Goal: Task Accomplishment & Management: Manage account settings

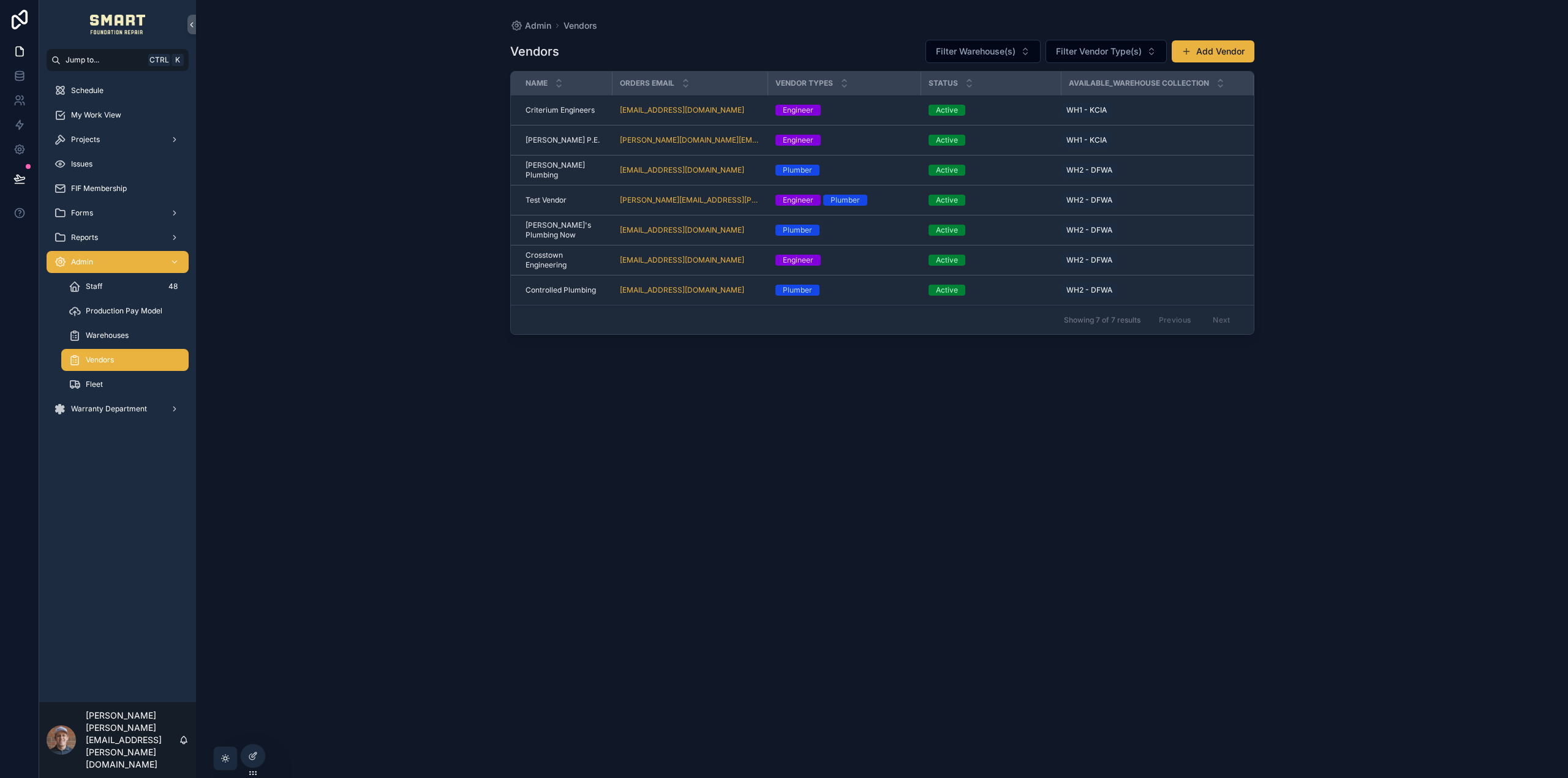
click at [115, 92] on div "Schedule" at bounding box center [117, 90] width 127 height 19
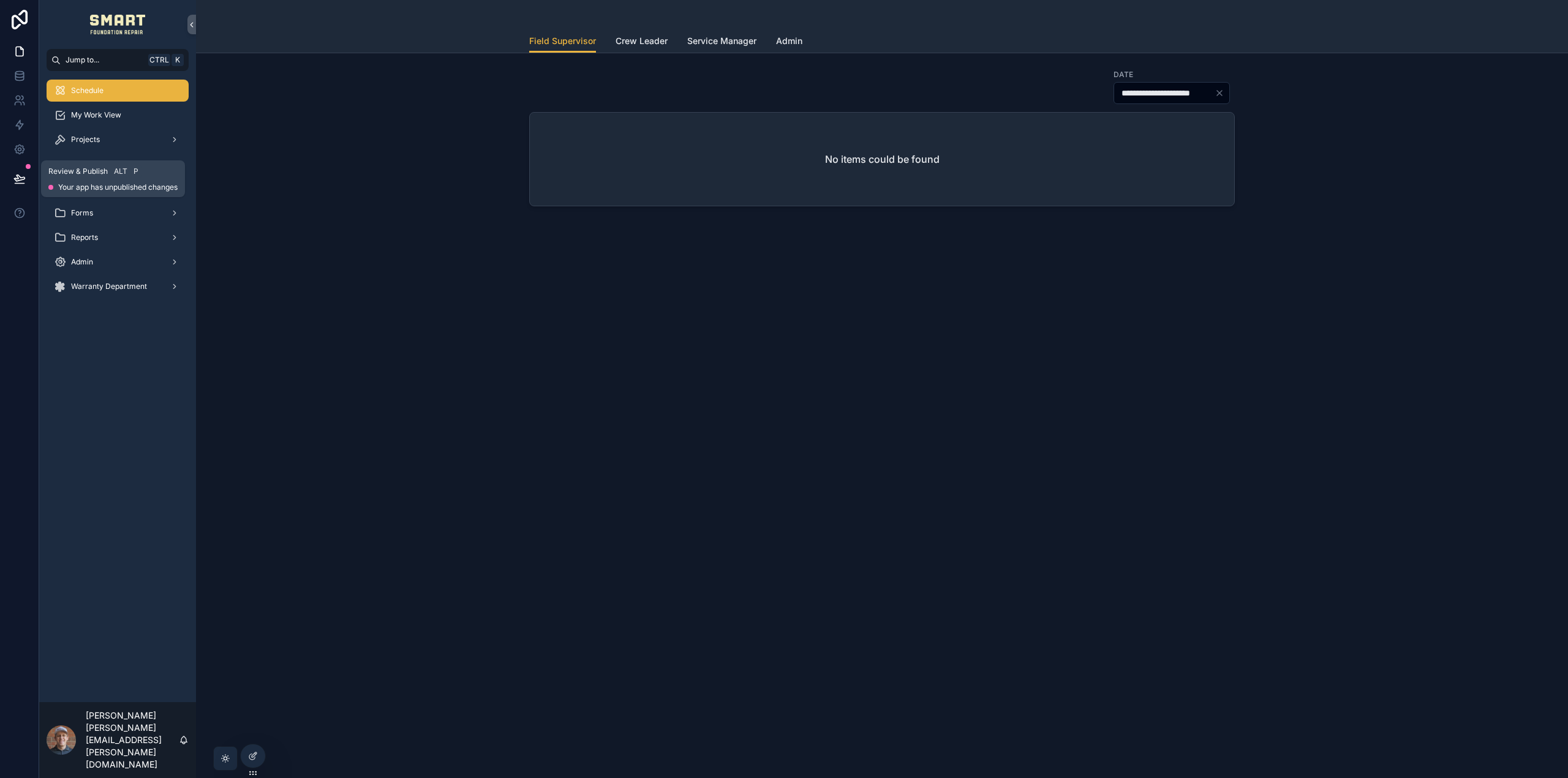
click at [22, 183] on icon at bounding box center [19, 183] width 9 height 0
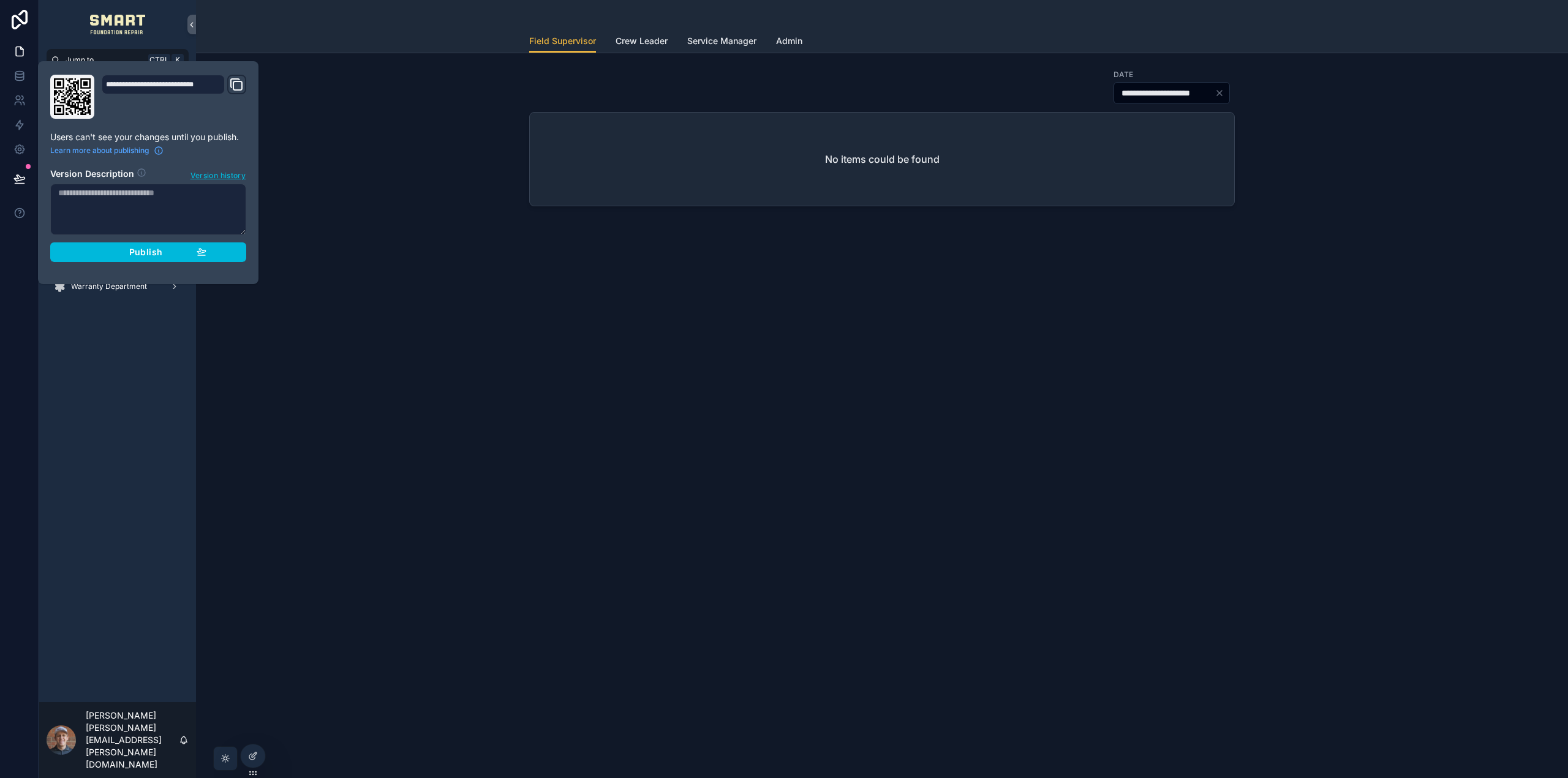
click at [114, 251] on div "Publish" at bounding box center [148, 252] width 116 height 11
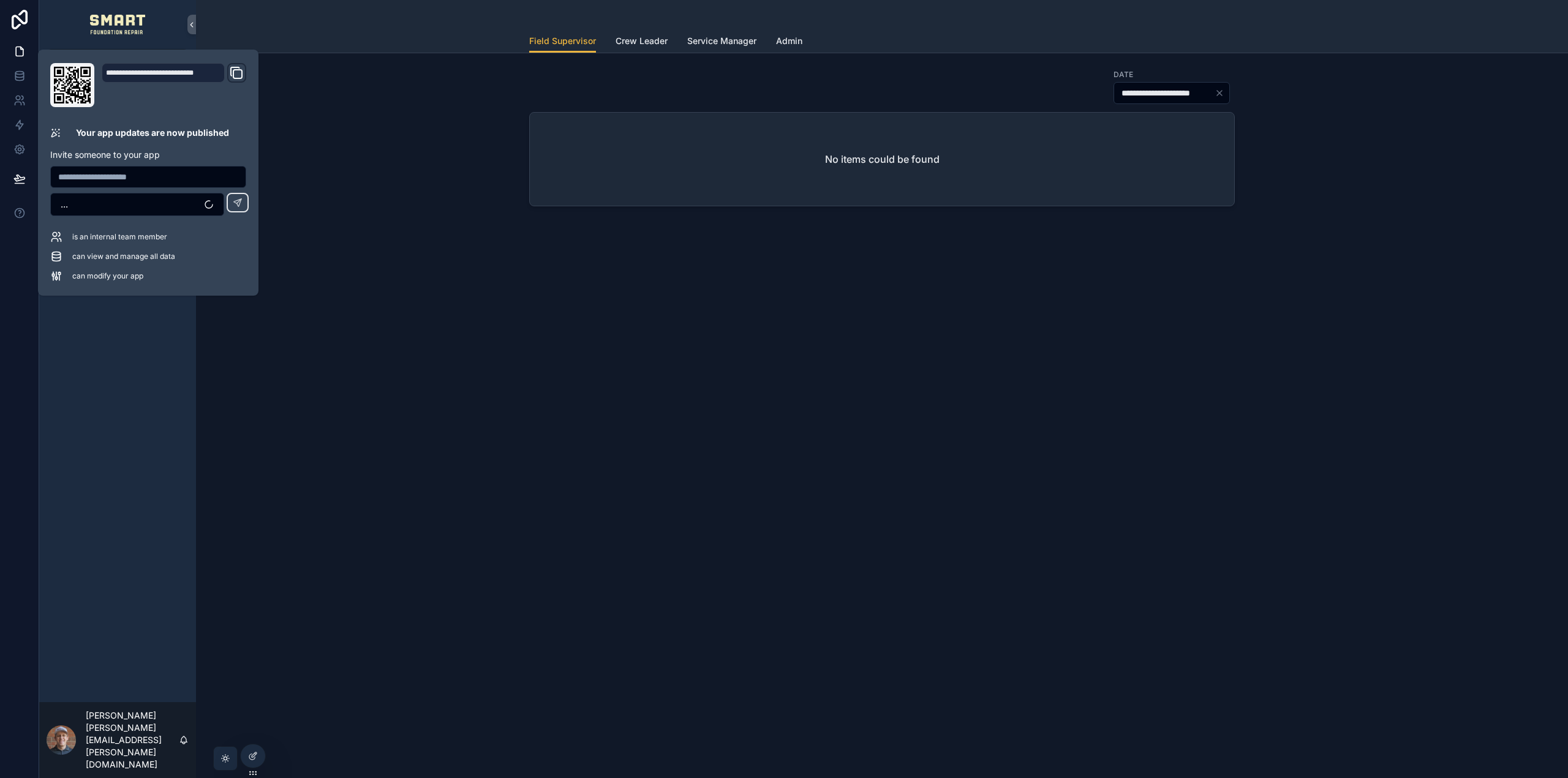
click at [419, 250] on div "**********" at bounding box center [882, 173] width 1372 height 241
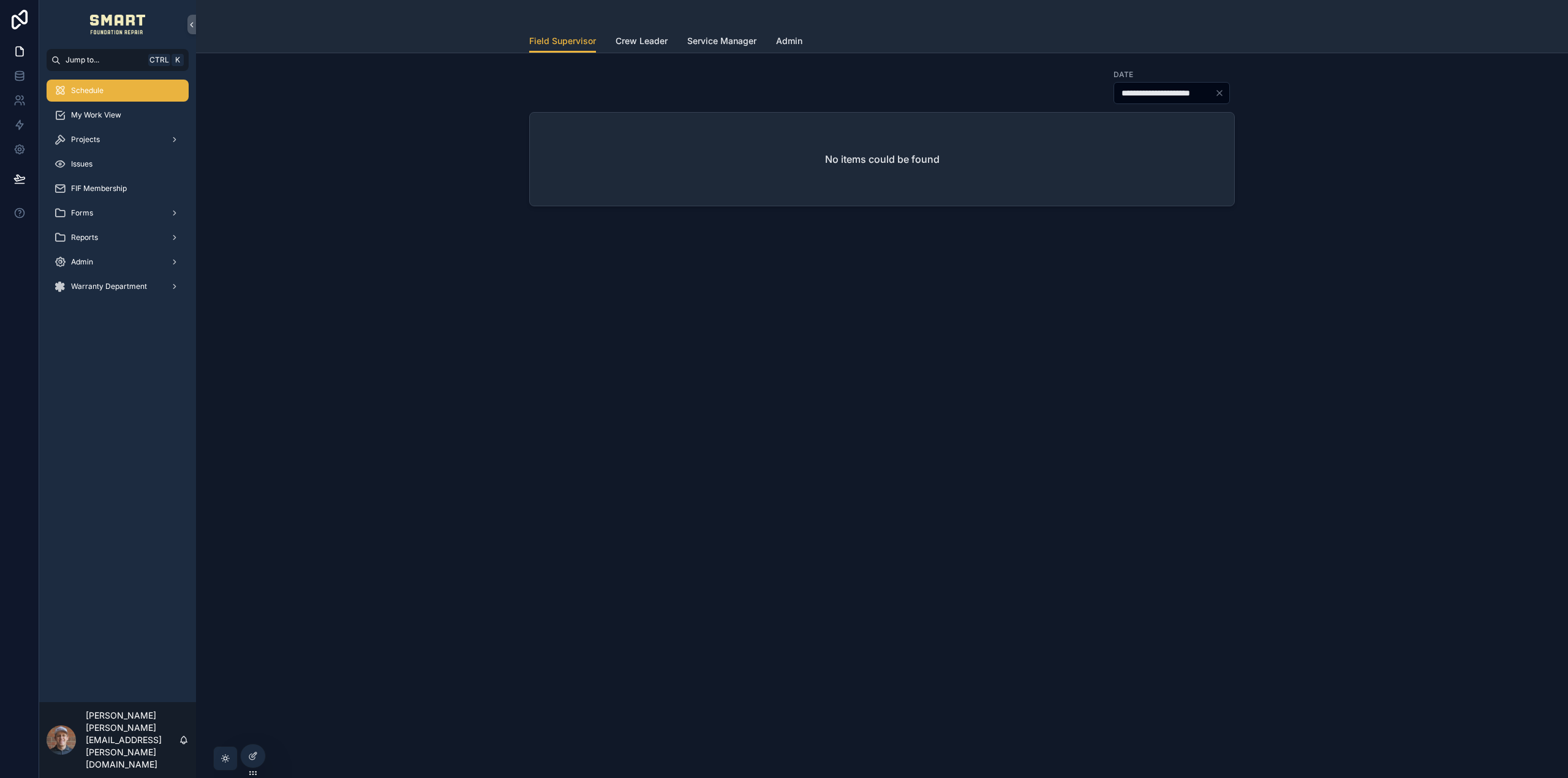
click at [734, 44] on span "Service Manager" at bounding box center [722, 41] width 69 height 12
click at [549, 40] on span "Field Supervisor" at bounding box center [562, 41] width 67 height 12
click at [22, 76] on icon at bounding box center [20, 76] width 12 height 12
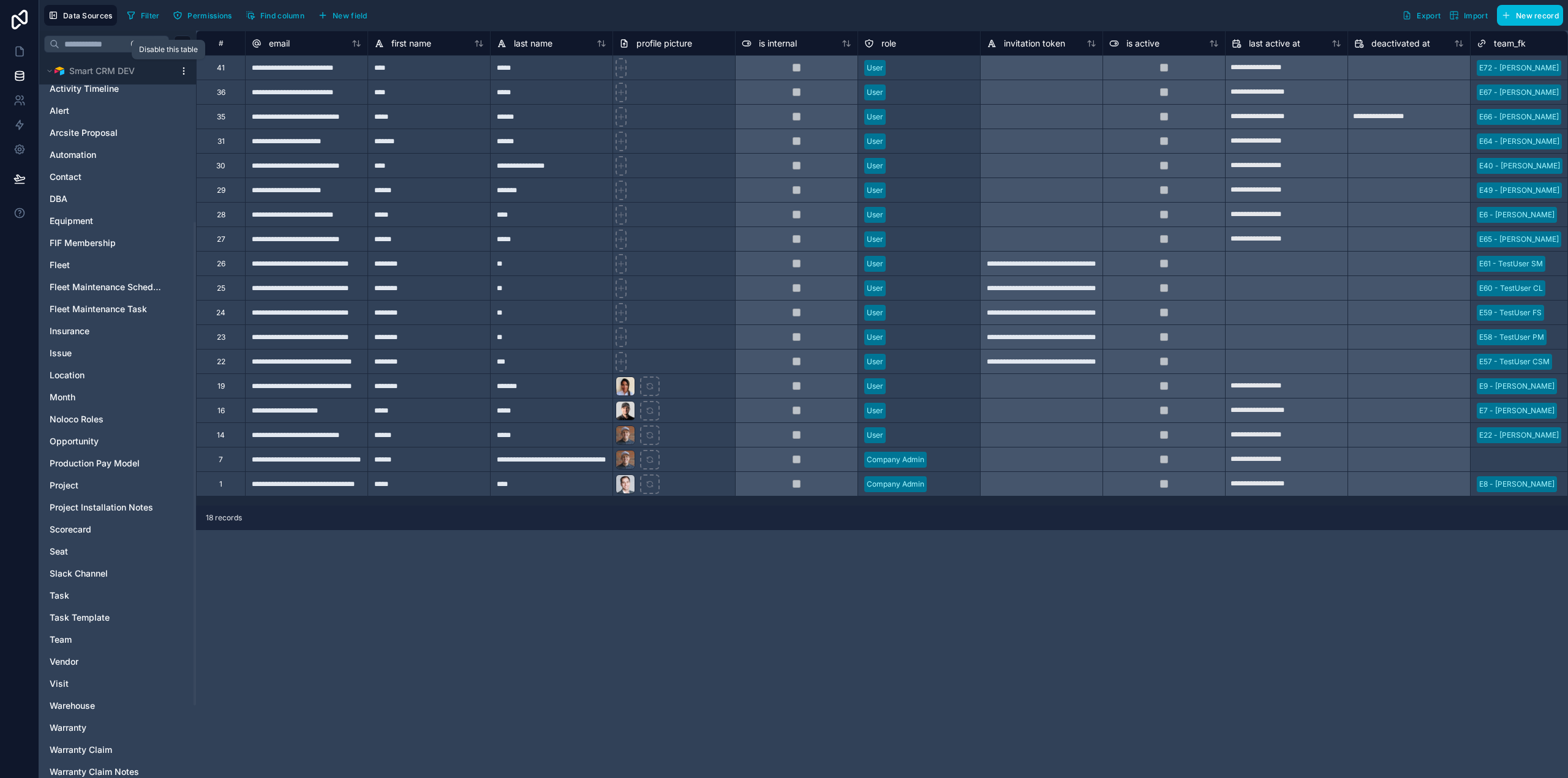
scroll to position [306, 0]
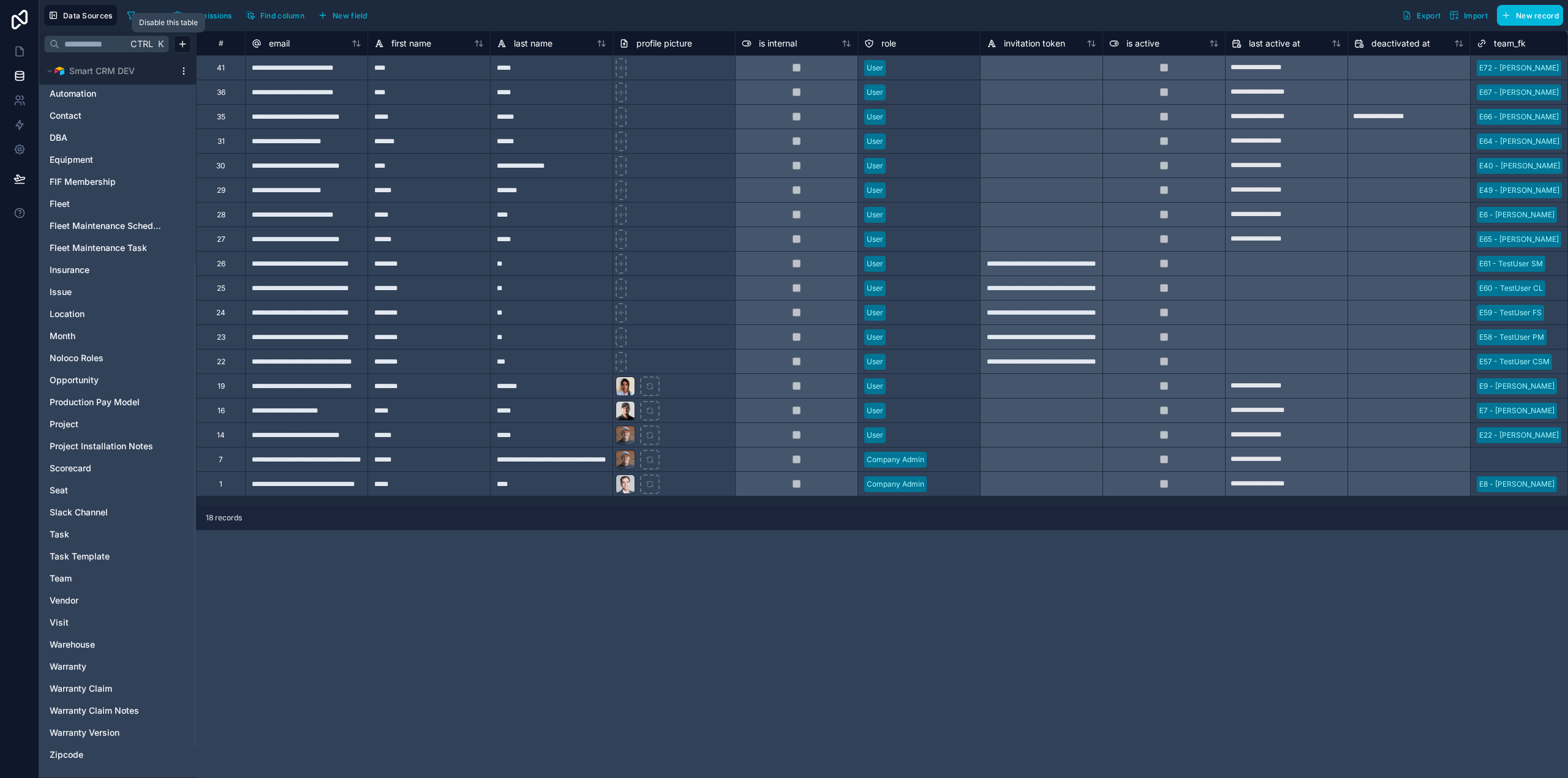
click at [72, 580] on span "Team" at bounding box center [60, 578] width 22 height 12
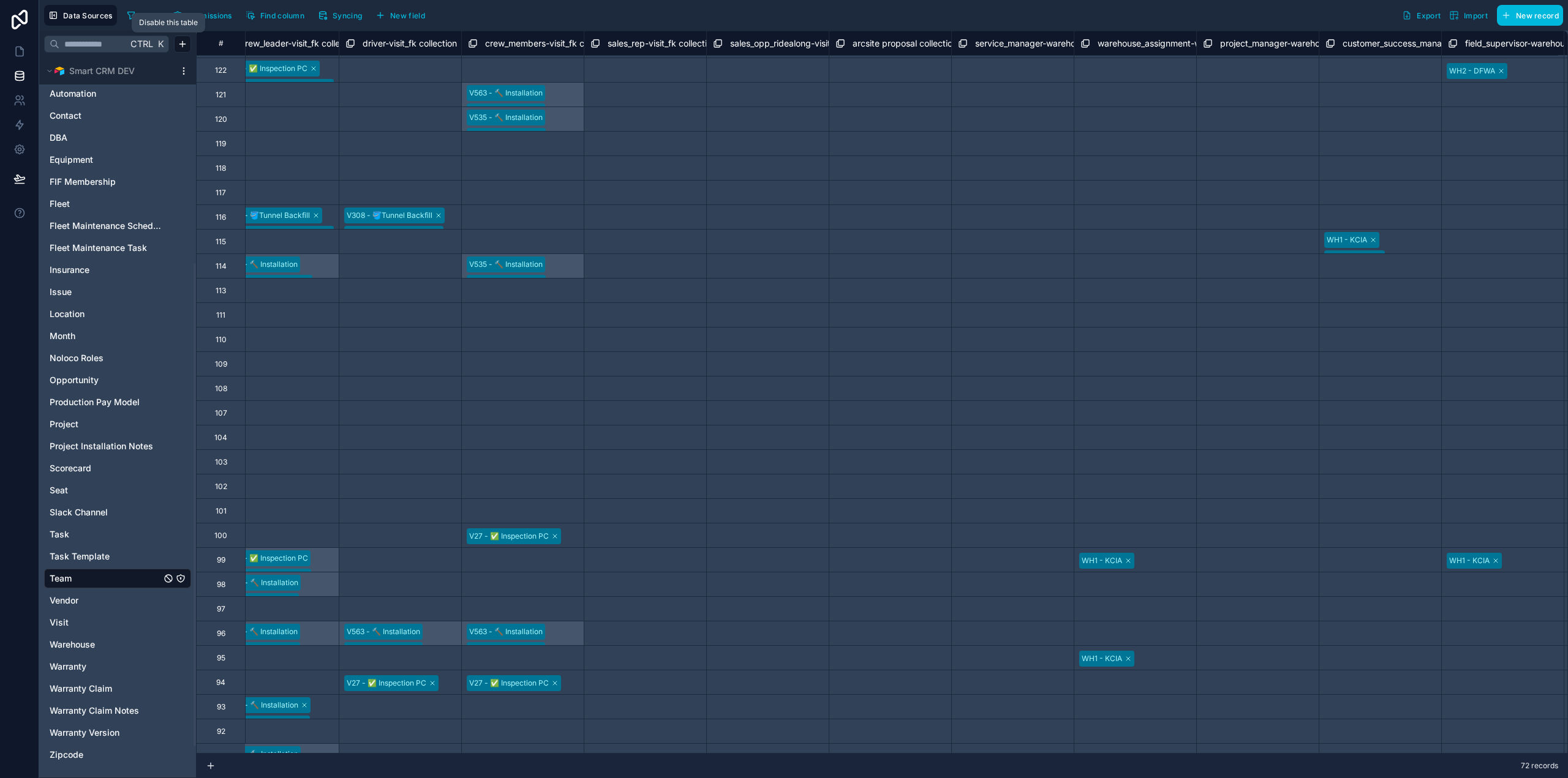
scroll to position [71, 10935]
click at [1126, 68] on div "Select a warehouse_assignment-warehouse_fk collection" at bounding box center [1129, 75] width 110 height 29
click at [1122, 68] on div "Select a warehouse_assignment-warehouse_fk collection" at bounding box center [1129, 75] width 110 height 29
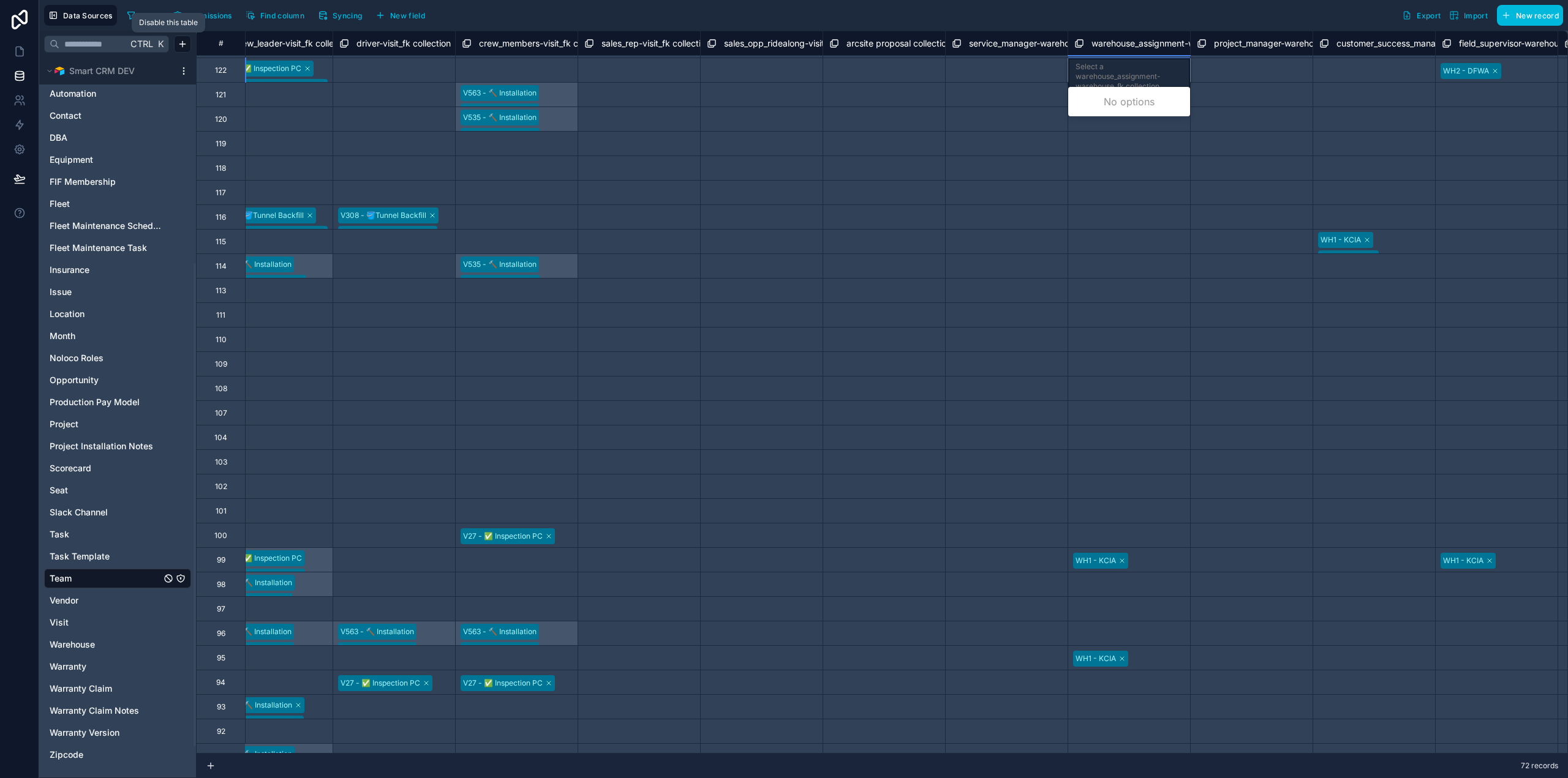
scroll to position [0, 0]
click at [1122, 68] on div "Select a warehouse_assignment-warehouse_fk collection" at bounding box center [1129, 76] width 107 height 29
click at [1125, 129] on div "WH2 - DFWA" at bounding box center [1129, 125] width 122 height 24
click at [1127, 4] on div "Data Sources Filter Permissions Find column Syncing New field Export Import New…" at bounding box center [803, 15] width 1529 height 31
click at [19, 52] on icon at bounding box center [20, 52] width 12 height 12
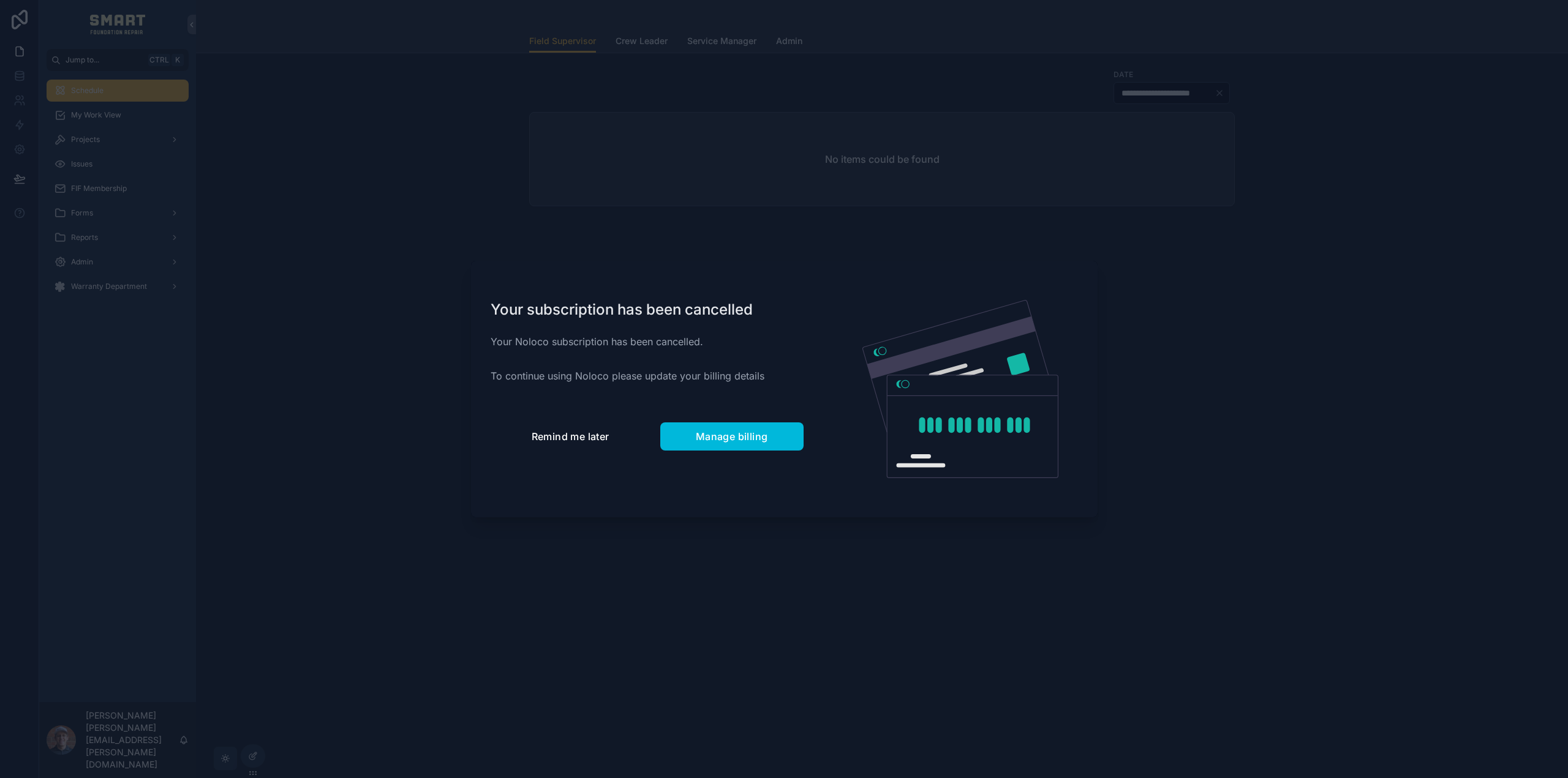
click at [552, 438] on span "Remind me later" at bounding box center [571, 437] width 78 height 12
click at [542, 442] on button "Remind me later" at bounding box center [571, 436] width 160 height 28
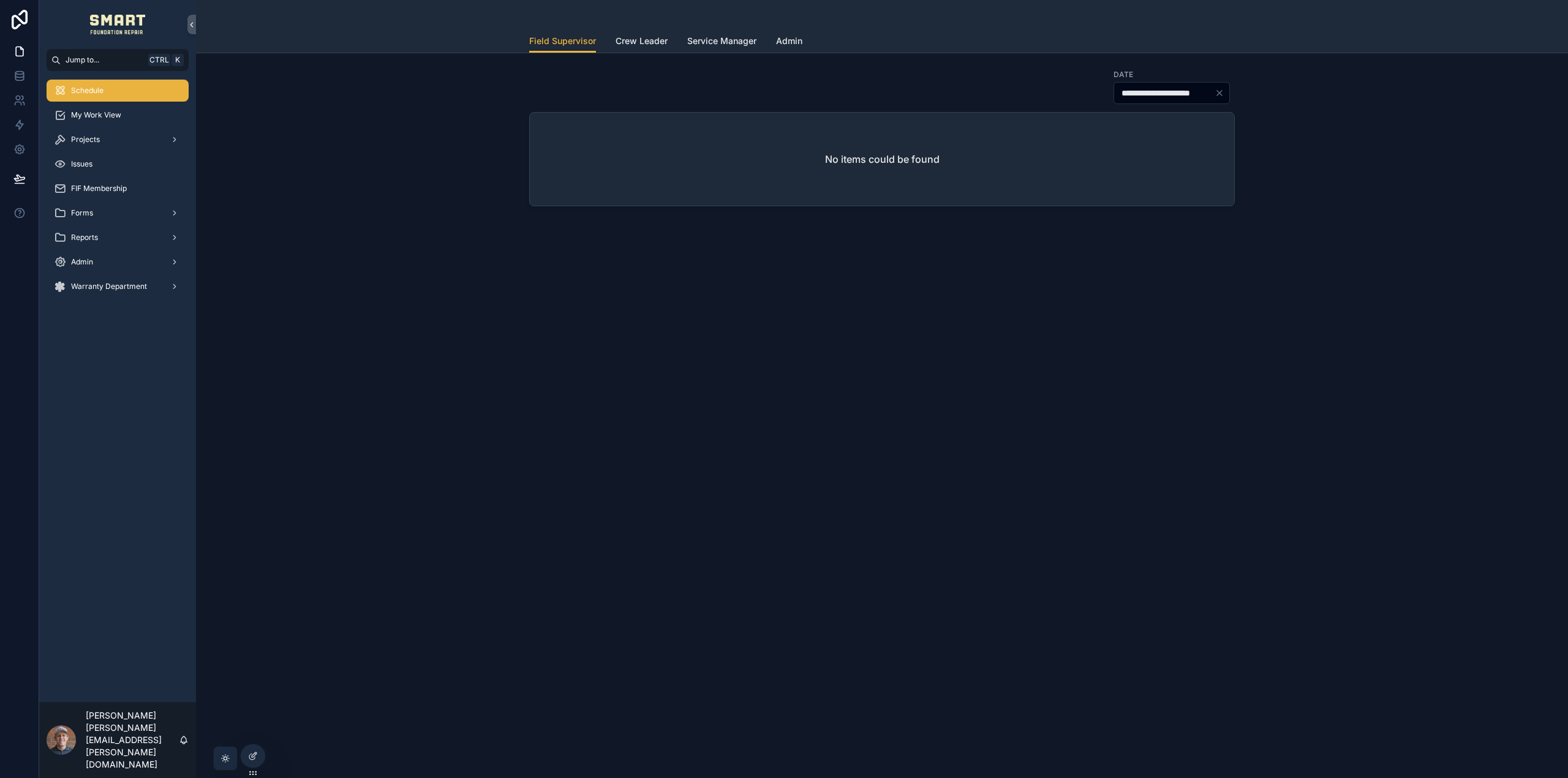
click at [0, 0] on div at bounding box center [0, 0] width 0 height 0
click at [0, 0] on icon at bounding box center [0, 0] width 0 height 0
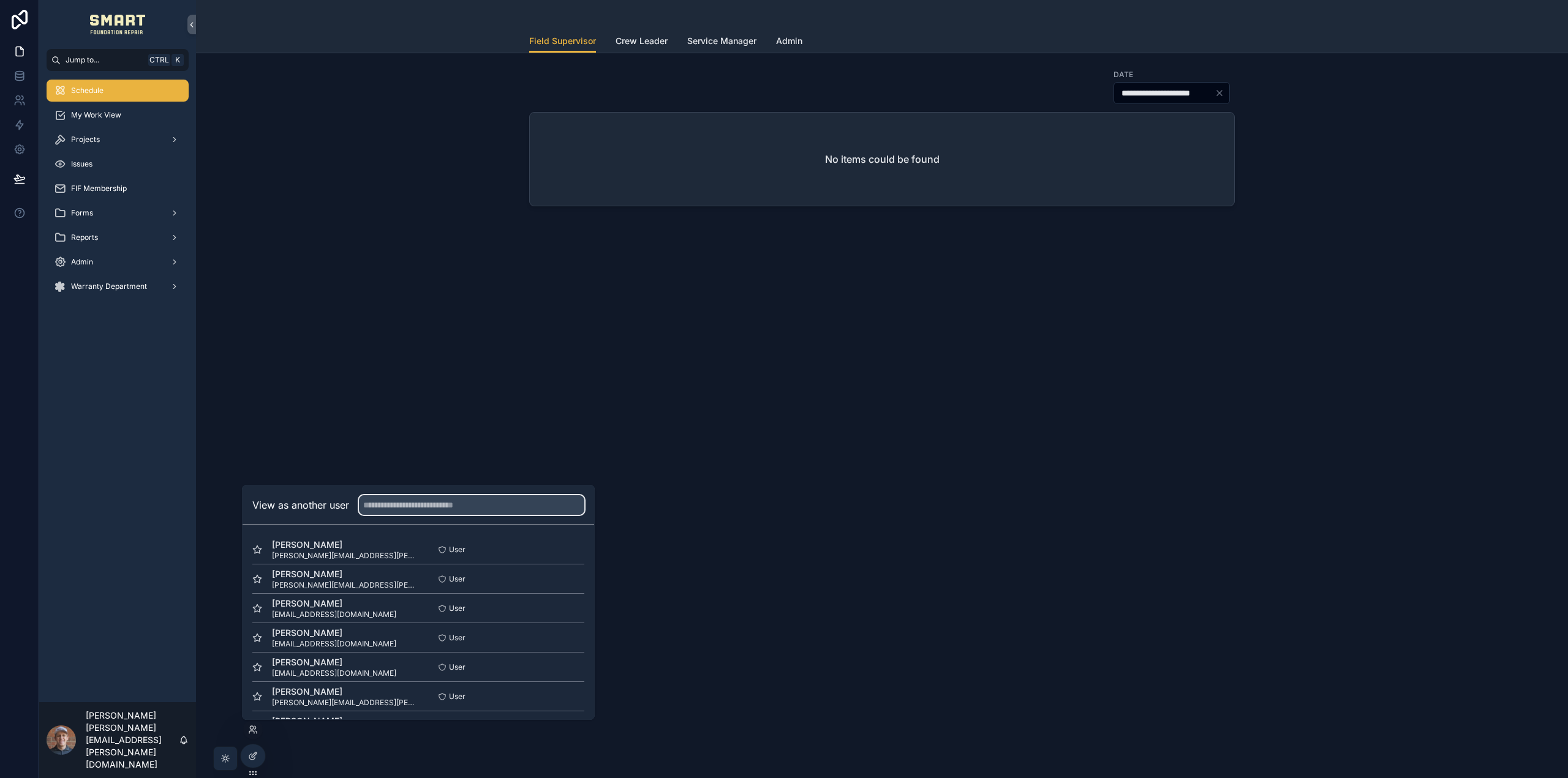
click at [421, 504] on input "text" at bounding box center [471, 505] width 225 height 19
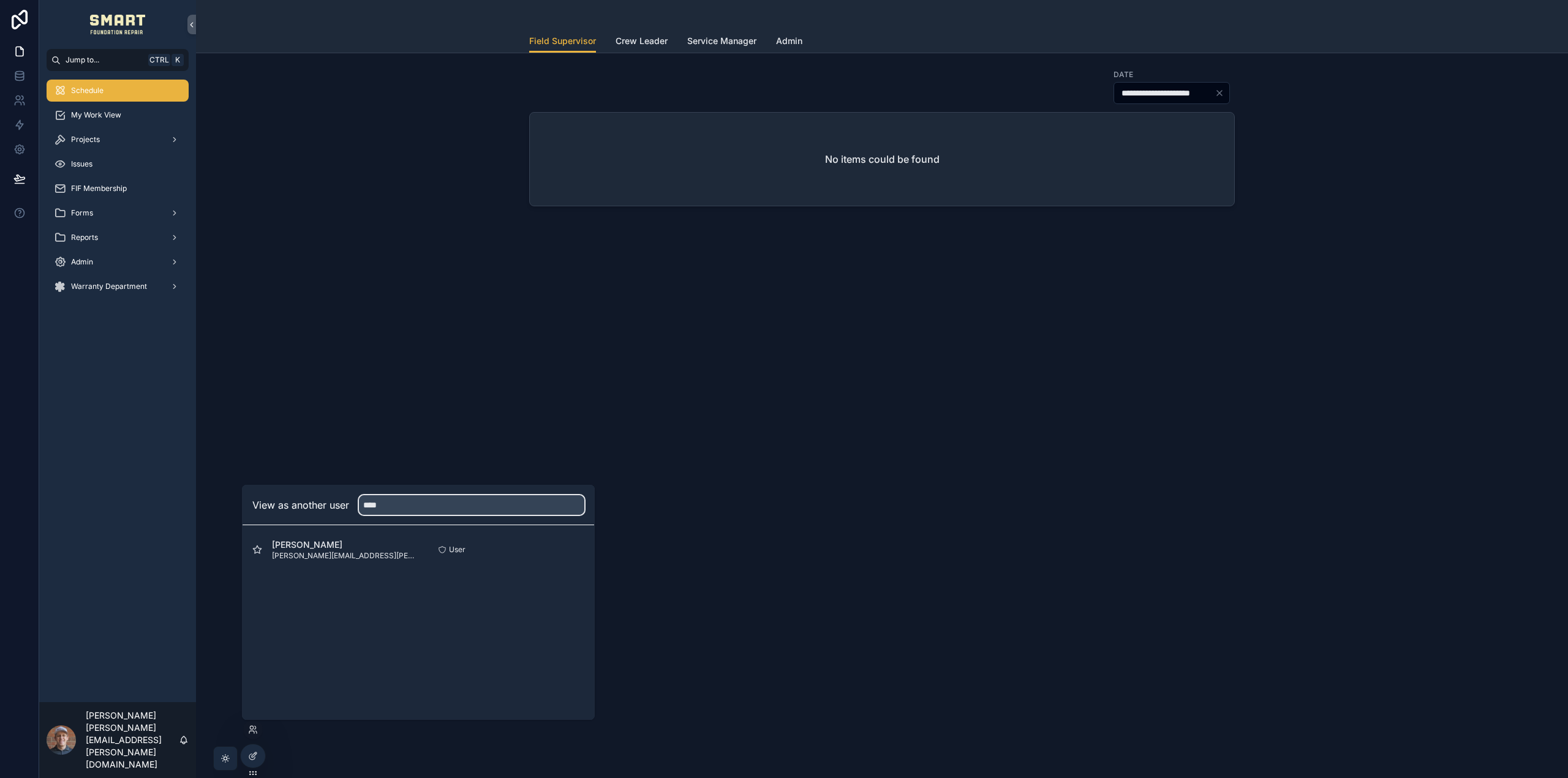
type input "****"
click at [0, 0] on button "Select" at bounding box center [0, 0] width 0 height 0
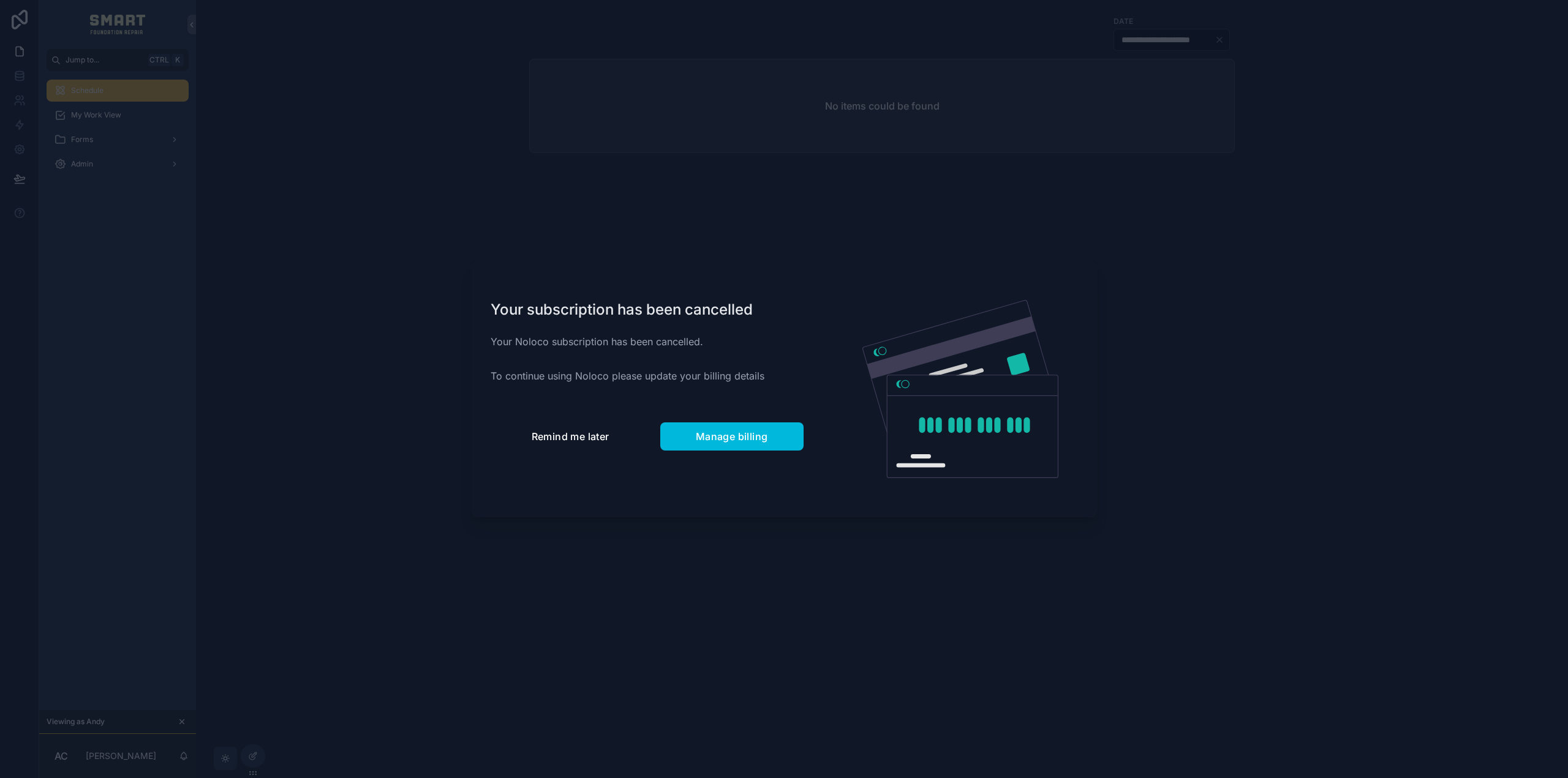
click at [581, 429] on button "Remind me later" at bounding box center [571, 436] width 160 height 28
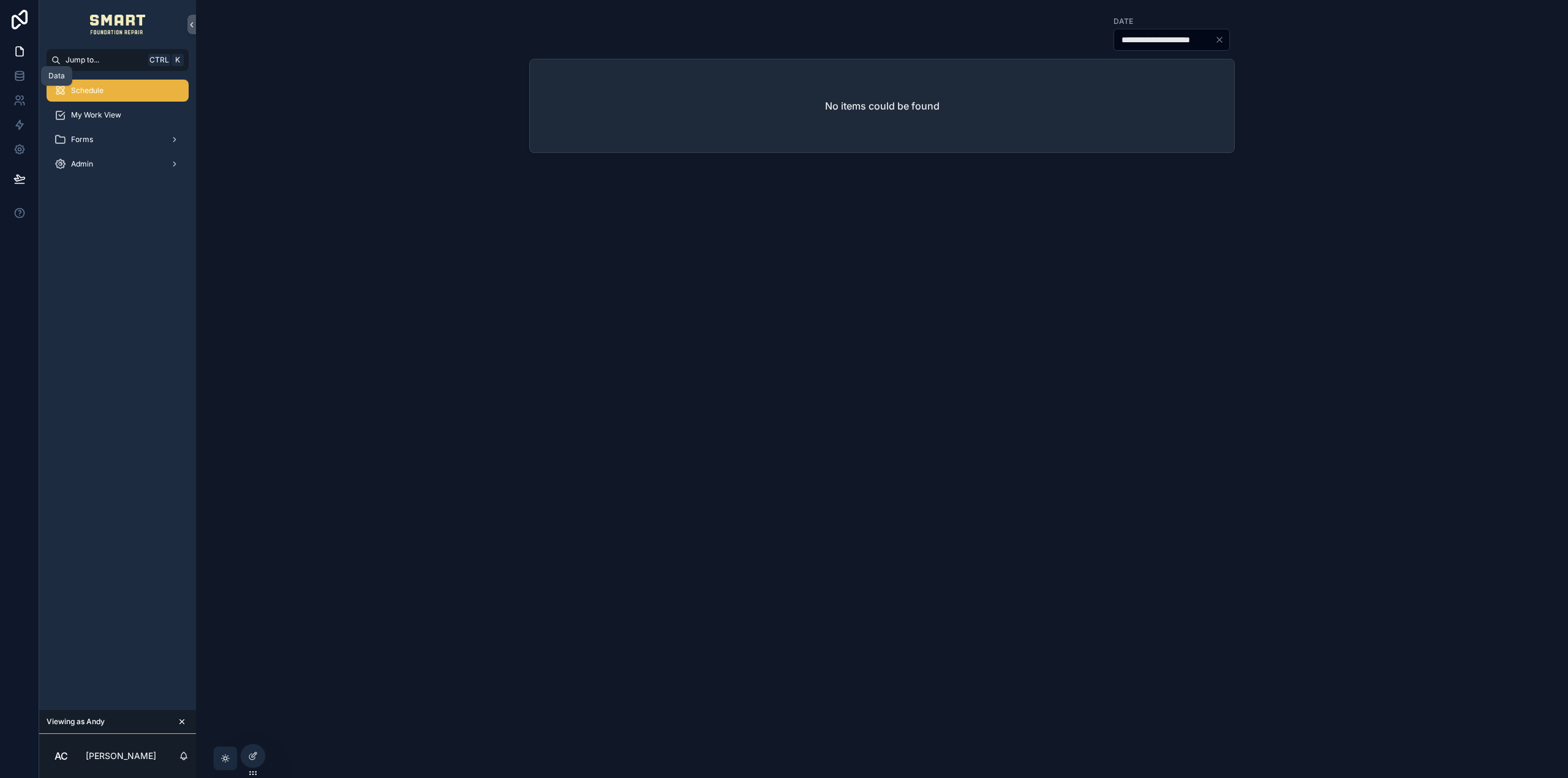
click at [16, 78] on icon at bounding box center [20, 76] width 12 height 12
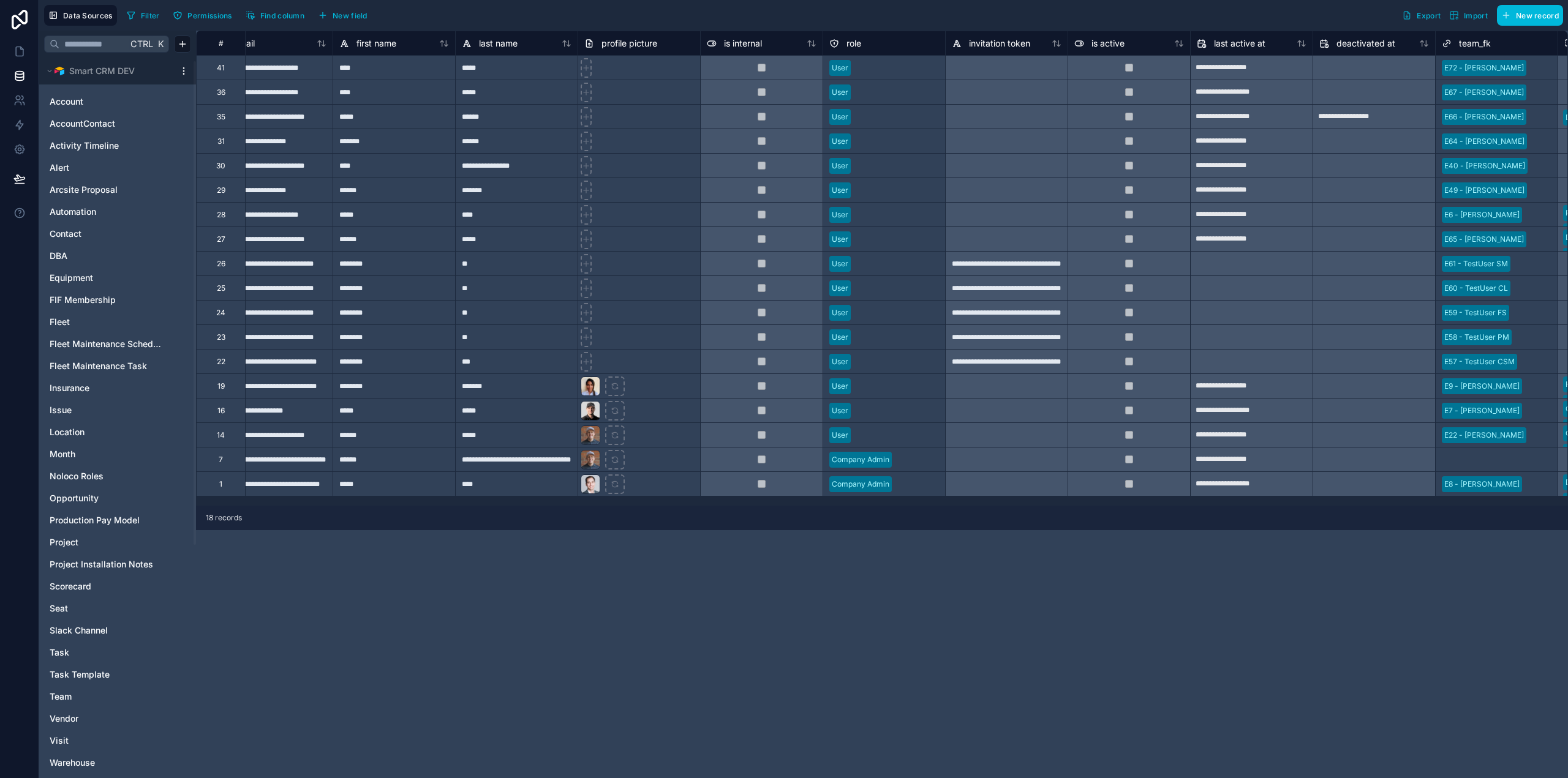
scroll to position [245, 0]
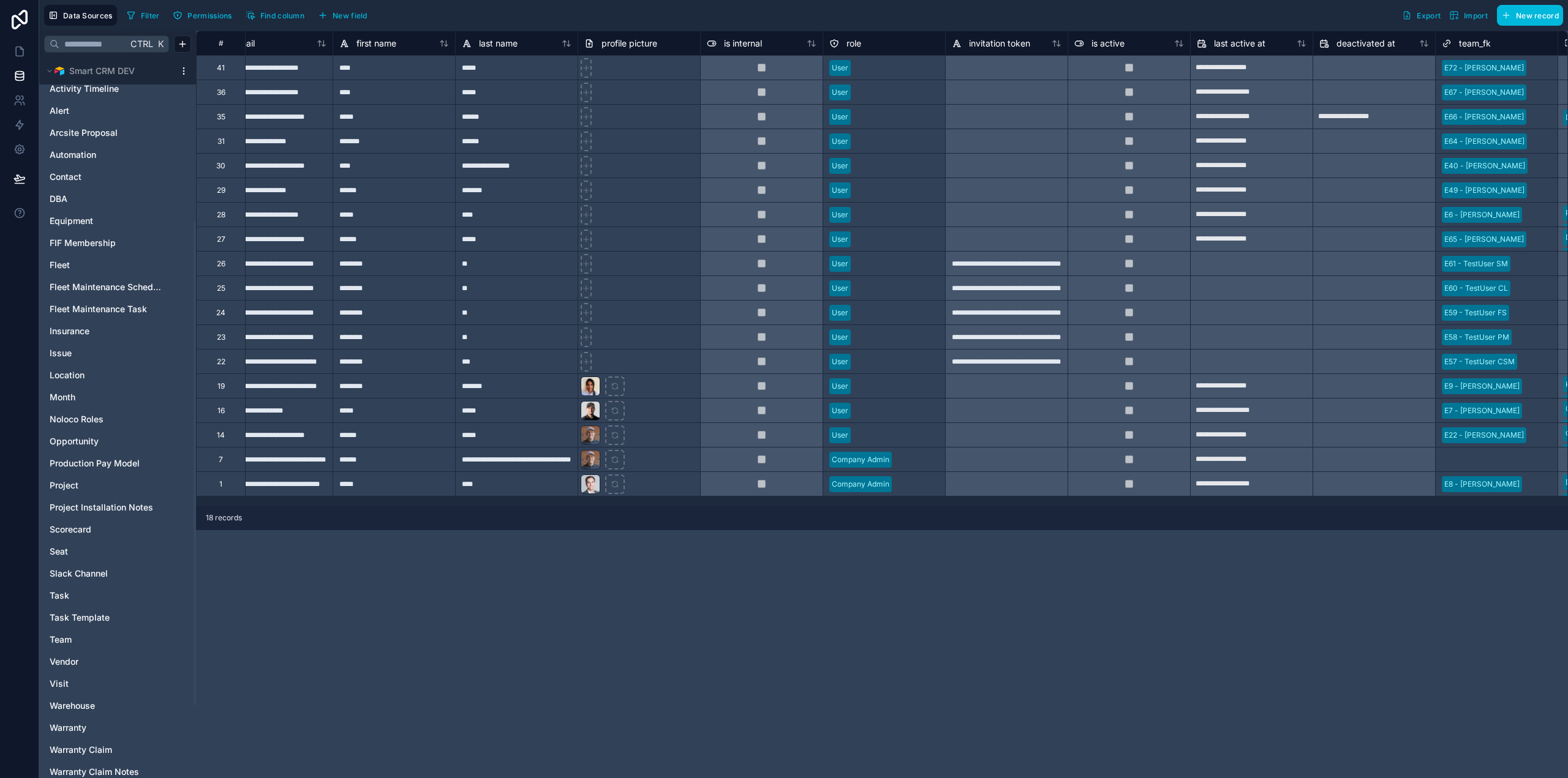
click at [84, 641] on link "Team" at bounding box center [105, 639] width 112 height 12
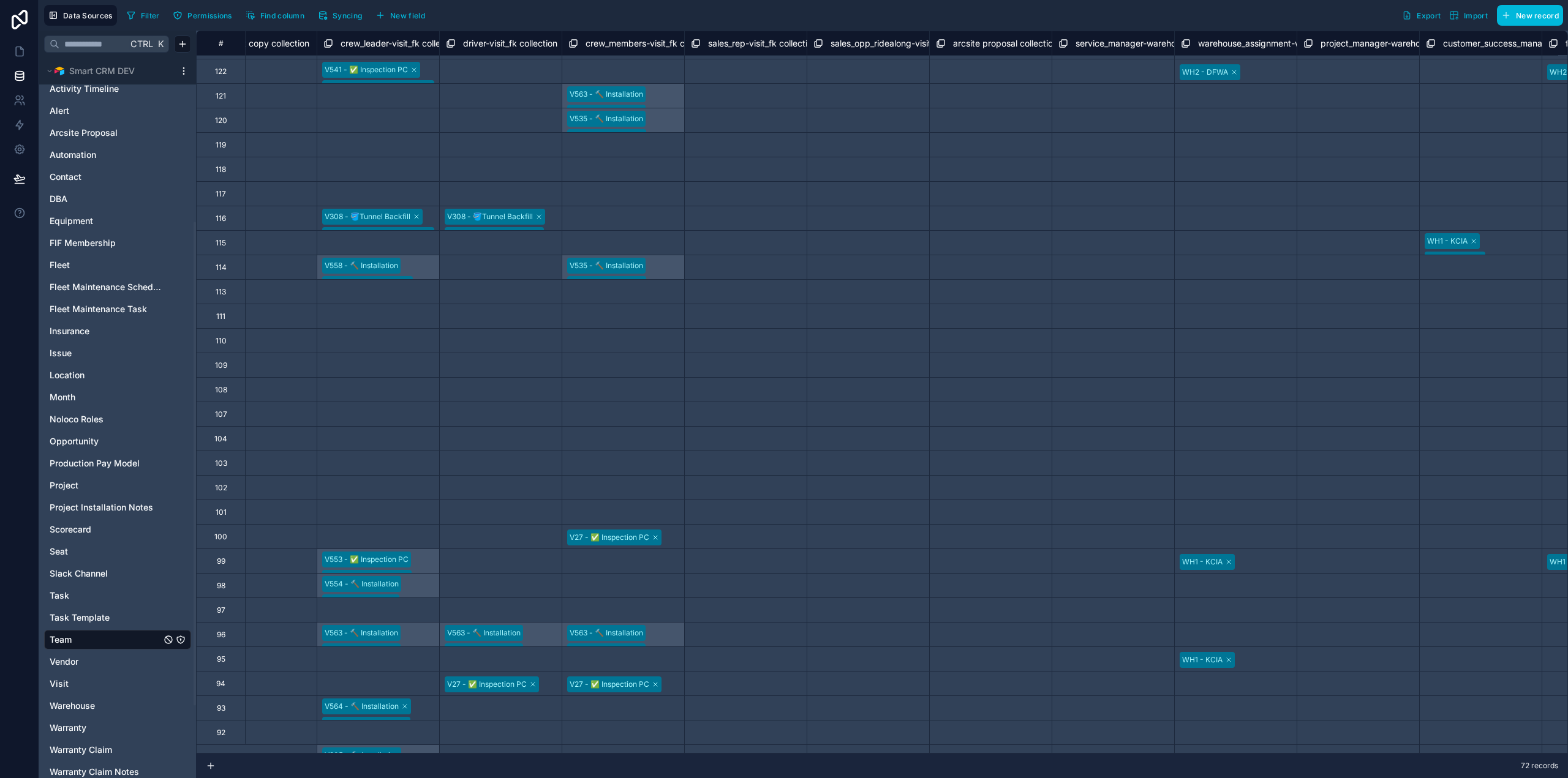
scroll to position [70, 11390]
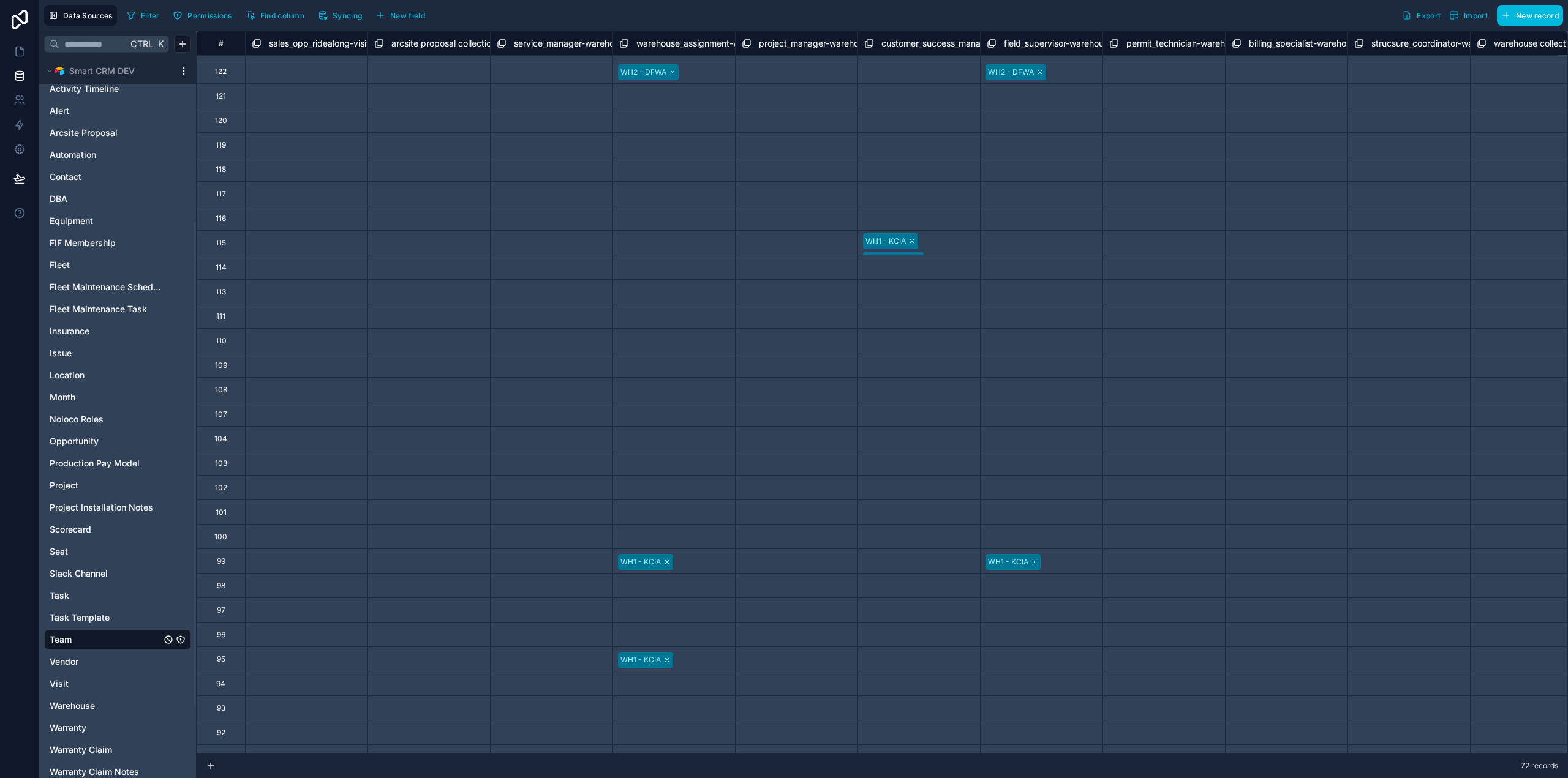
click at [335, 15] on span "Syncing" at bounding box center [347, 16] width 29 height 9
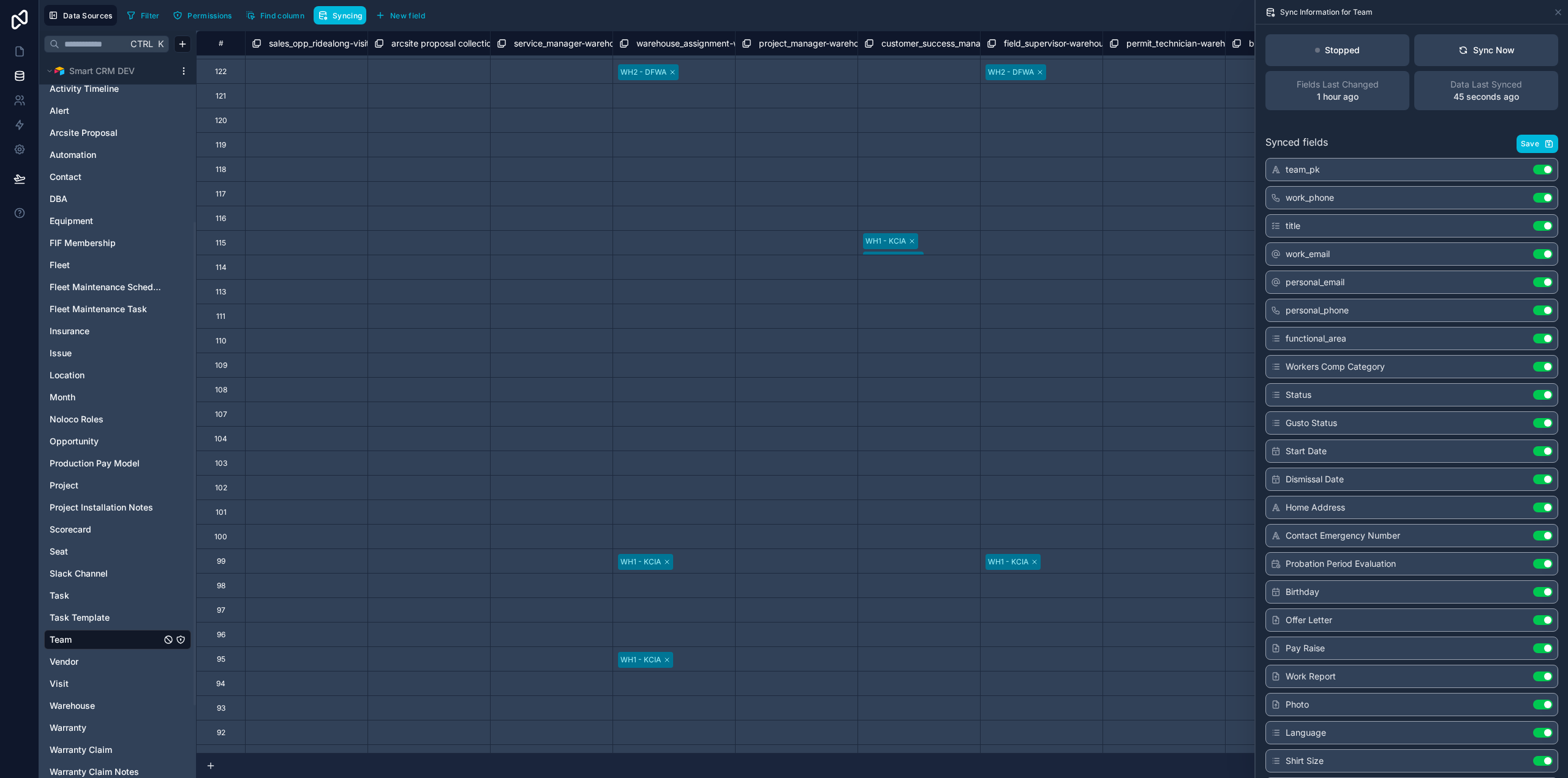
click at [1458, 46] on icon at bounding box center [1463, 51] width 10 height 10
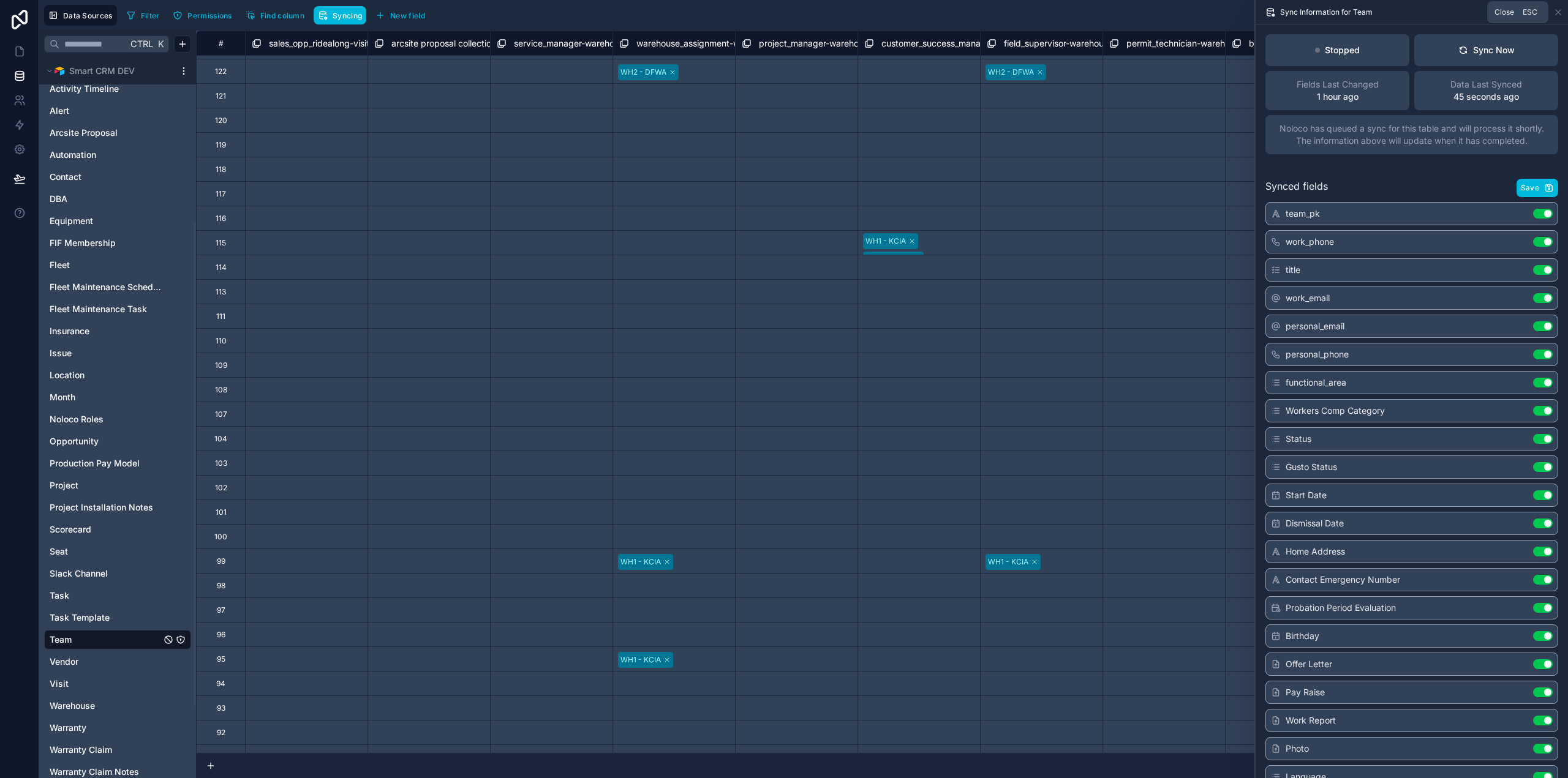
click at [1557, 12] on icon at bounding box center [1558, 12] width 10 height 10
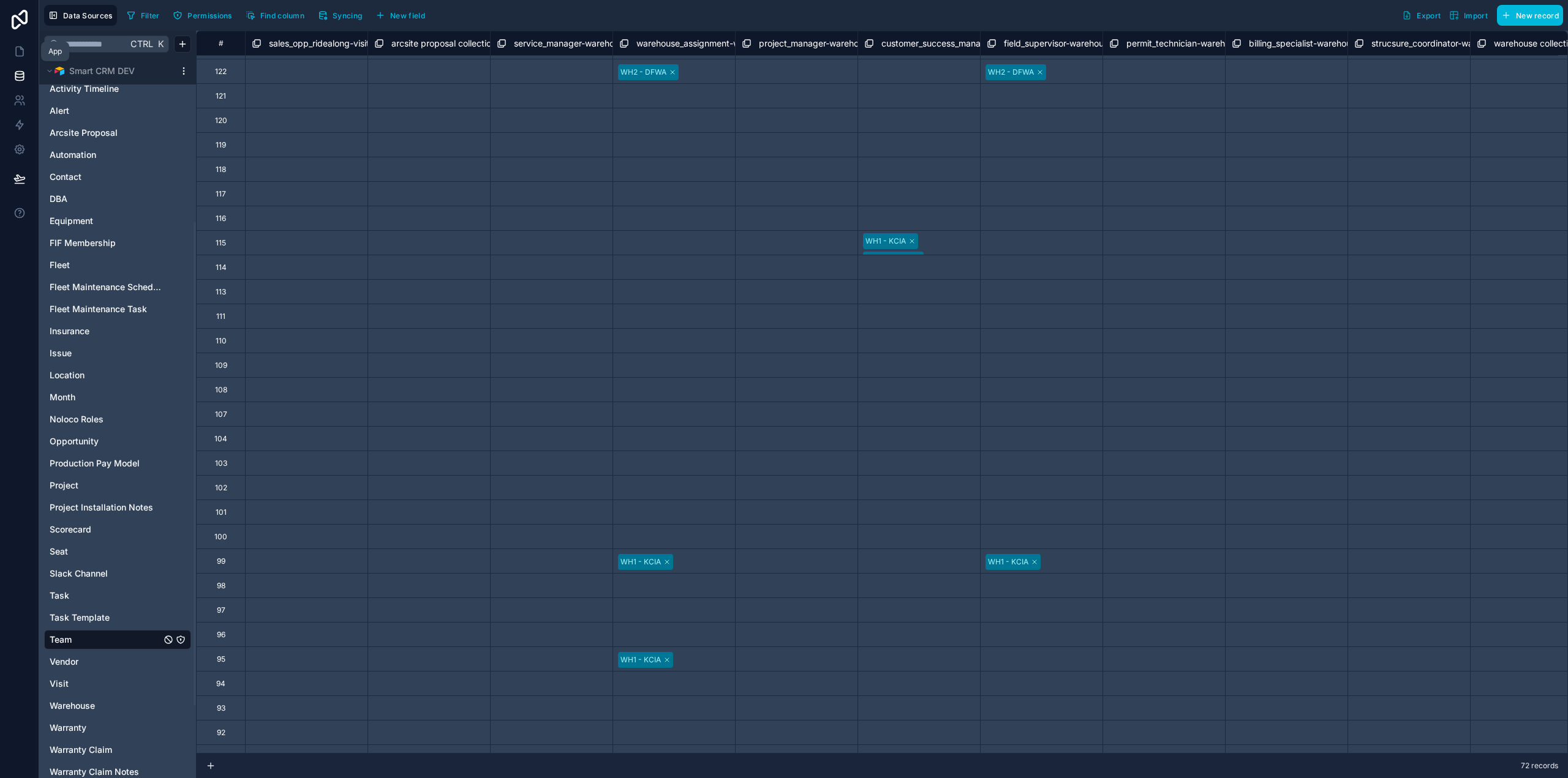
click at [20, 53] on icon at bounding box center [20, 52] width 12 height 12
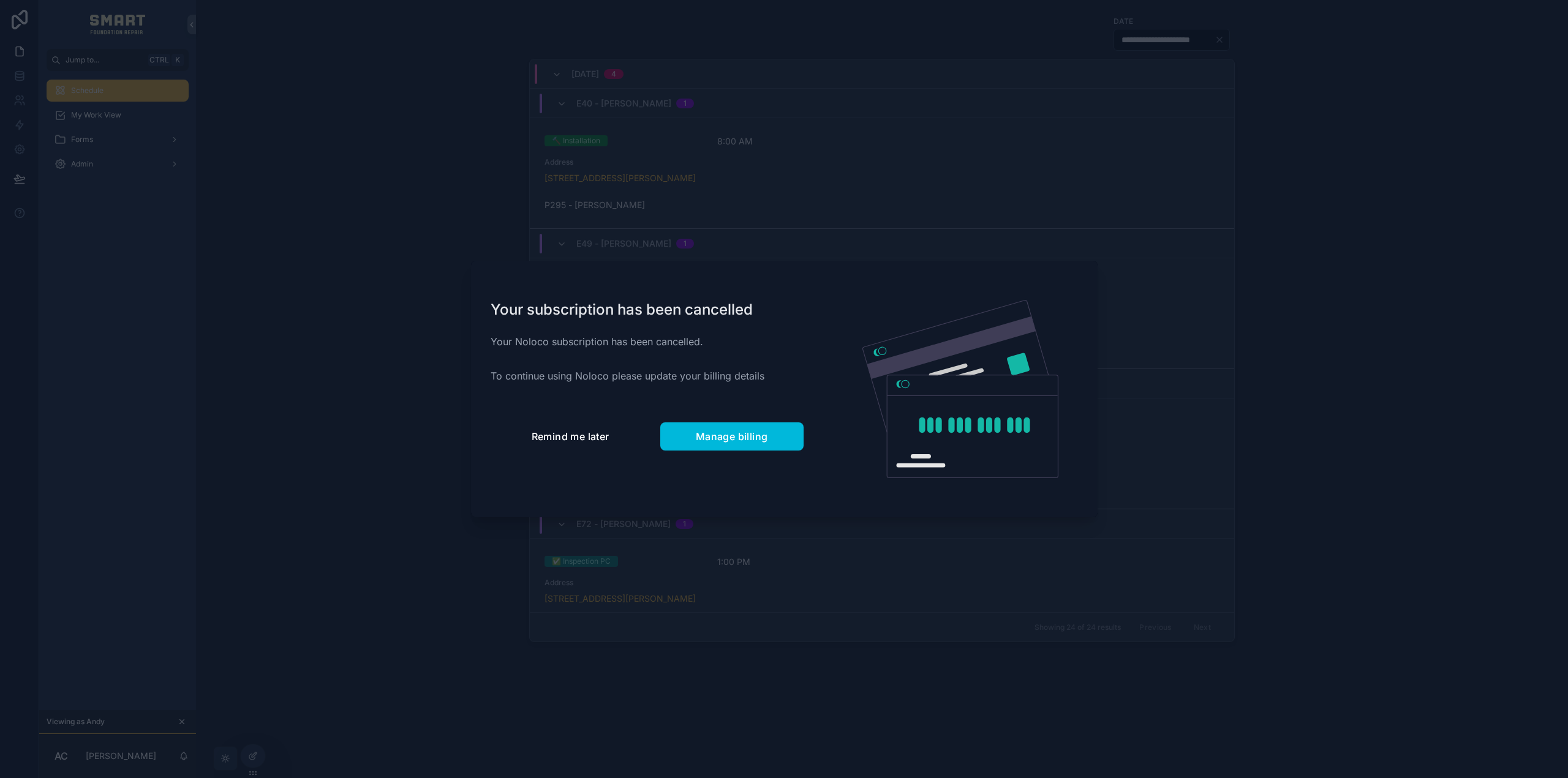
click at [577, 433] on span "Remind me later" at bounding box center [571, 437] width 78 height 12
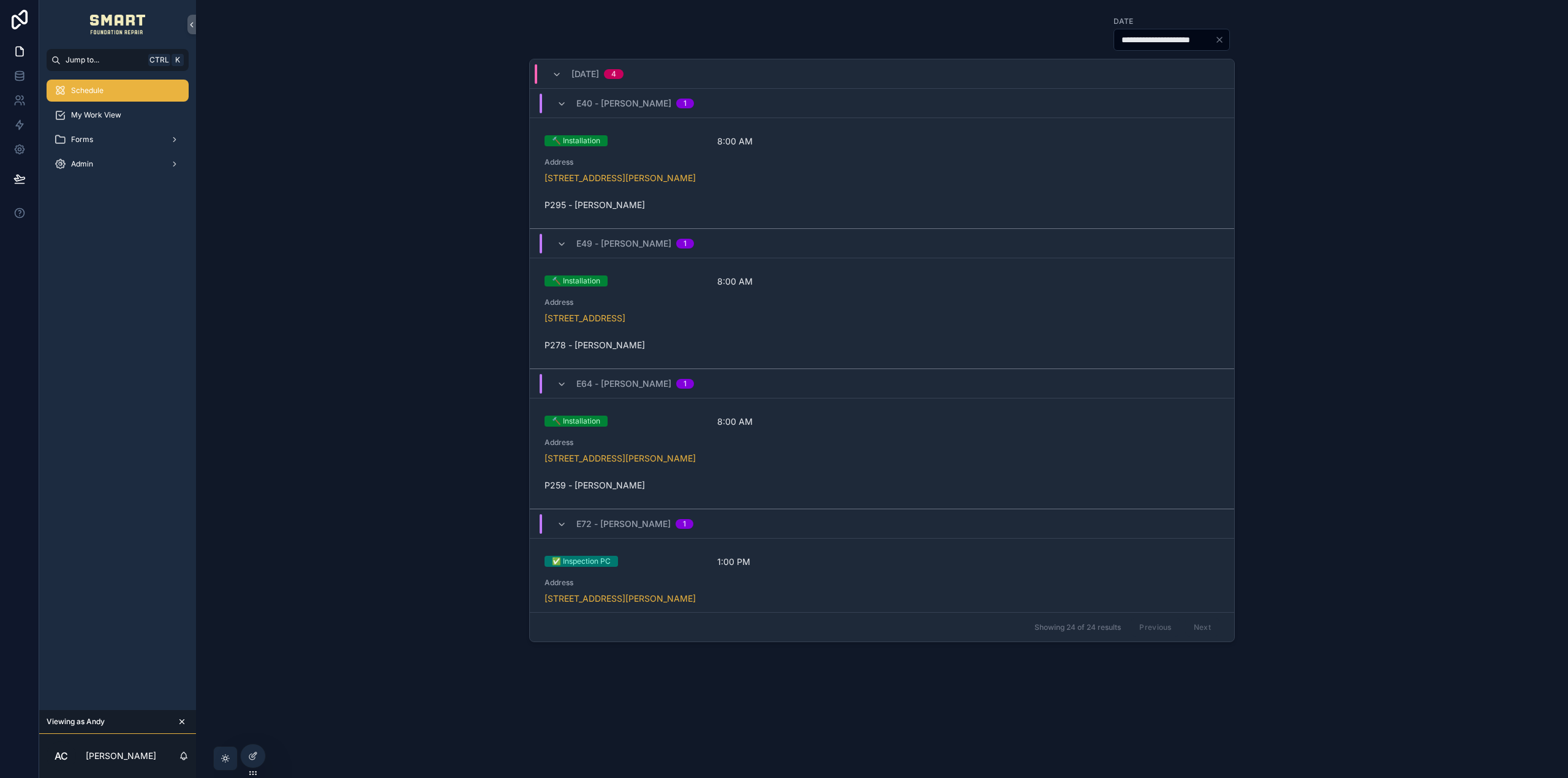
click at [184, 721] on icon "scrollable content" at bounding box center [182, 722] width 9 height 9
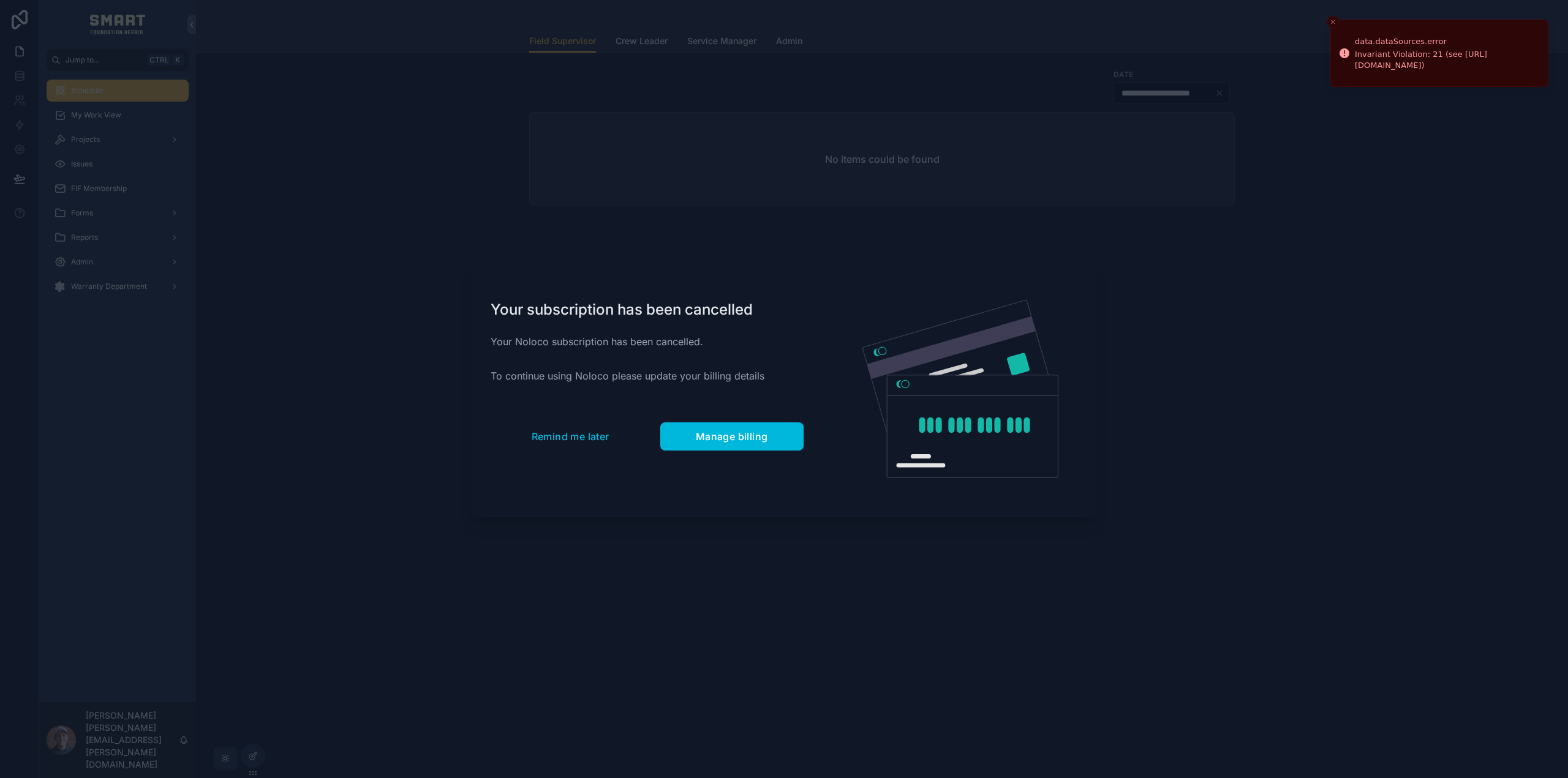
click at [1331, 17] on button "Close toast" at bounding box center [1333, 22] width 12 height 12
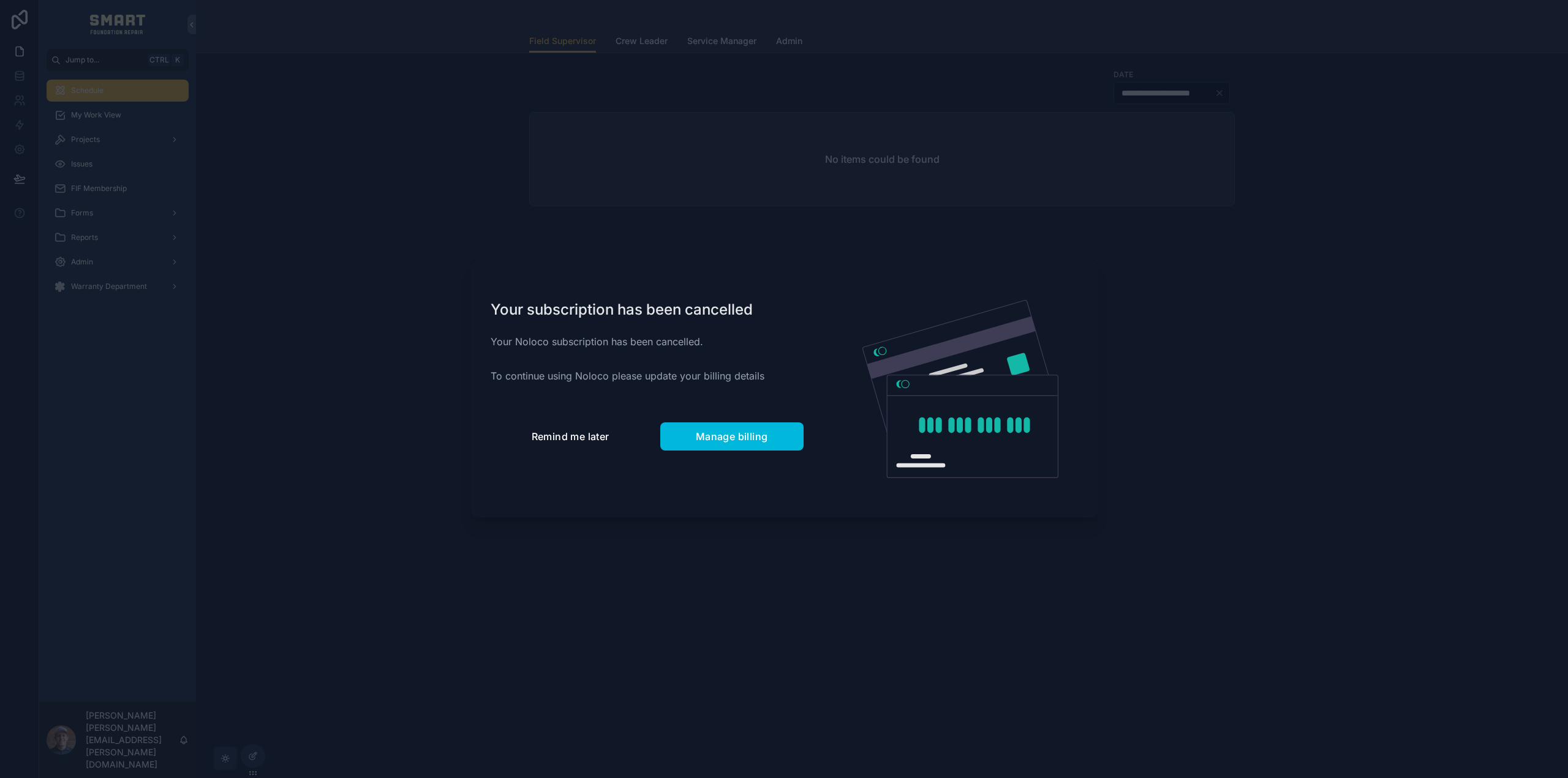
click at [559, 450] on button "Remind me later" at bounding box center [571, 436] width 160 height 28
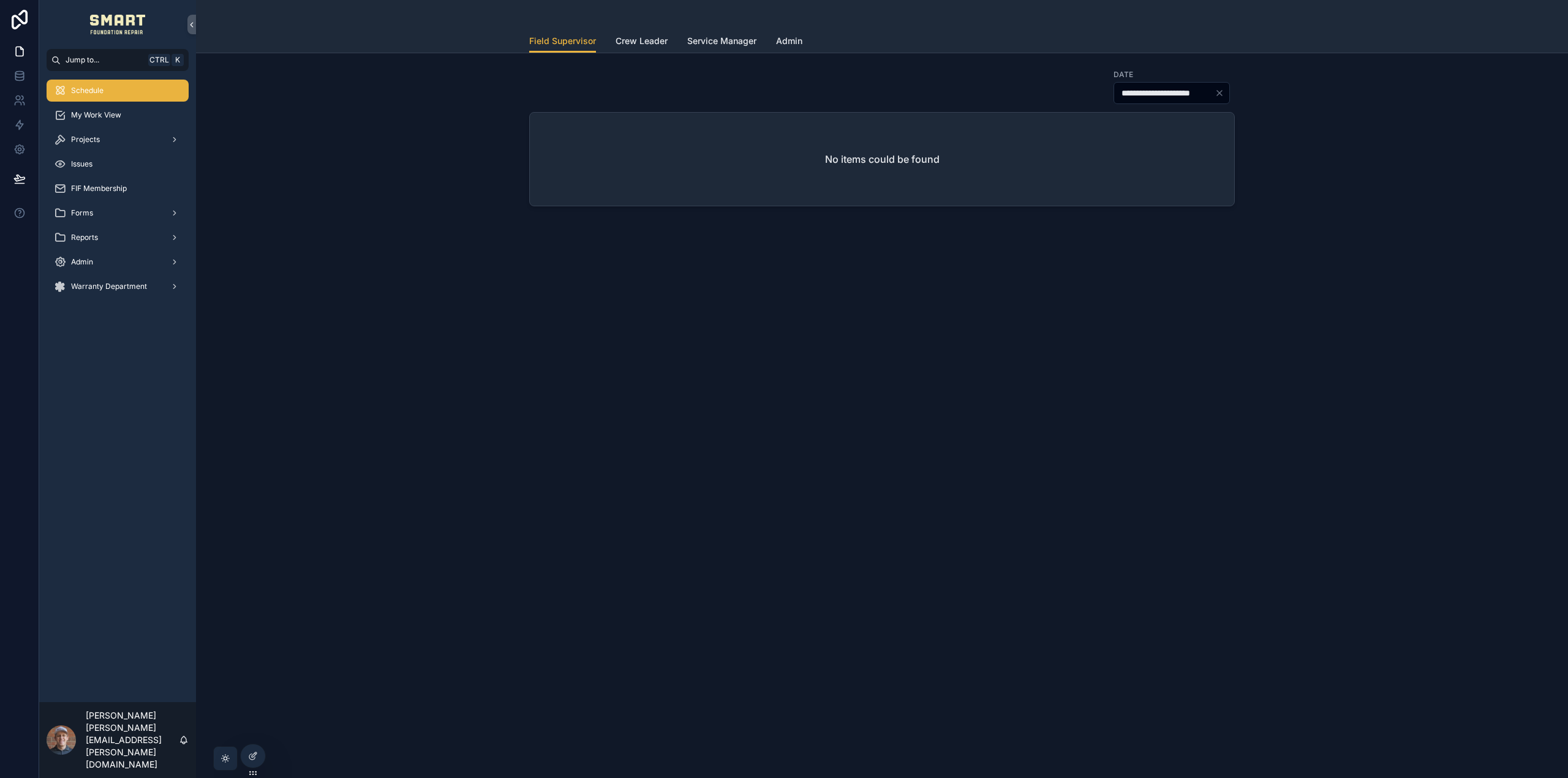
click at [0, 0] on icon at bounding box center [0, 0] width 0 height 0
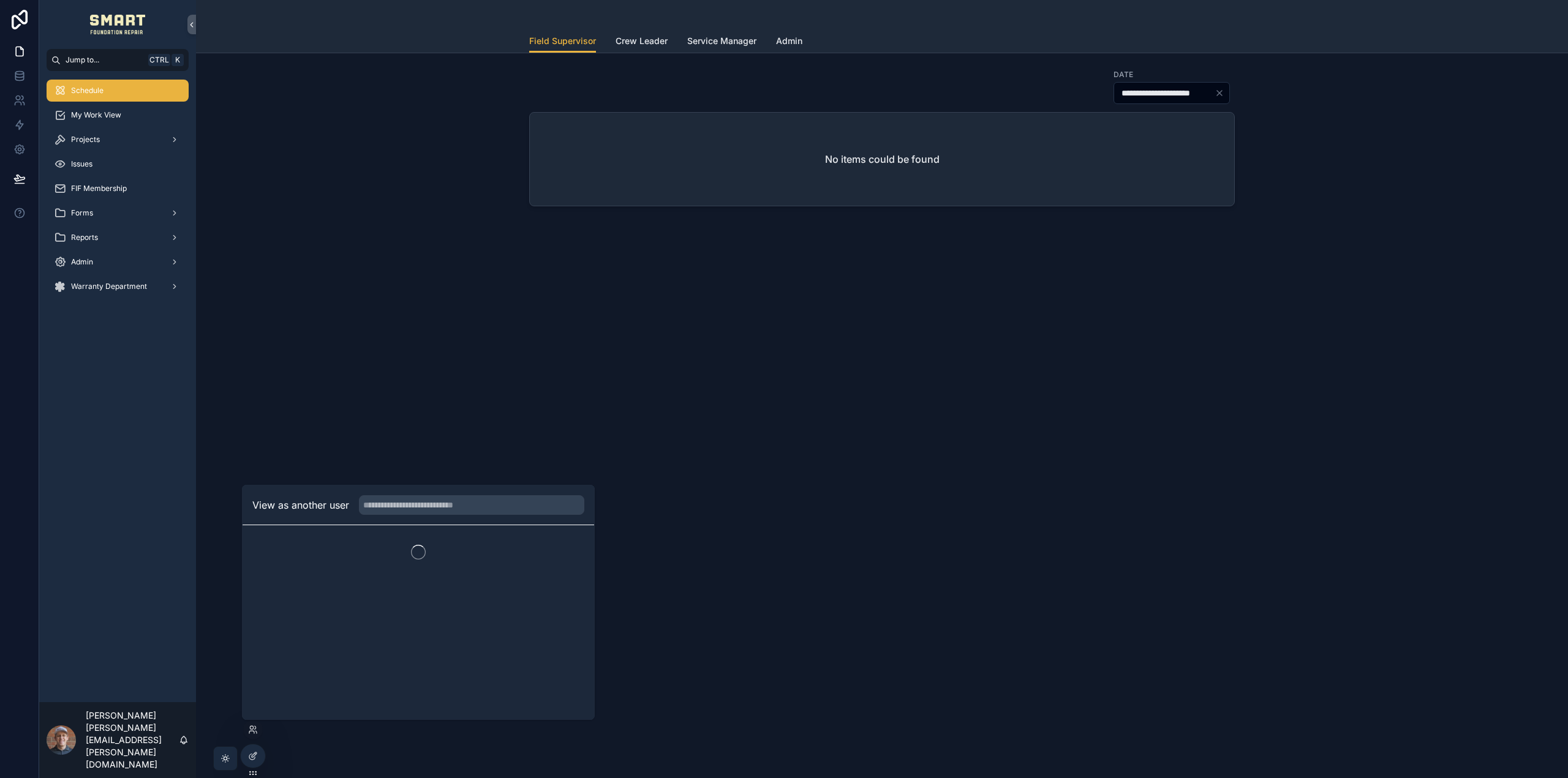
click at [428, 493] on div "View as another user" at bounding box center [418, 505] width 351 height 40
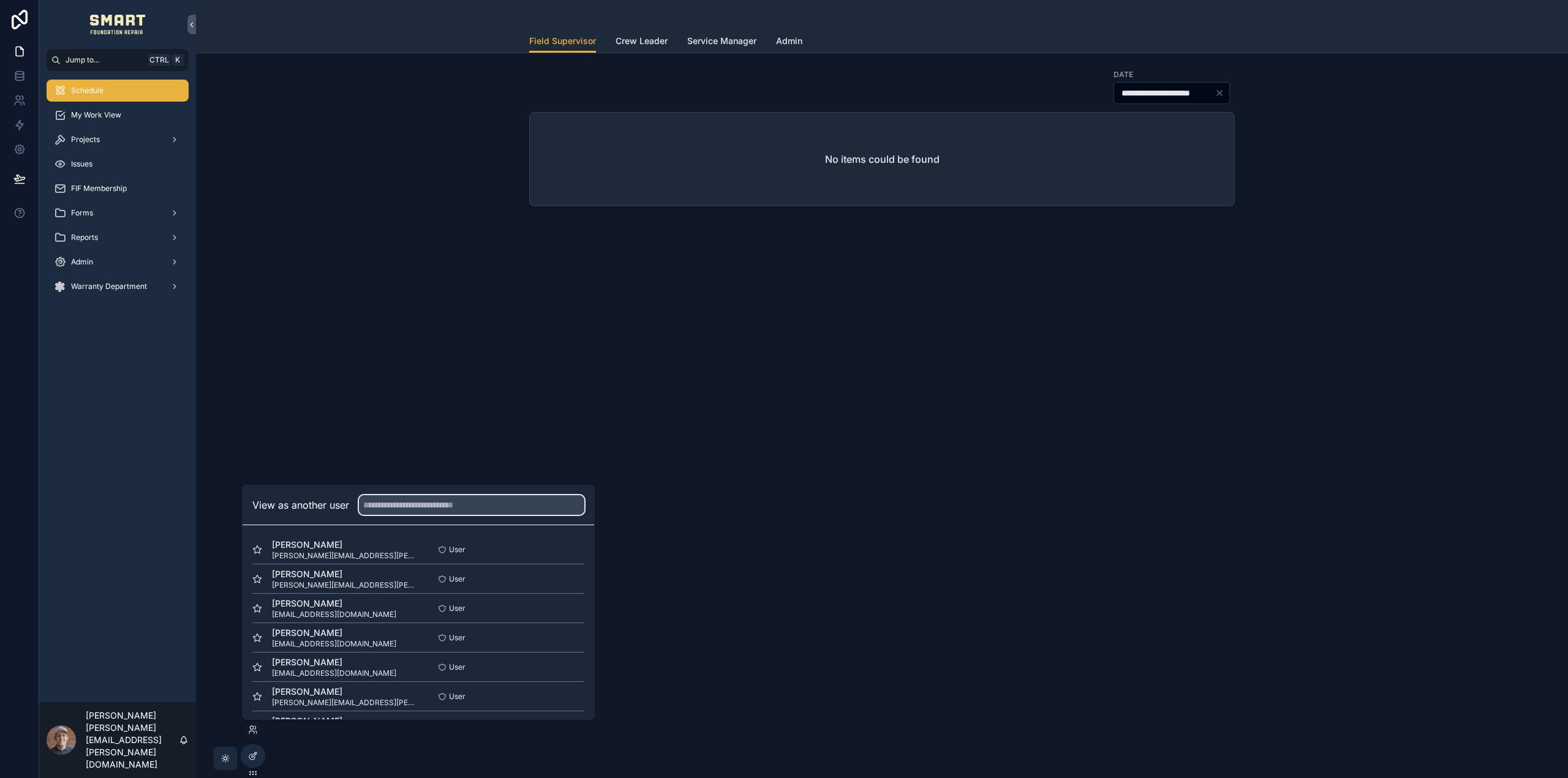
click at [425, 513] on input "text" at bounding box center [471, 505] width 225 height 19
click at [0, 0] on button "Select" at bounding box center [0, 0] width 0 height 0
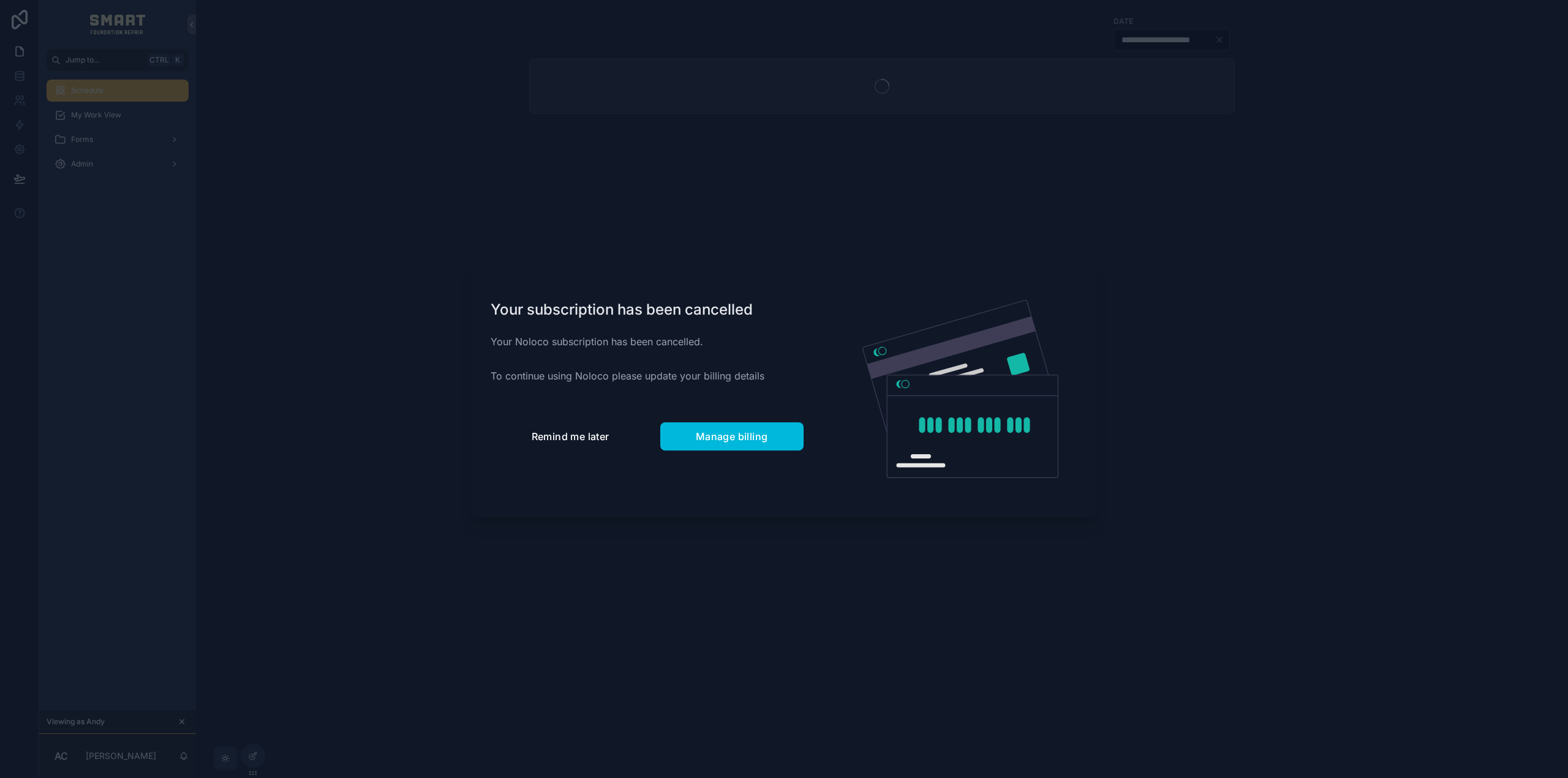
click at [586, 432] on span "Remind me later" at bounding box center [571, 437] width 78 height 12
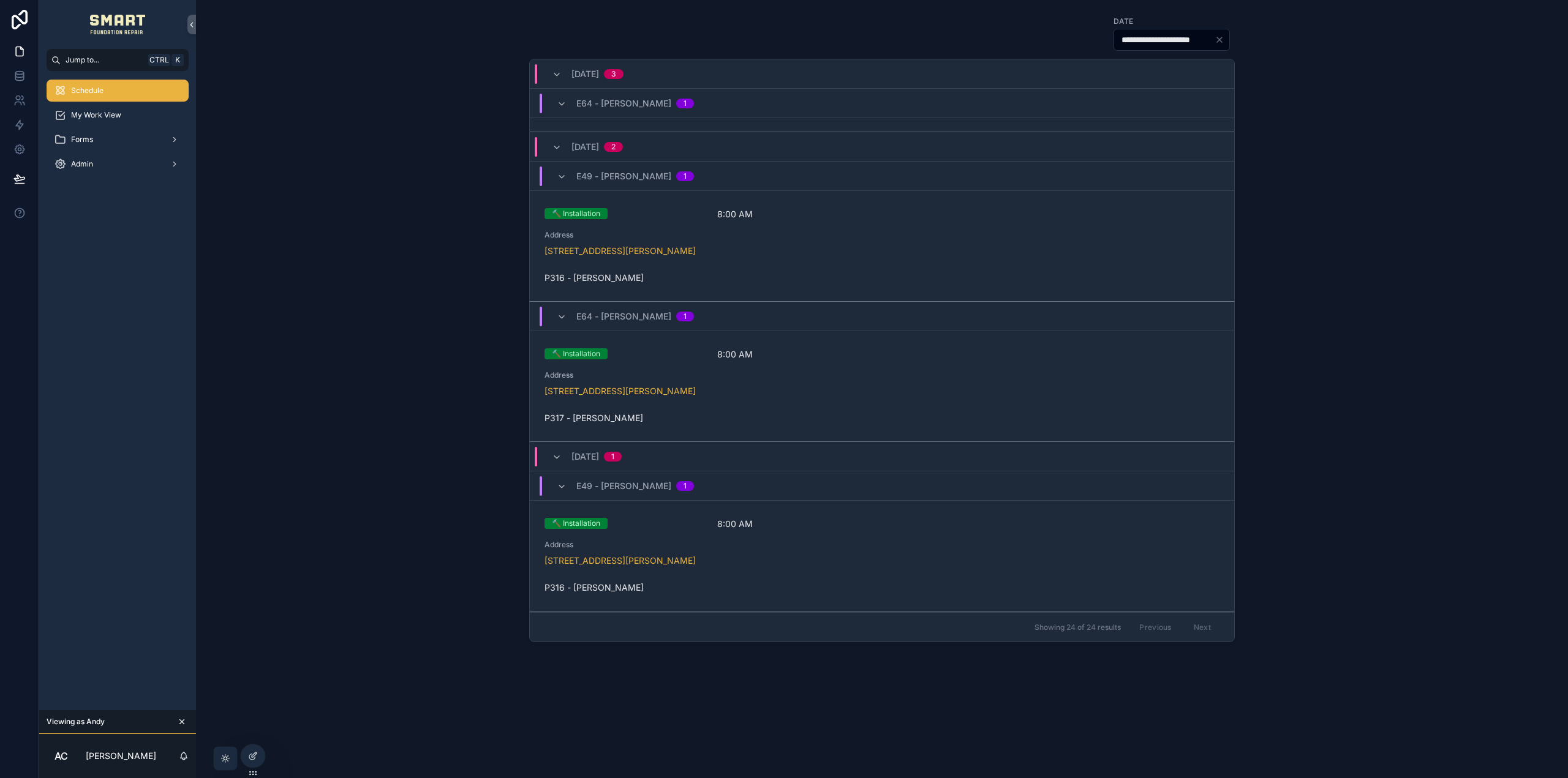
scroll to position [2784, 0]
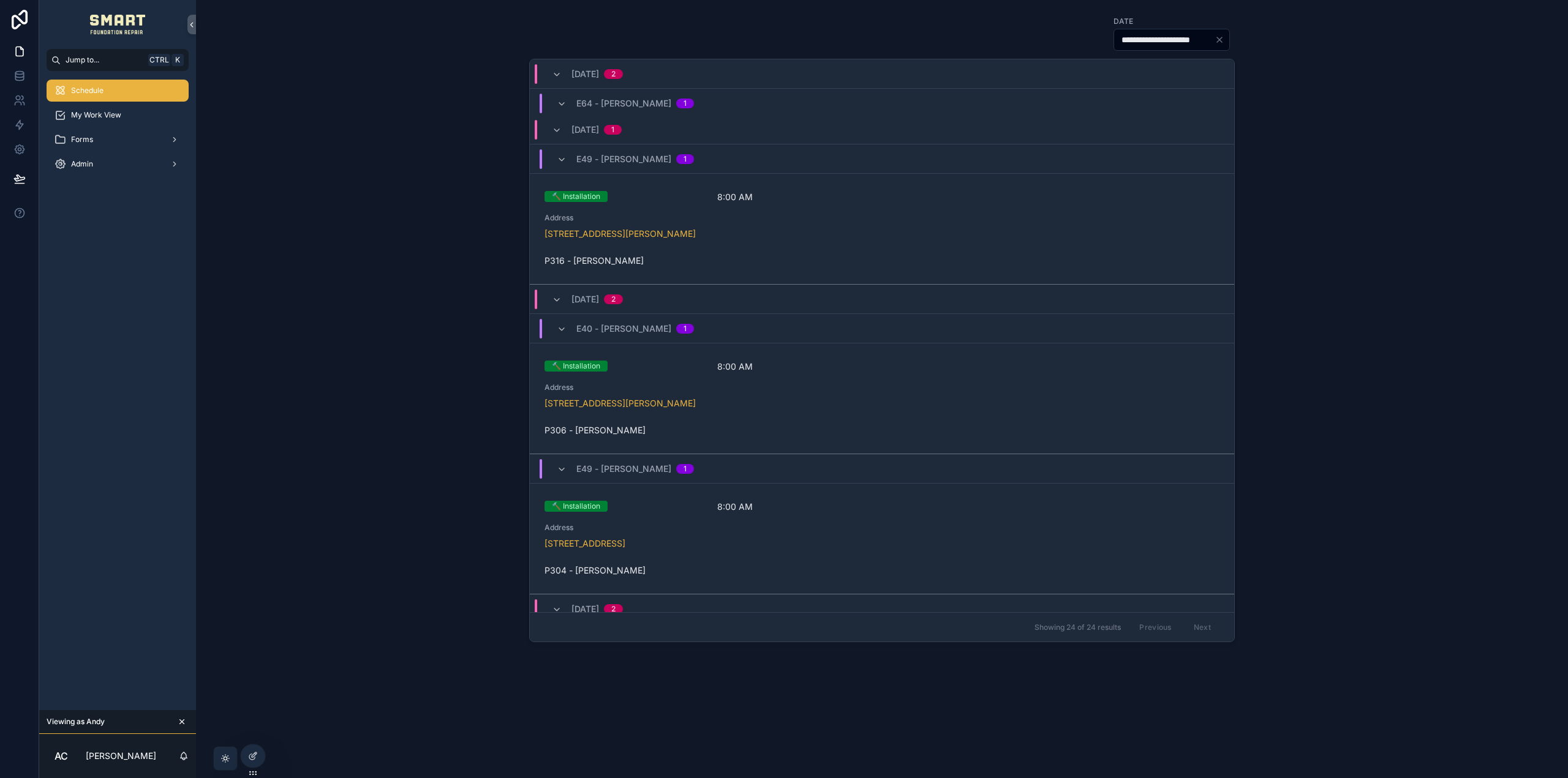
click at [183, 721] on icon "scrollable content" at bounding box center [182, 722] width 4 height 4
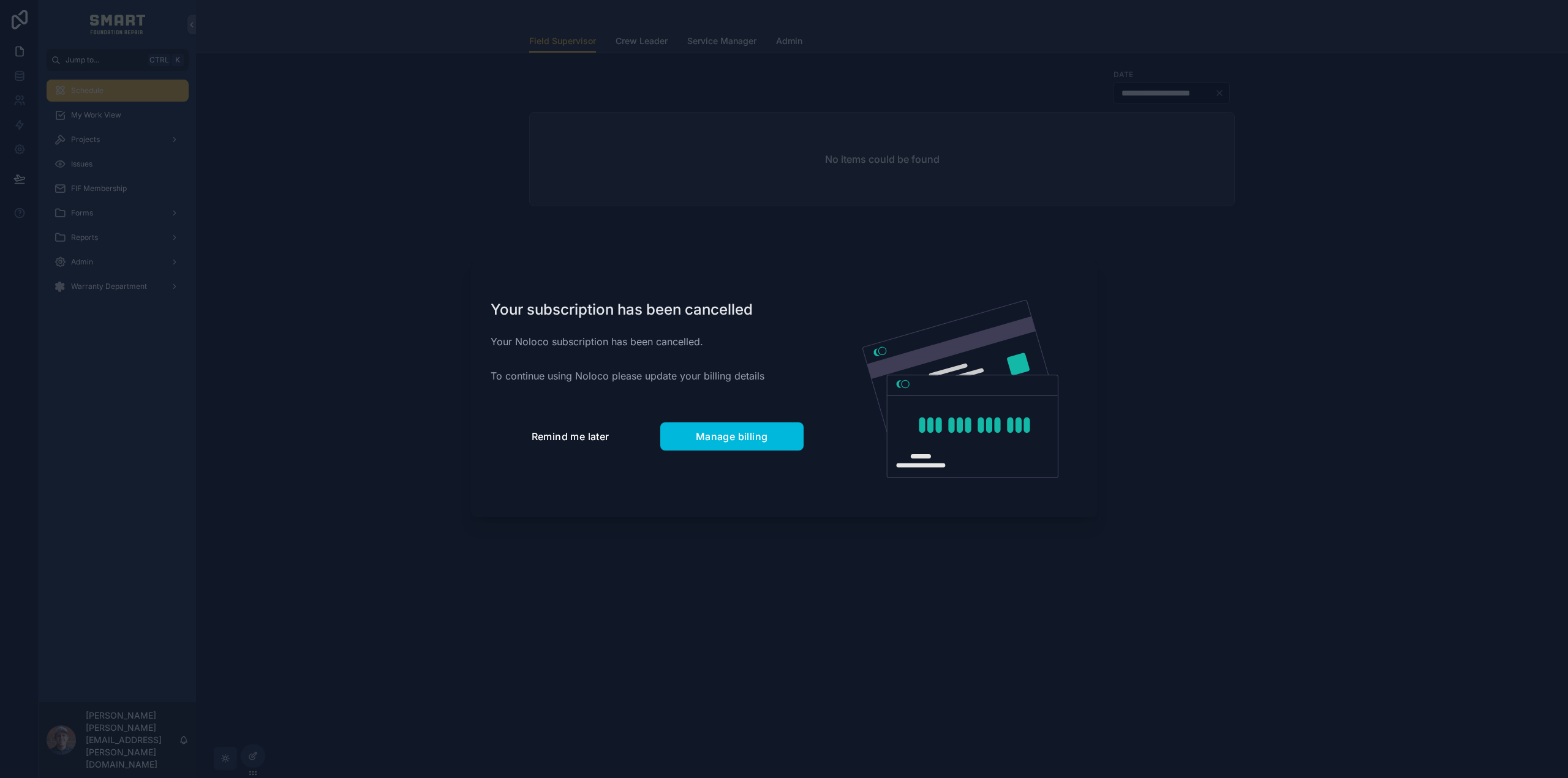
click at [561, 440] on span "Remind me later" at bounding box center [571, 437] width 78 height 12
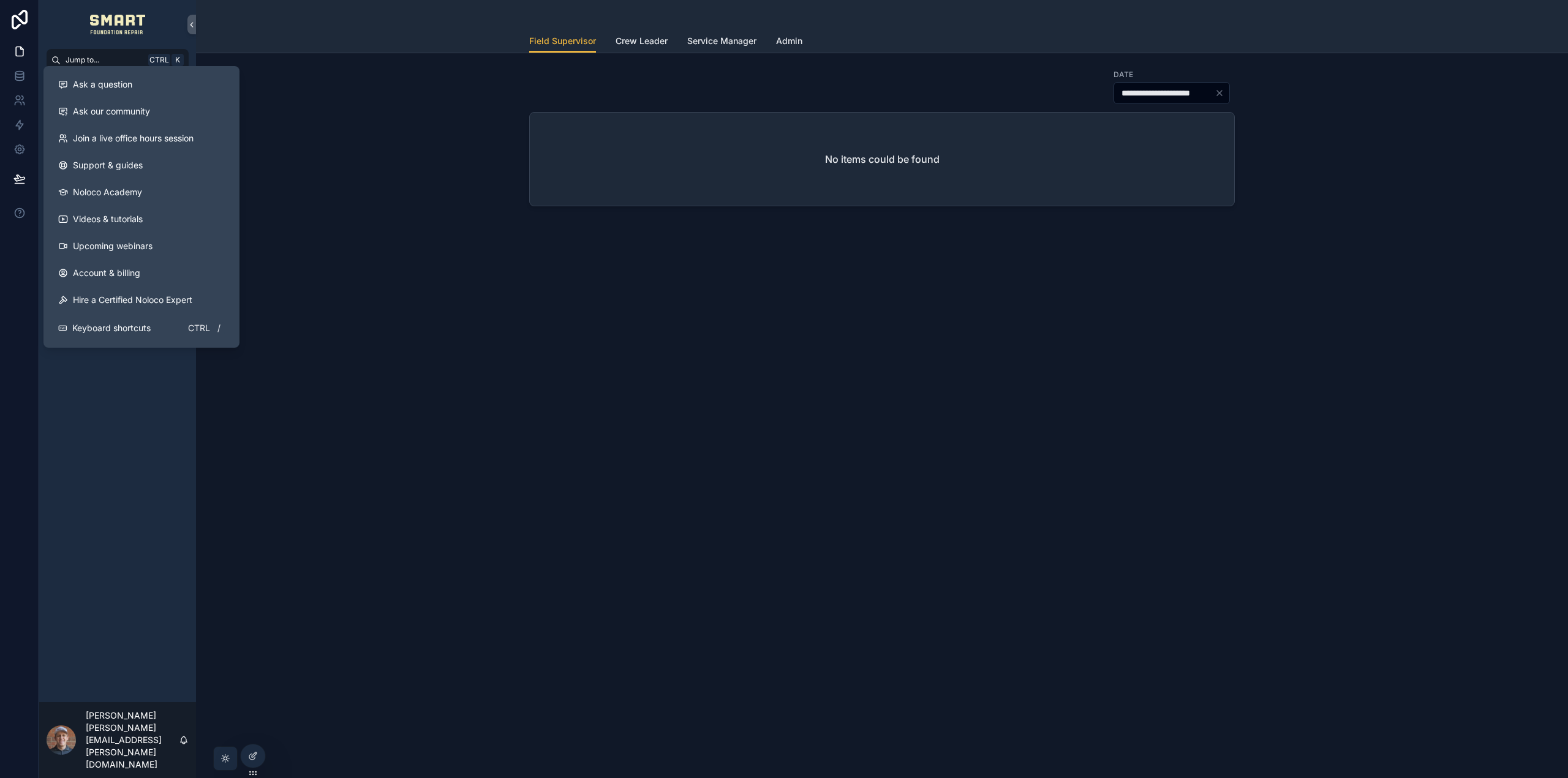
click at [143, 99] on link "Ask our community" at bounding box center [142, 111] width 186 height 27
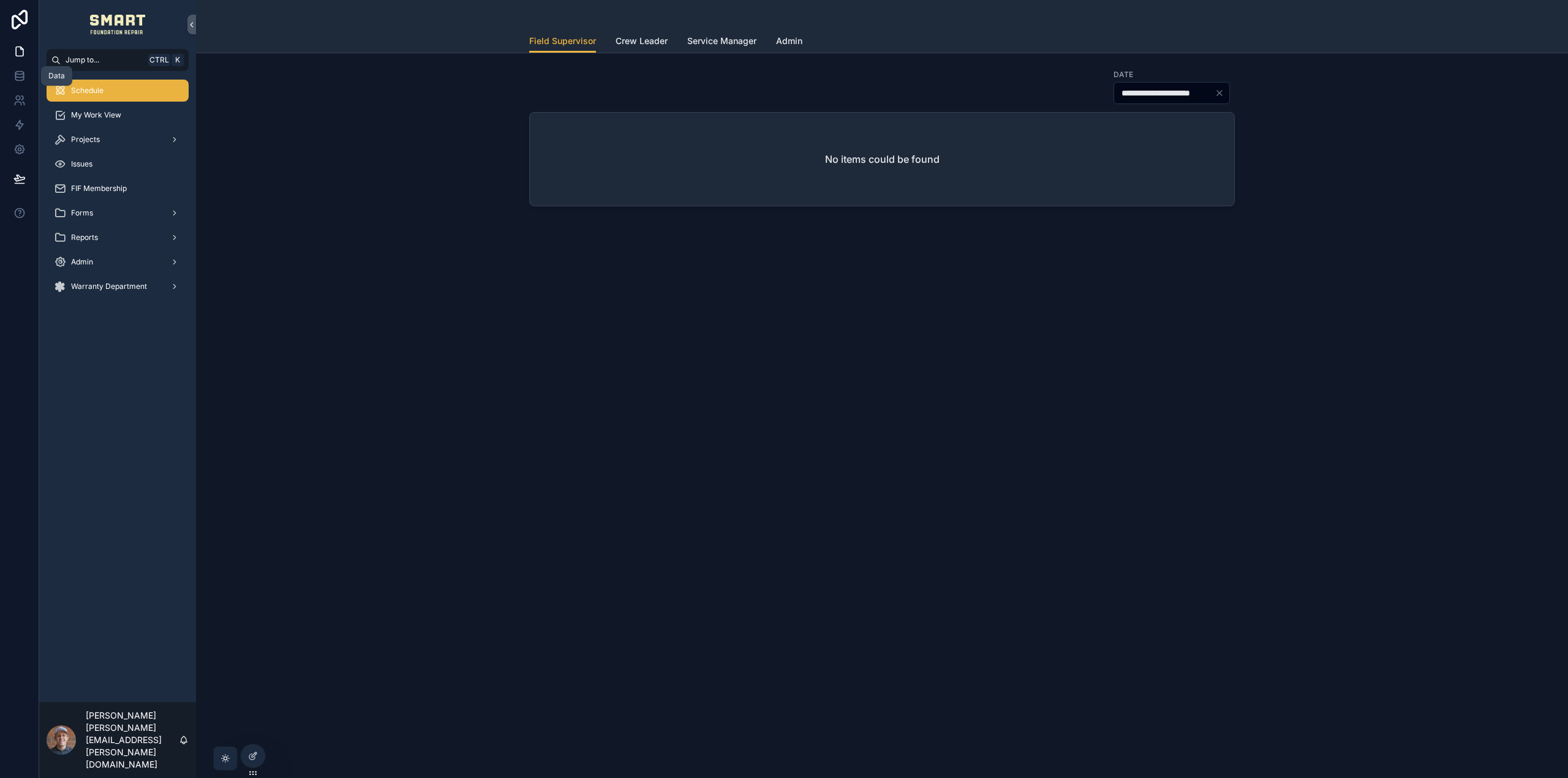
click at [22, 75] on icon at bounding box center [20, 76] width 12 height 12
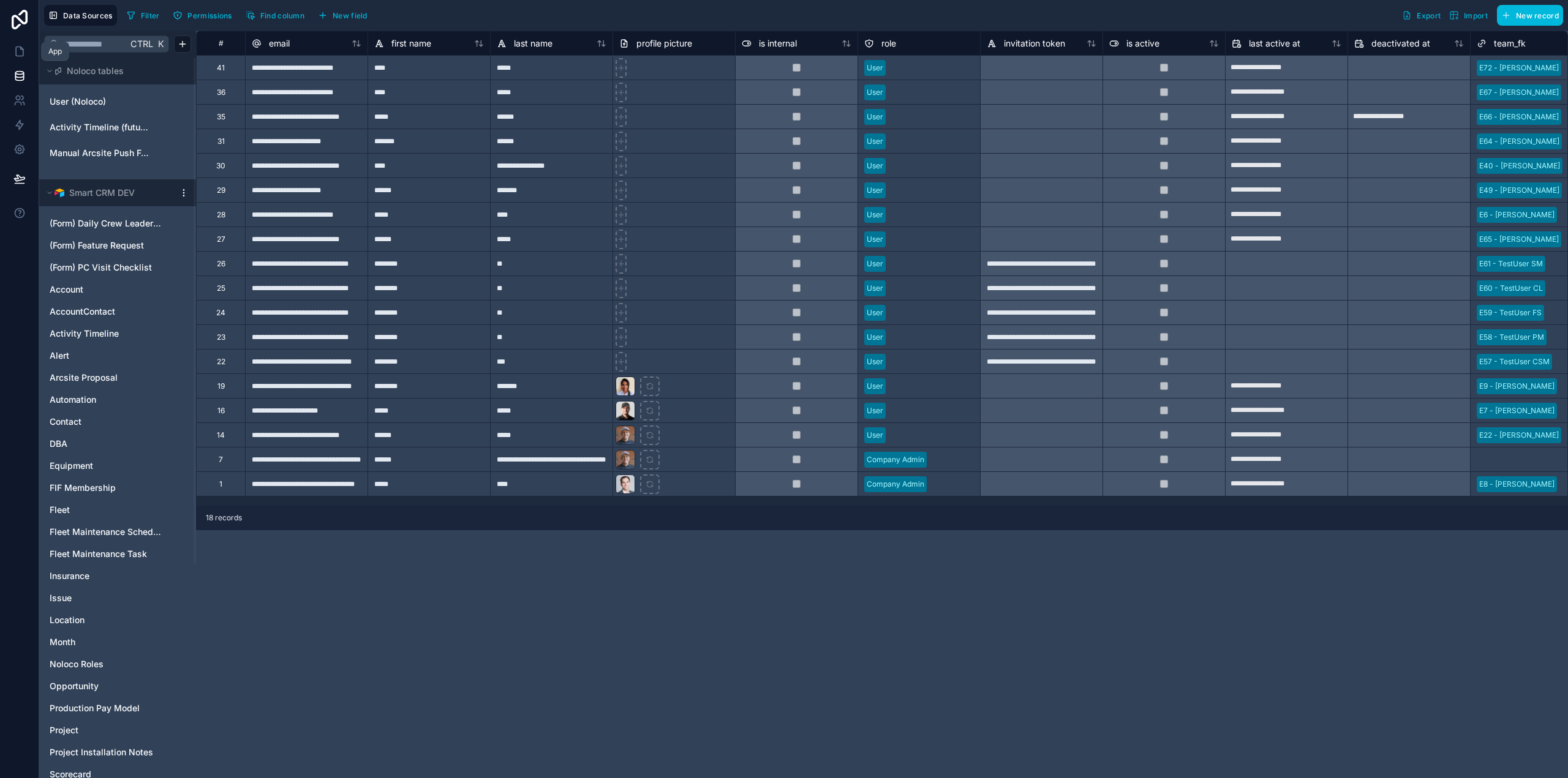
click at [25, 53] on link at bounding box center [19, 51] width 39 height 24
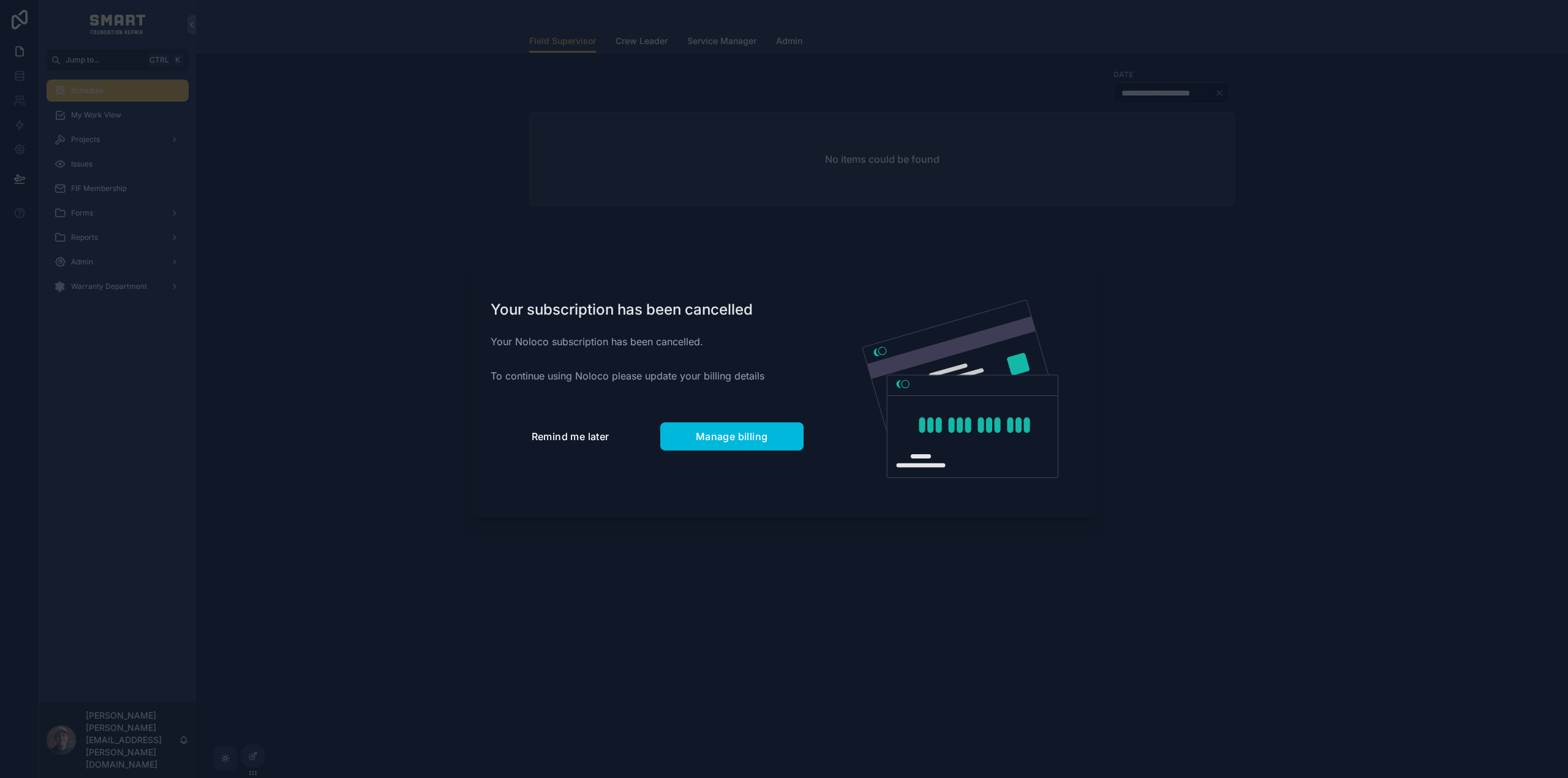
click at [600, 439] on span "Remind me later" at bounding box center [571, 437] width 78 height 12
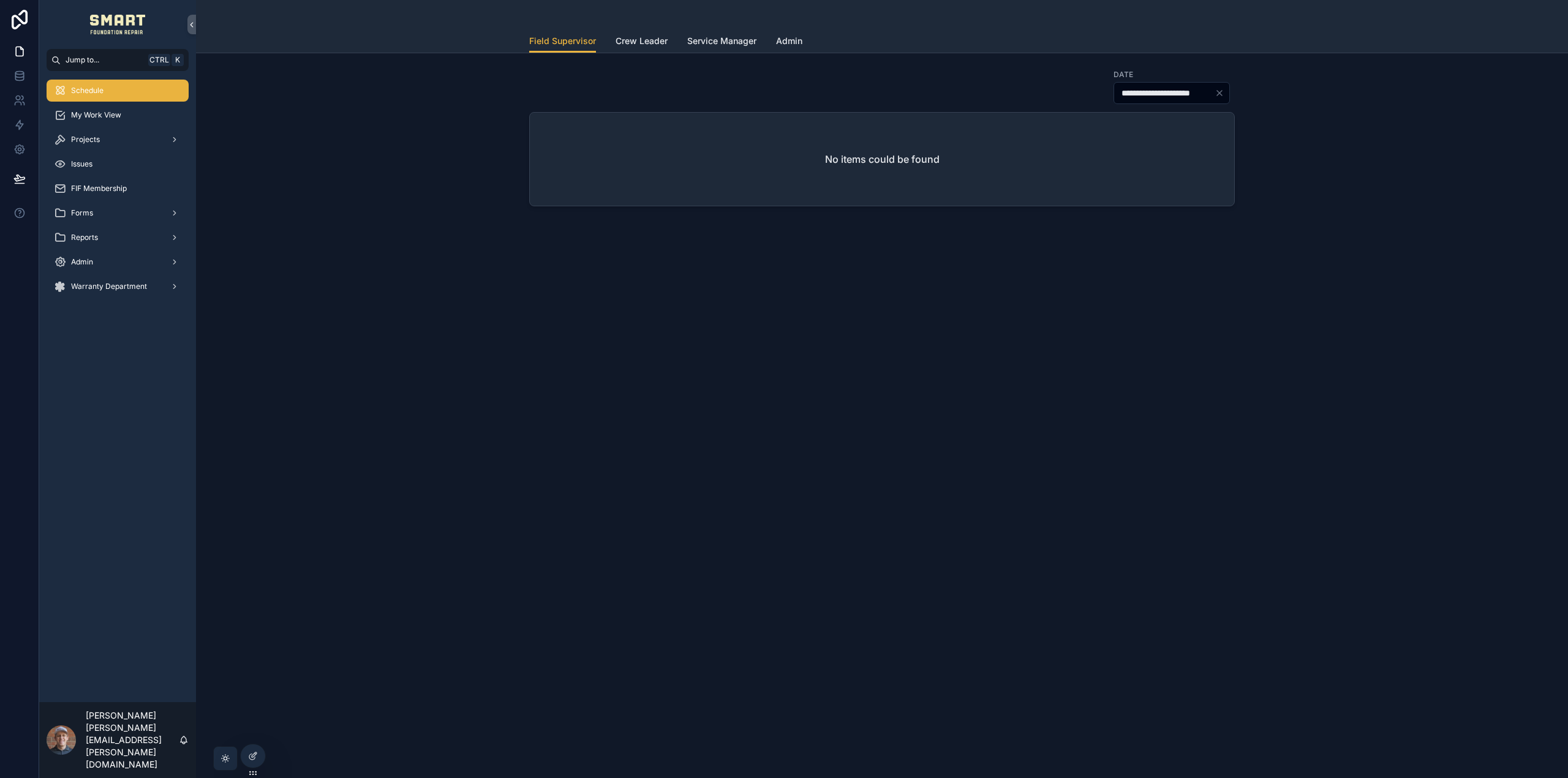
click at [0, 0] on icon at bounding box center [0, 0] width 0 height 0
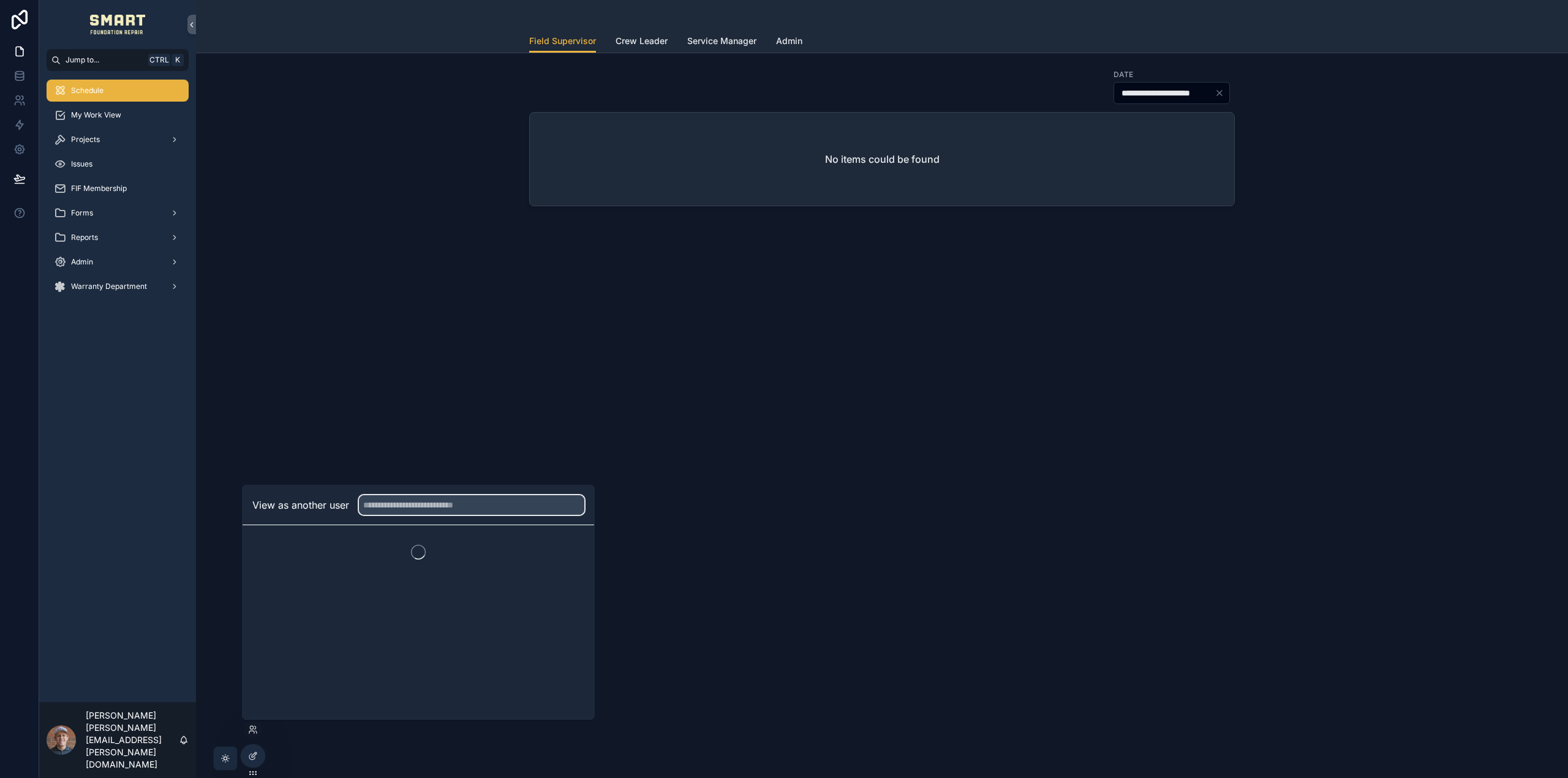
click at [403, 497] on input "text" at bounding box center [471, 505] width 225 height 19
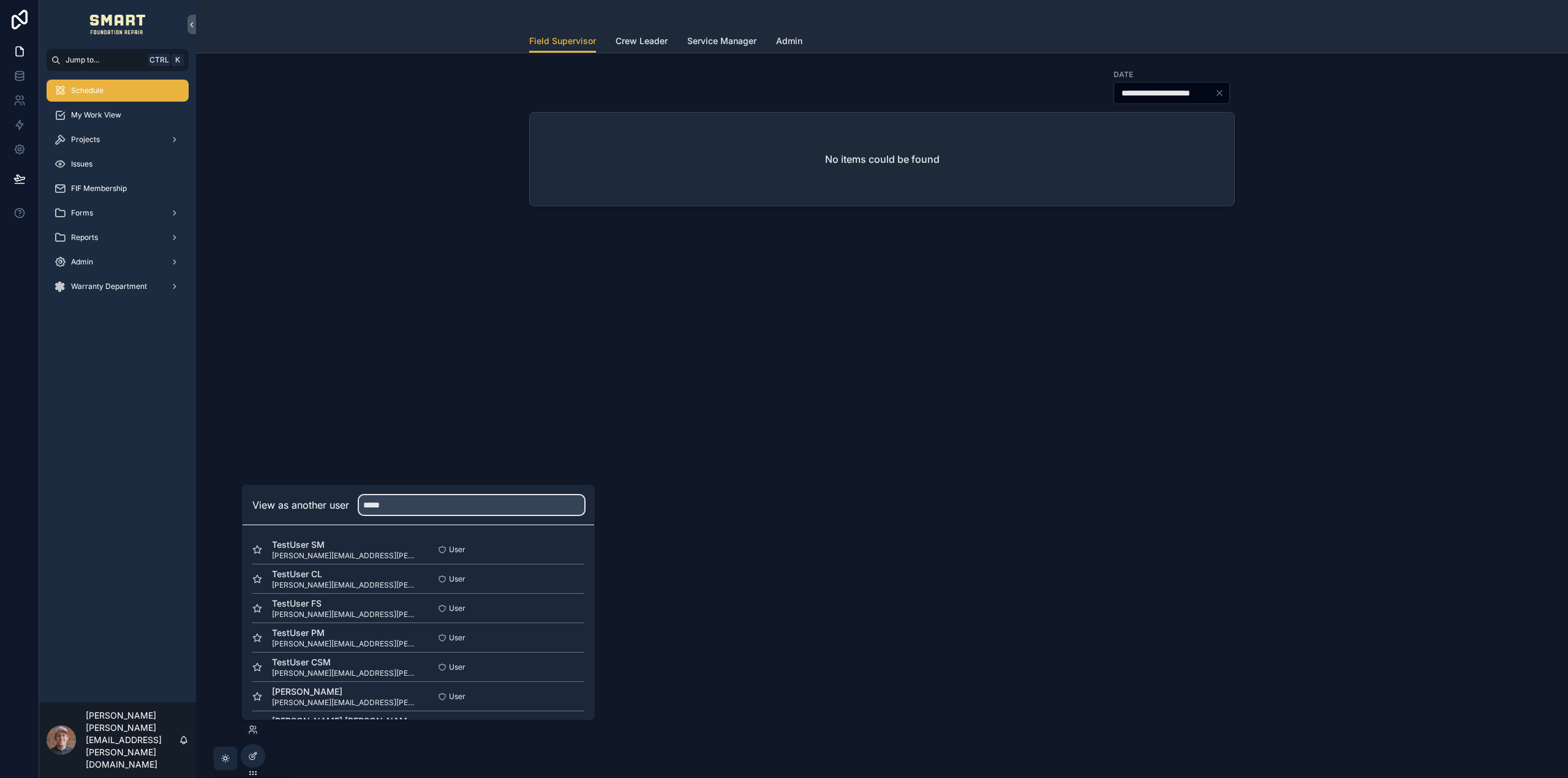
scroll to position [31, 0]
type input "*****"
click at [0, 0] on button "Select" at bounding box center [0, 0] width 0 height 0
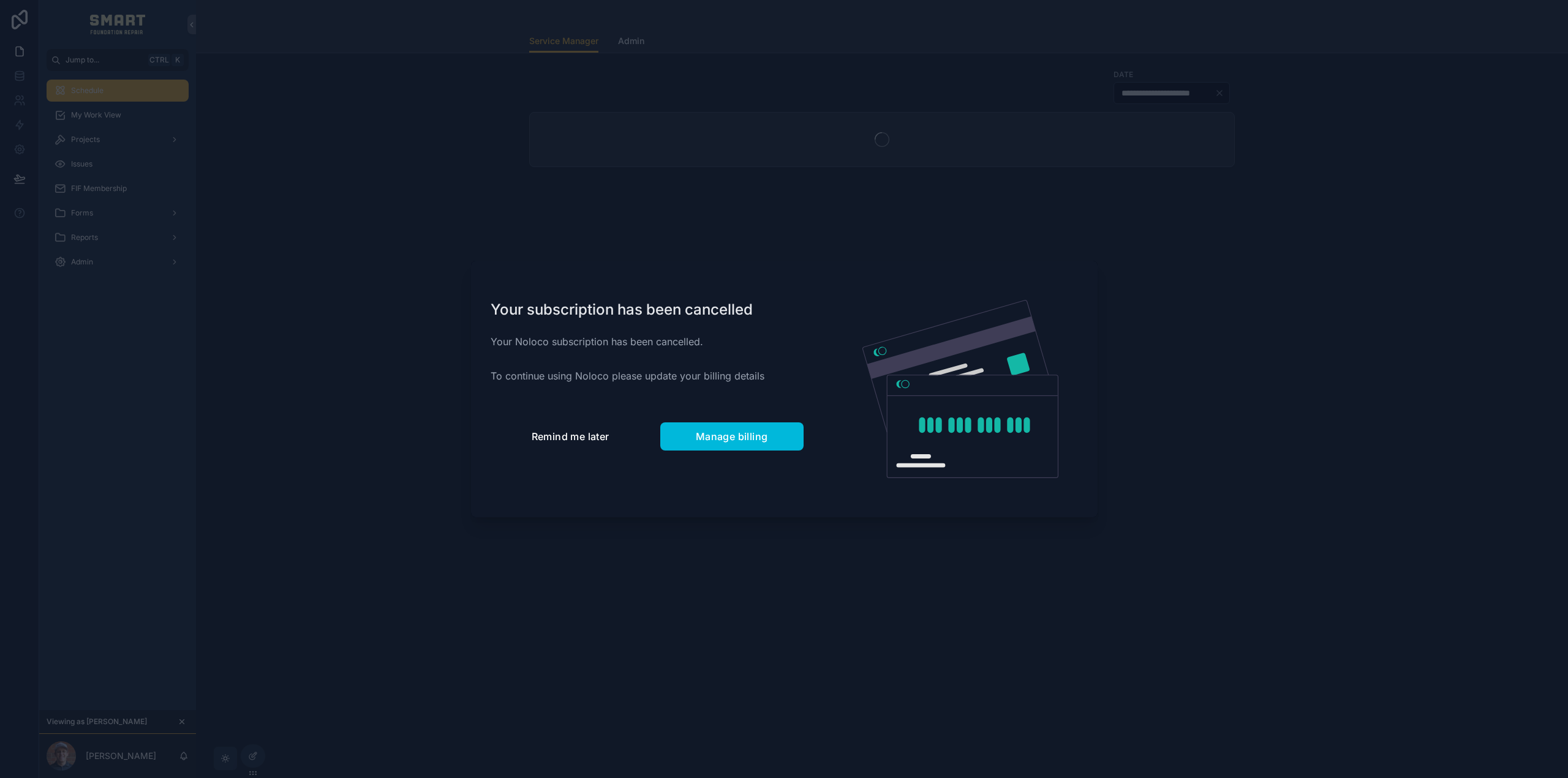
click at [583, 436] on span "Remind me later" at bounding box center [571, 437] width 78 height 12
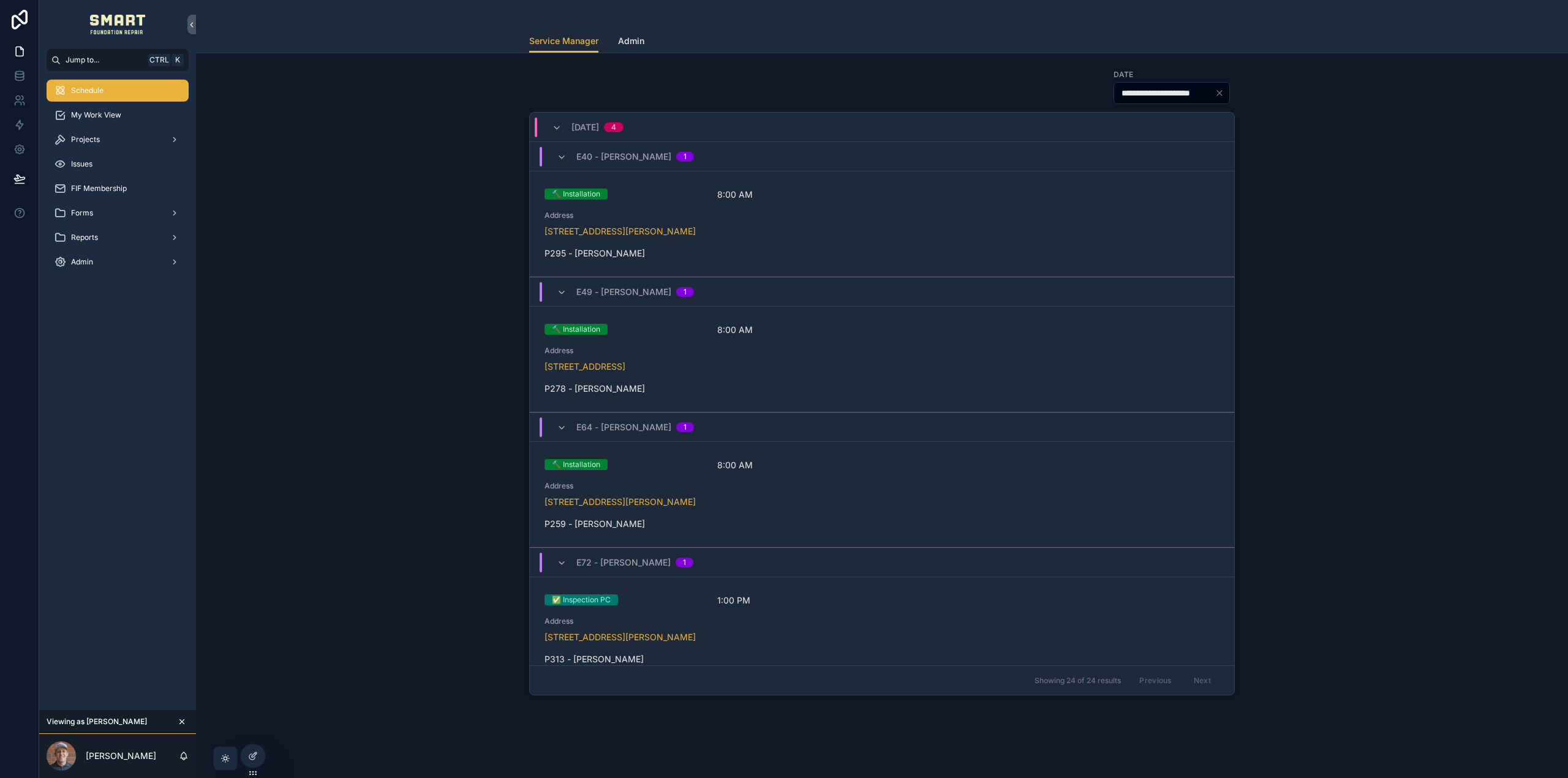
click at [179, 719] on icon "scrollable content" at bounding box center [182, 722] width 9 height 9
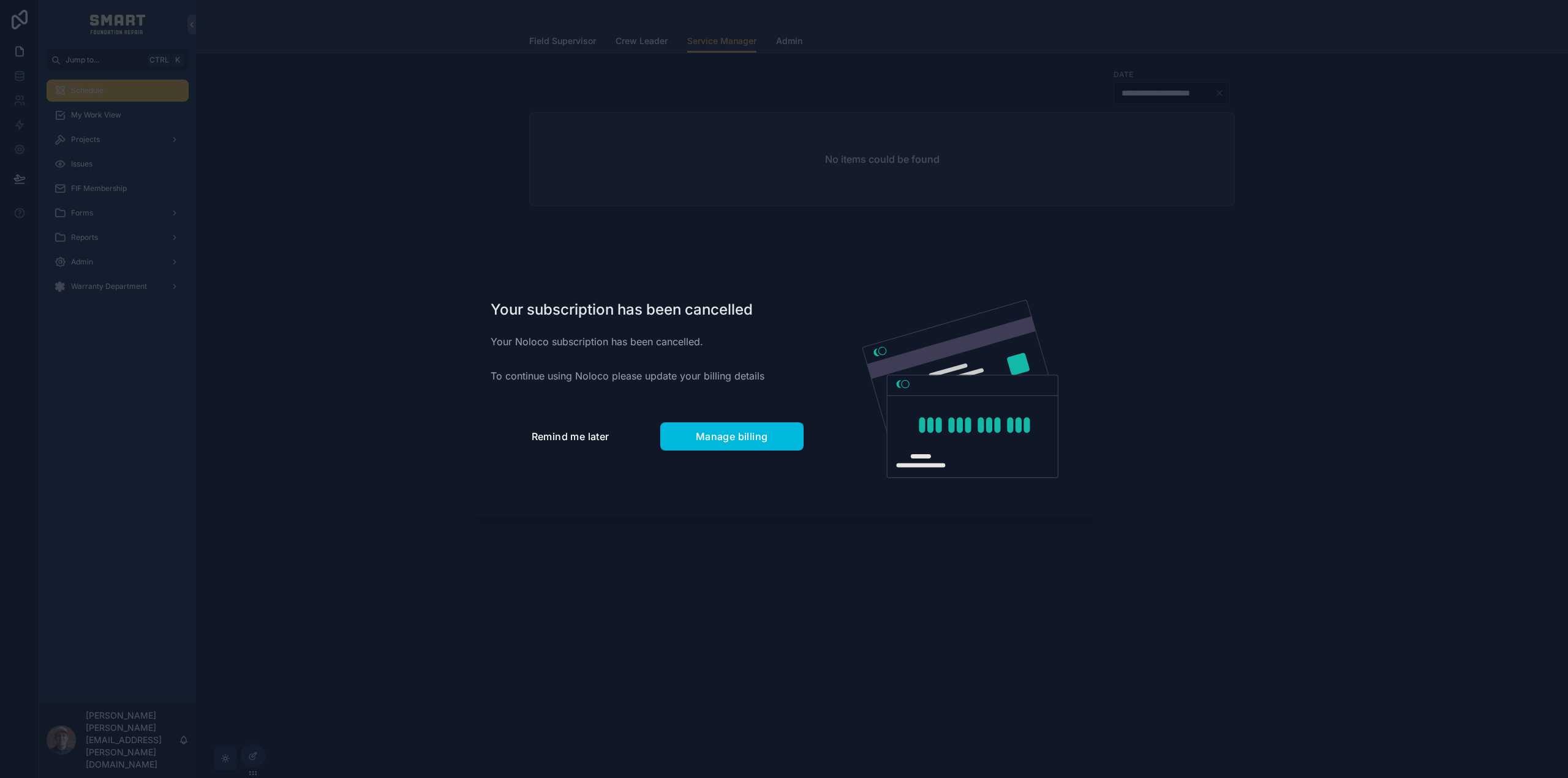
click at [599, 447] on button "Remind me later" at bounding box center [571, 436] width 160 height 28
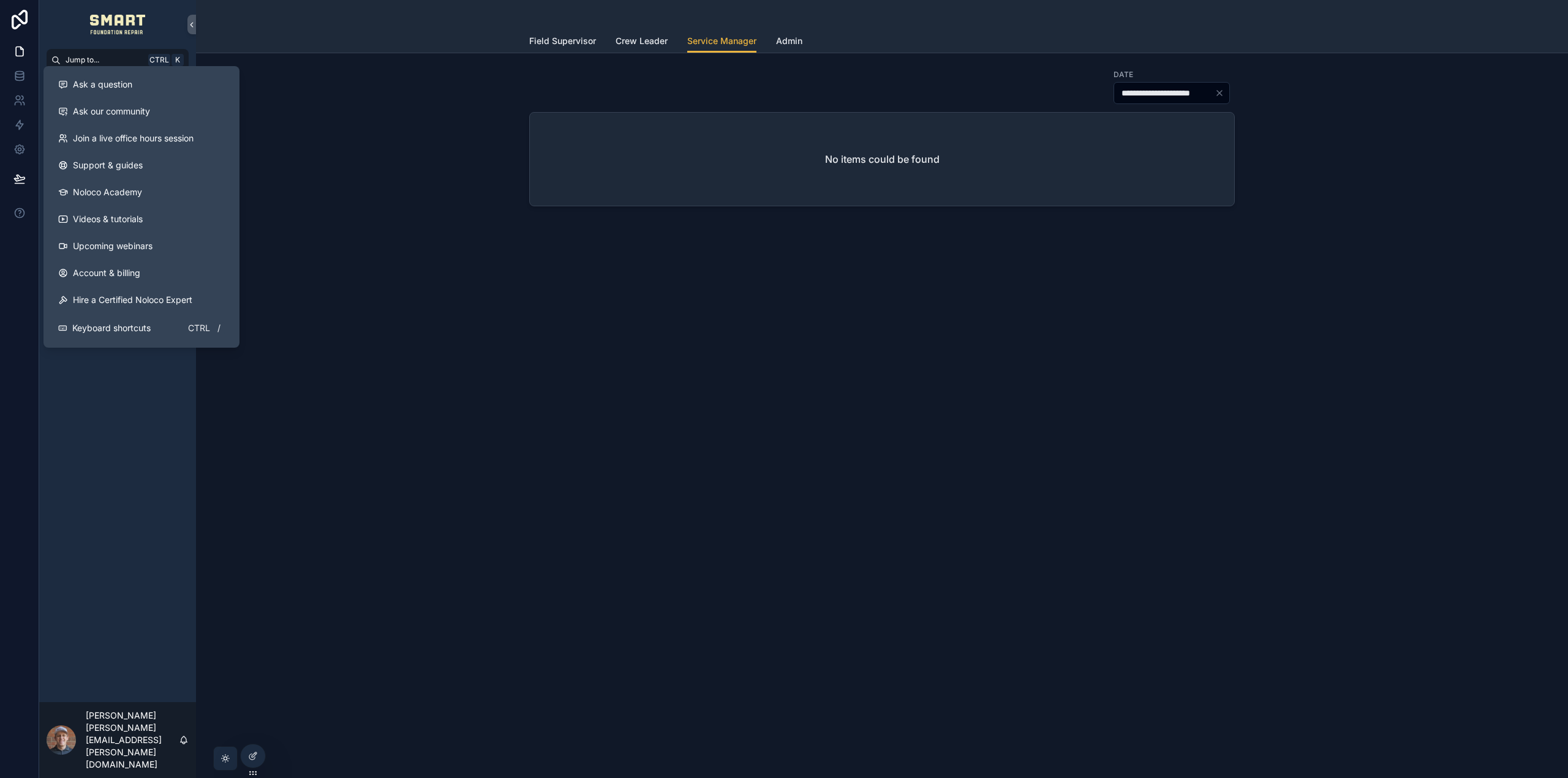
click at [132, 79] on span "Ask a question" at bounding box center [102, 85] width 59 height 12
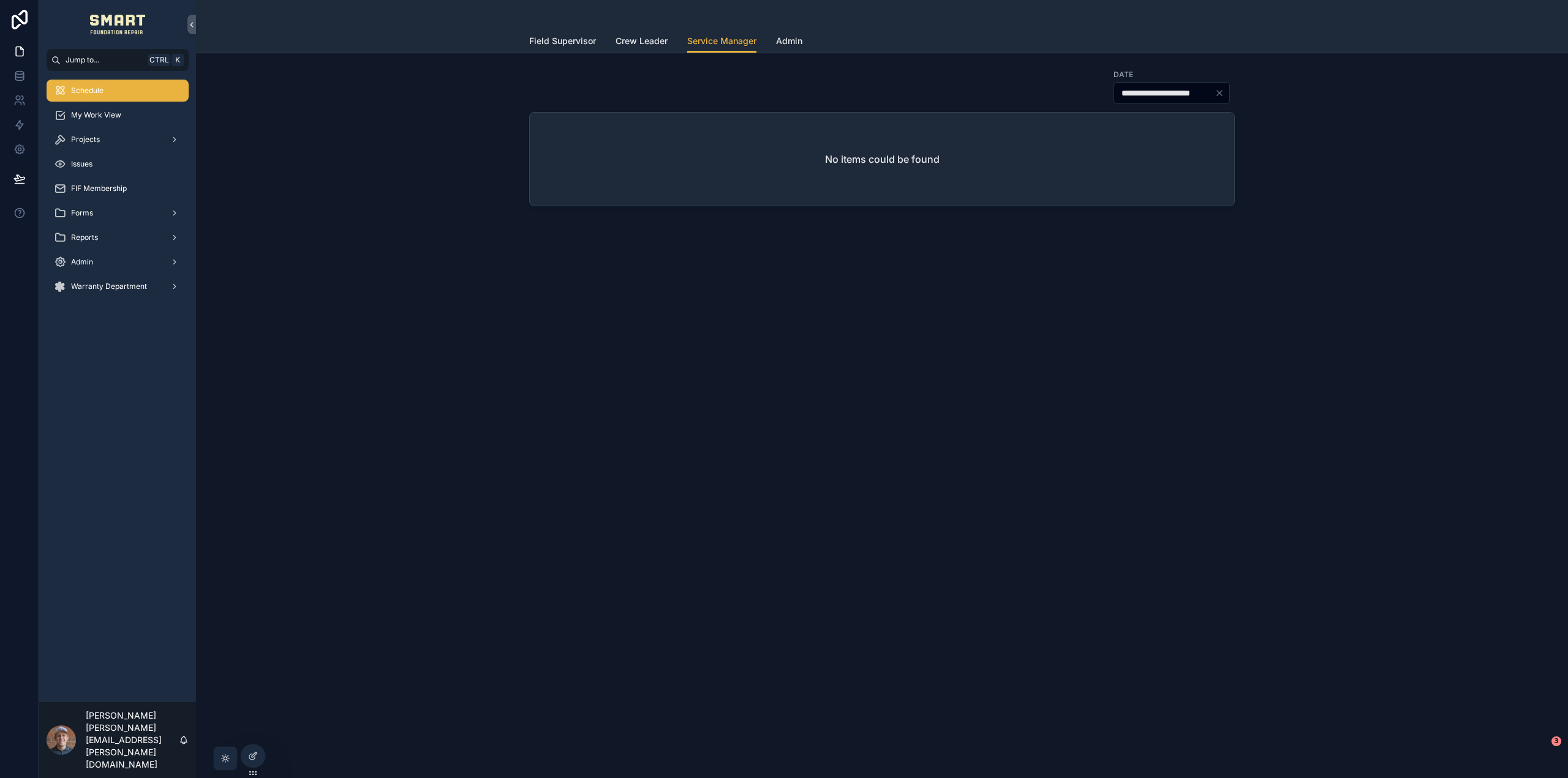
click at [113, 119] on span "My Work View" at bounding box center [96, 115] width 50 height 10
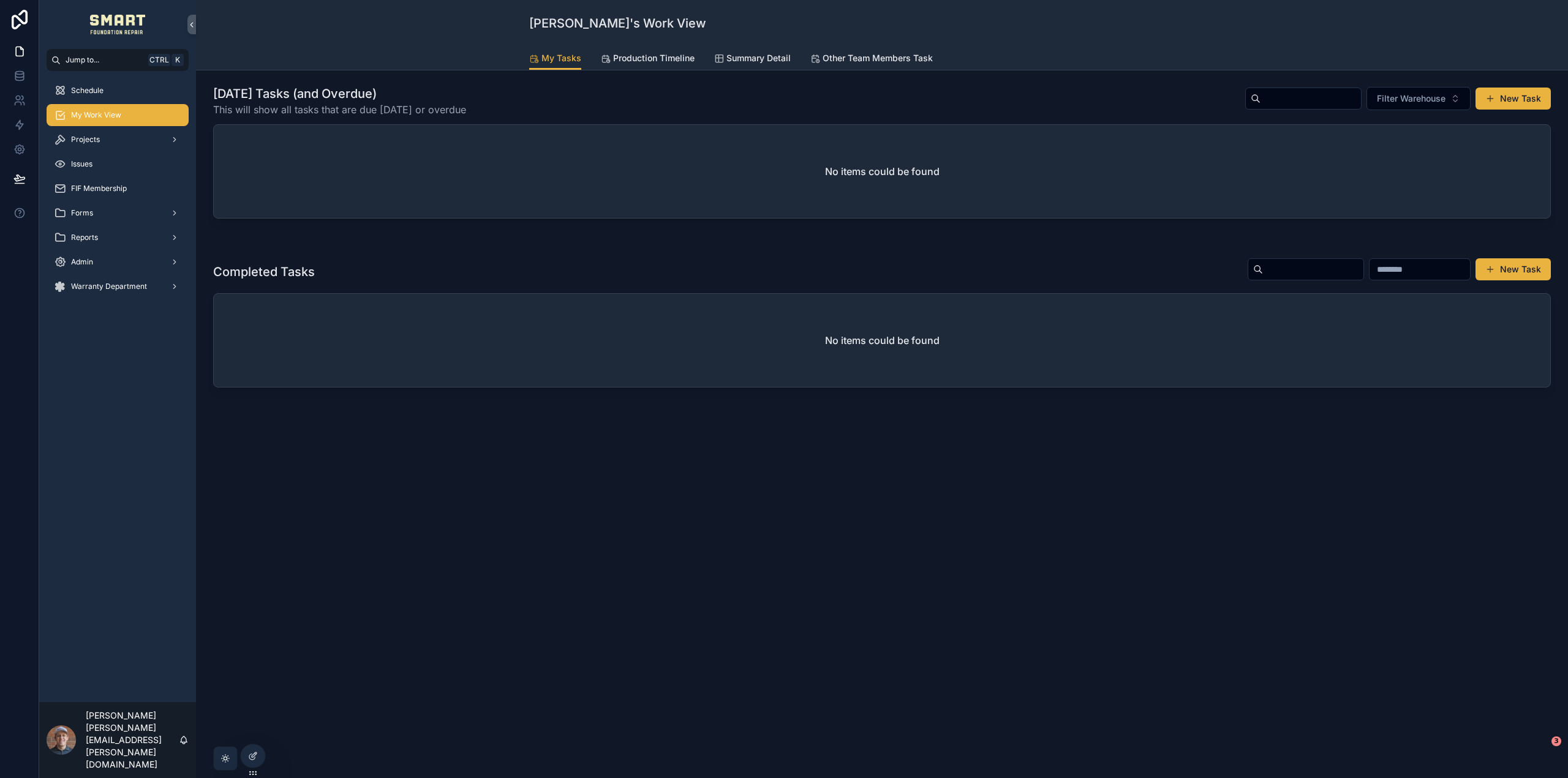
click at [637, 51] on link "Production Timeline" at bounding box center [647, 59] width 94 height 24
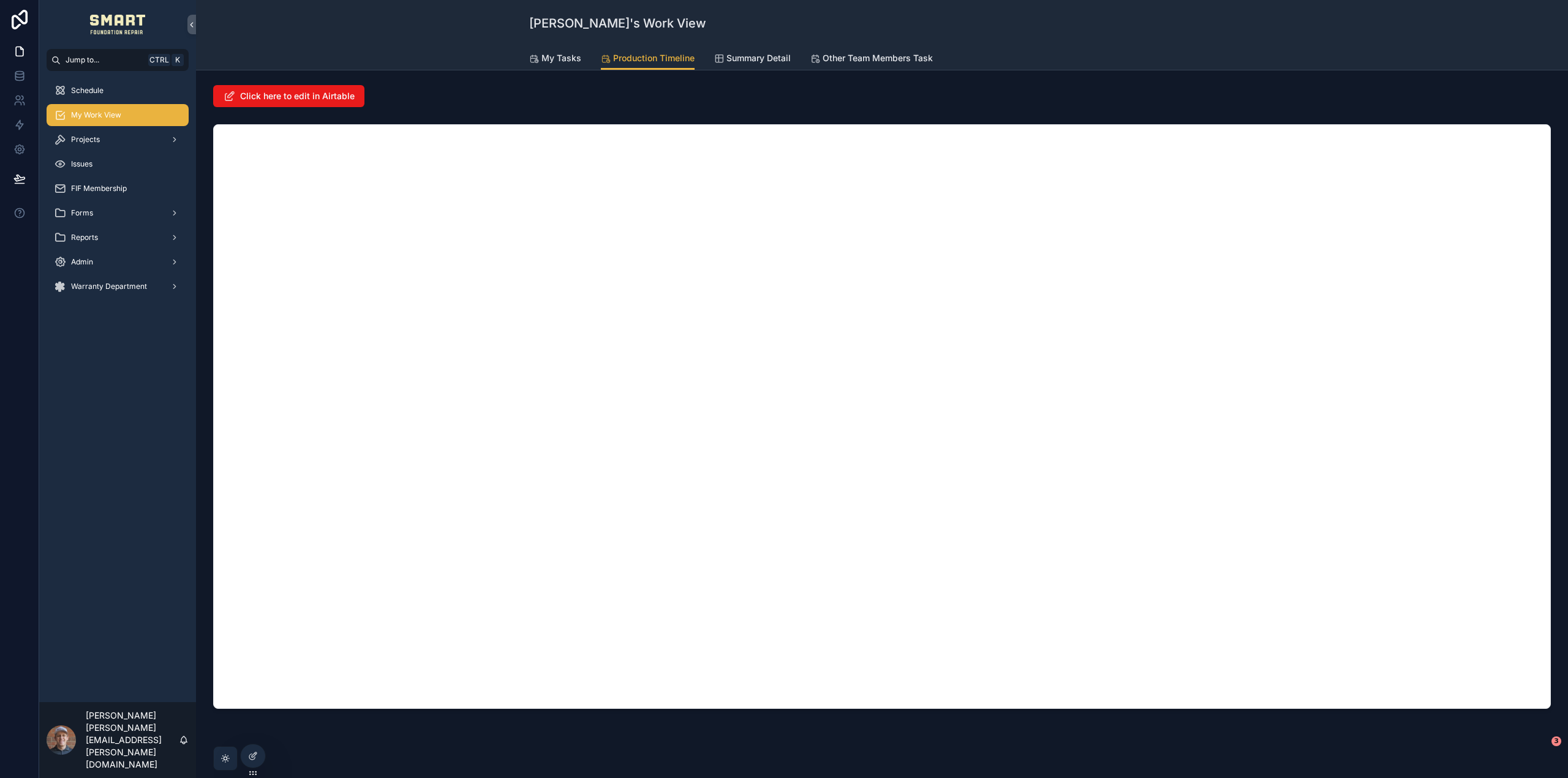
click at [110, 248] on div "Reports" at bounding box center [117, 237] width 157 height 24
click at [105, 262] on div "Admin" at bounding box center [117, 261] width 127 height 19
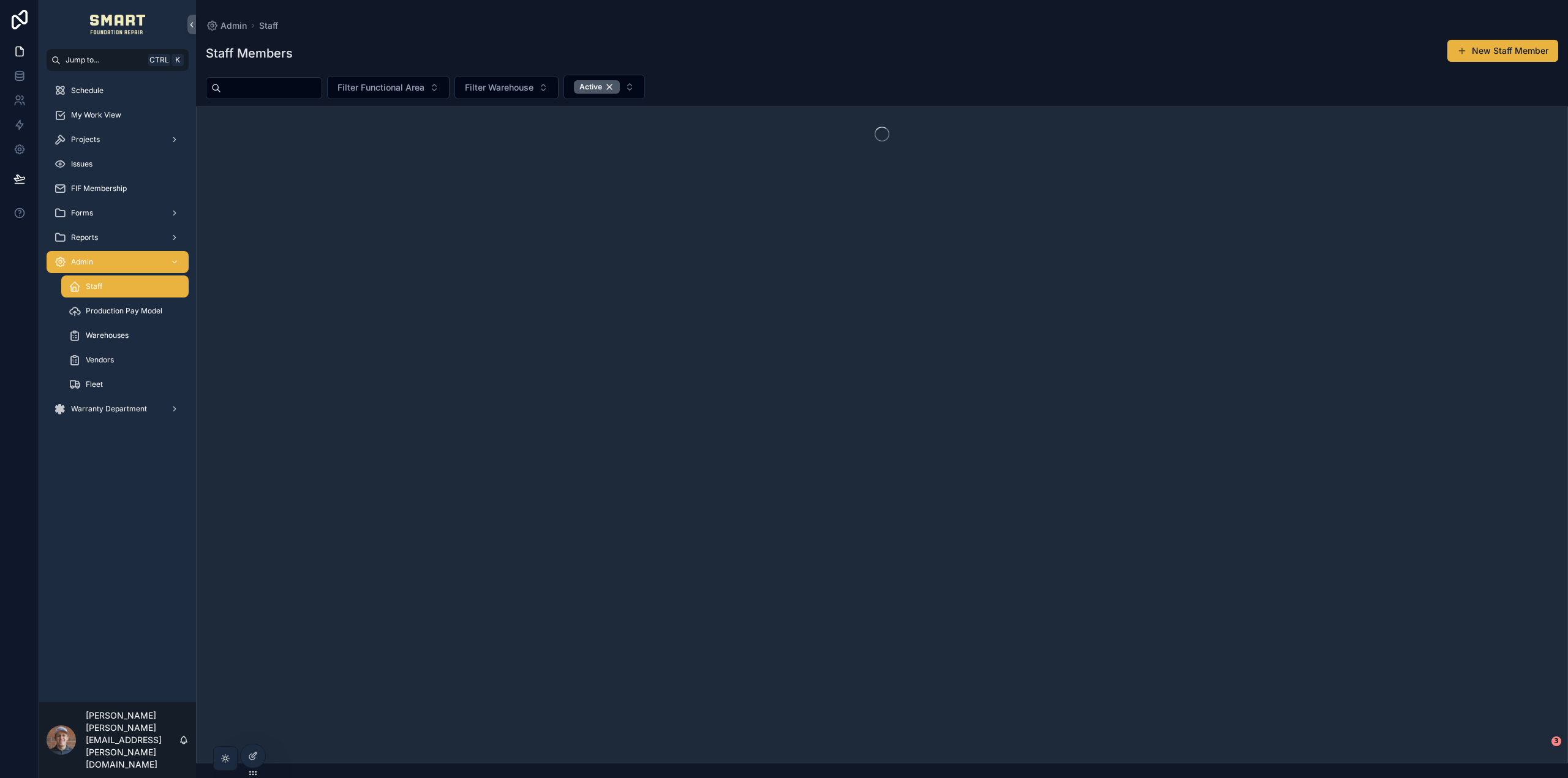
click at [121, 333] on span "Warehouses" at bounding box center [107, 336] width 43 height 10
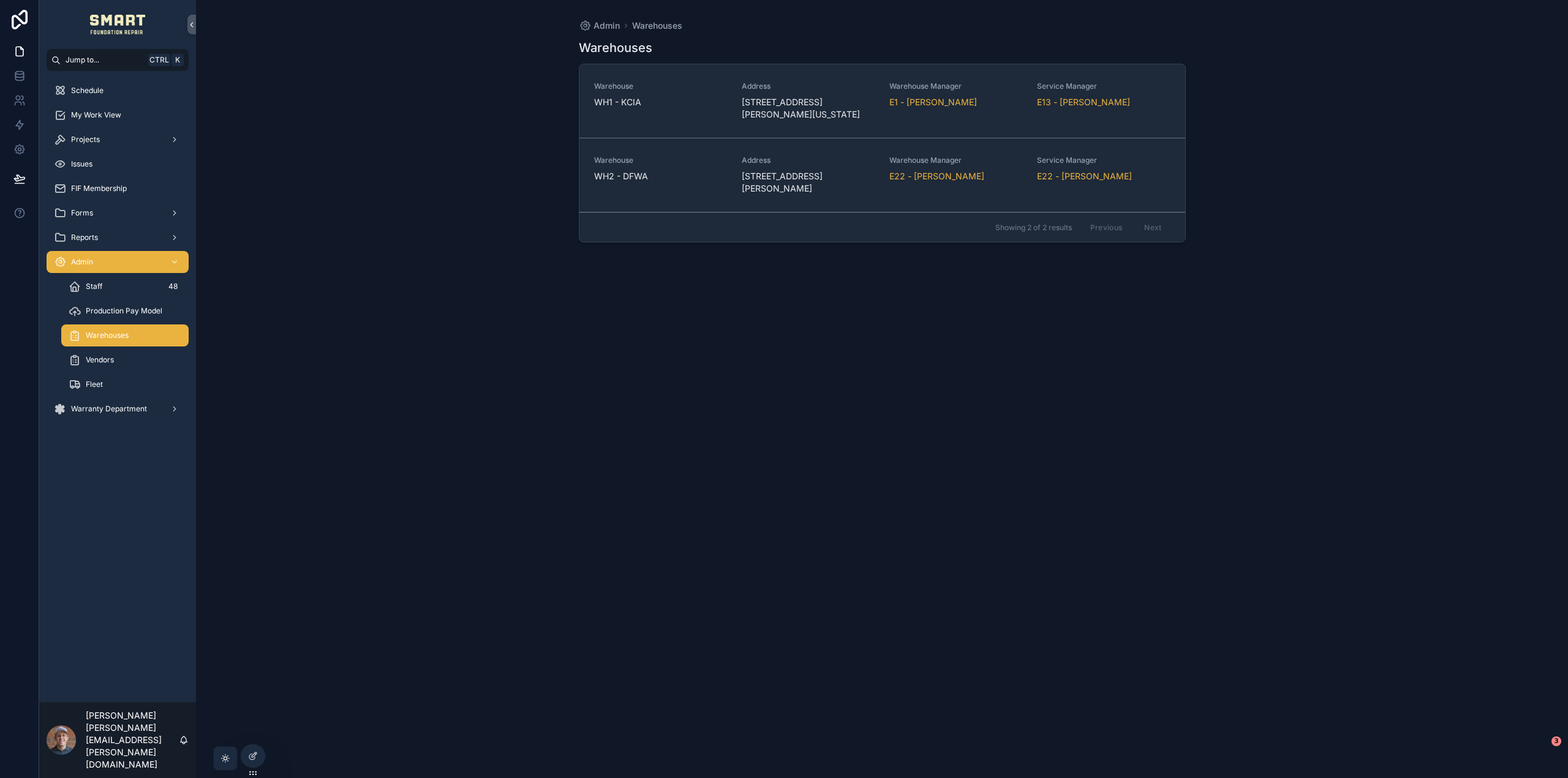
click at [701, 168] on div "Warehouse WH2 - DFWA" at bounding box center [660, 168] width 133 height 27
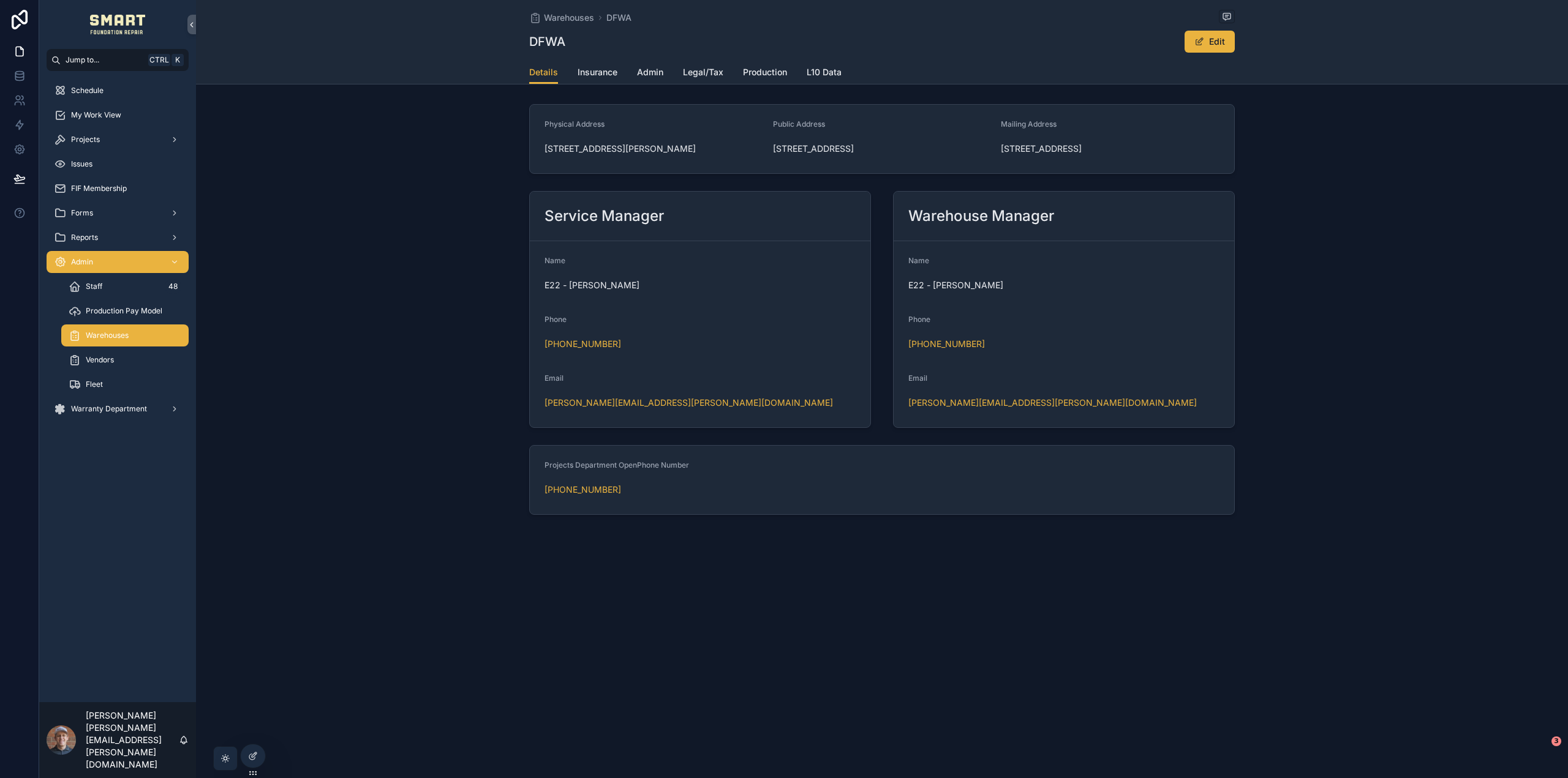
click at [829, 73] on span "L10 Data" at bounding box center [824, 72] width 35 height 12
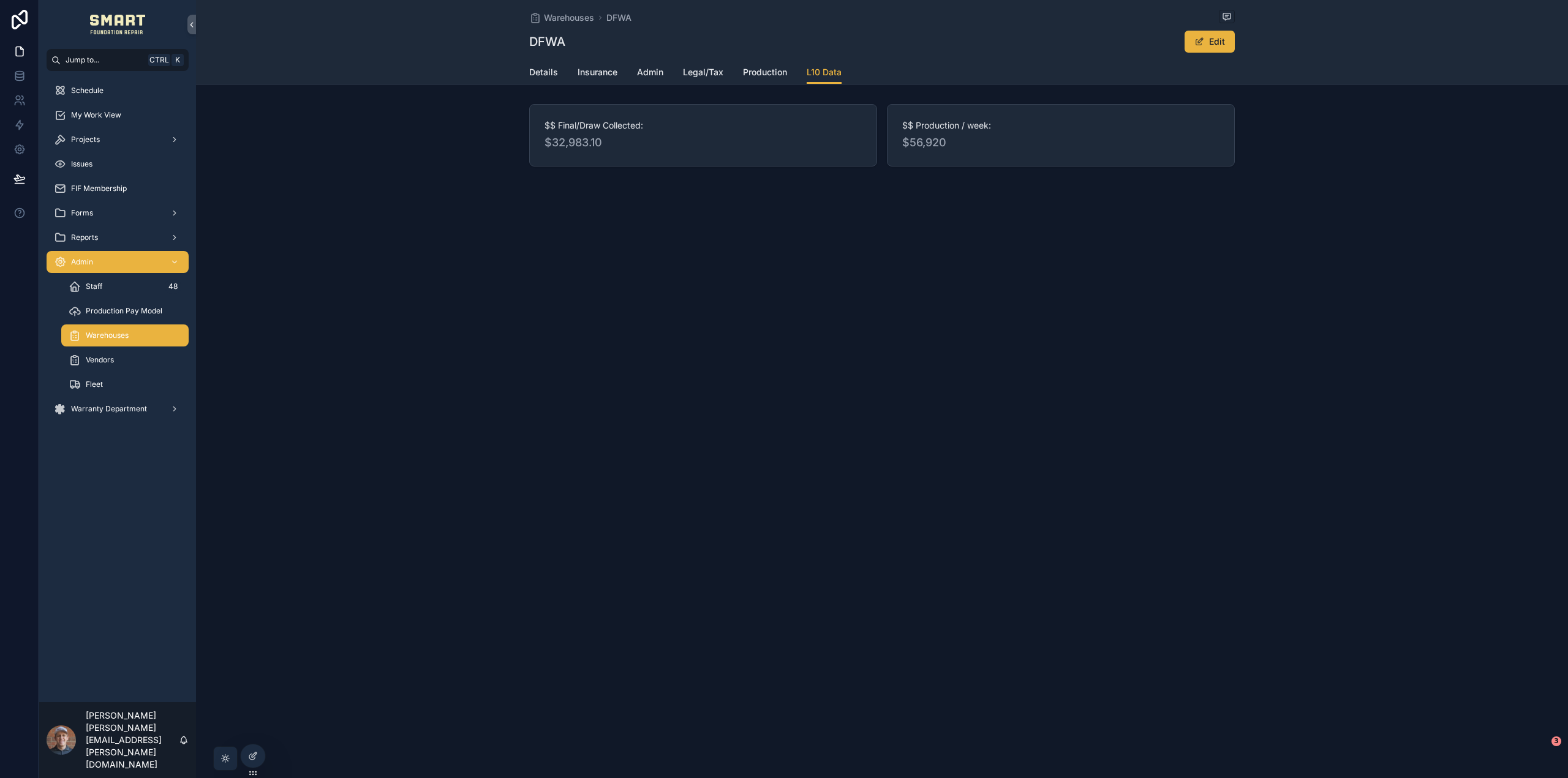
click at [260, 761] on div at bounding box center [253, 756] width 24 height 23
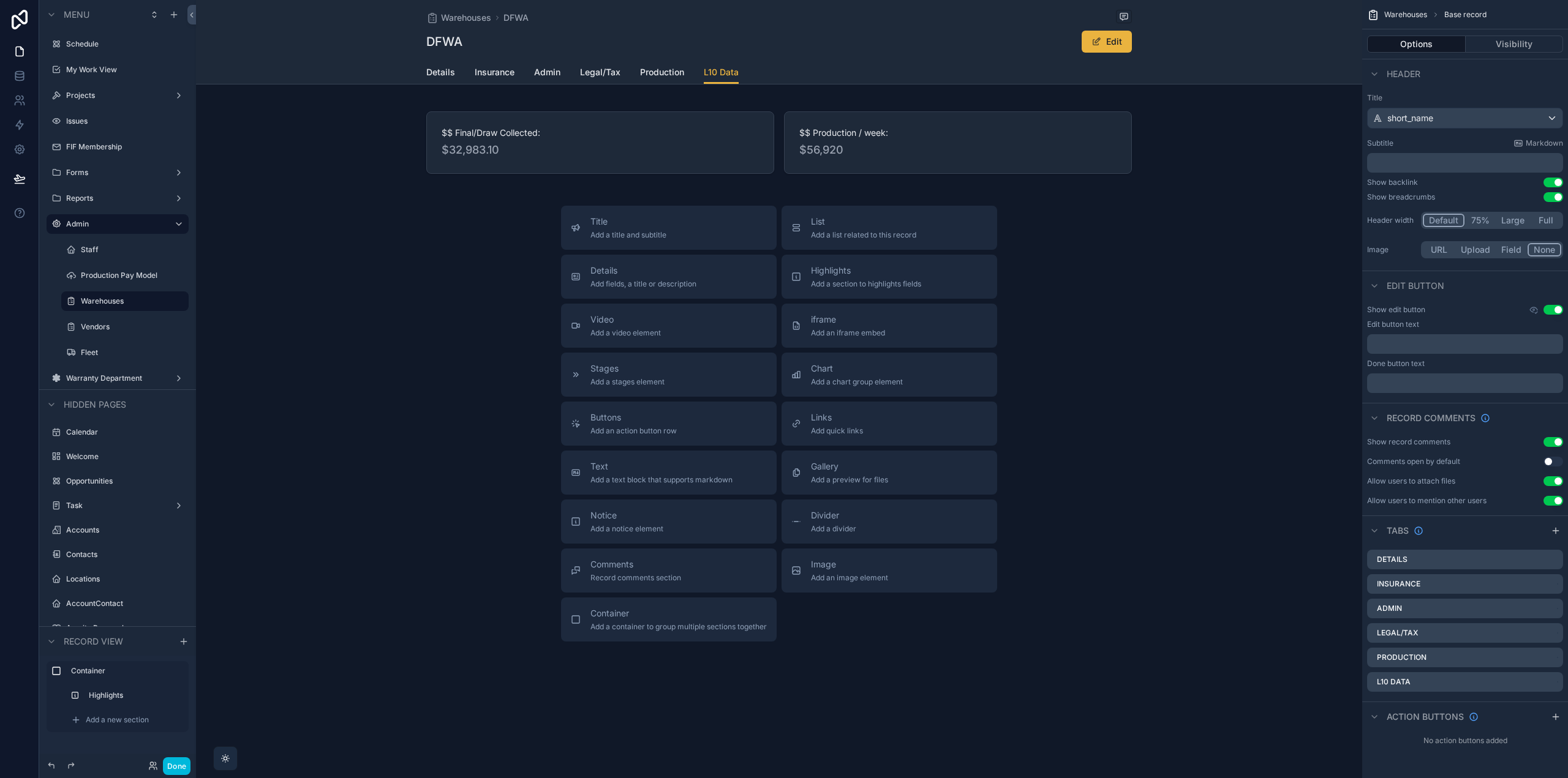
click at [886, 120] on div "scrollable content" at bounding box center [779, 142] width 1166 height 87
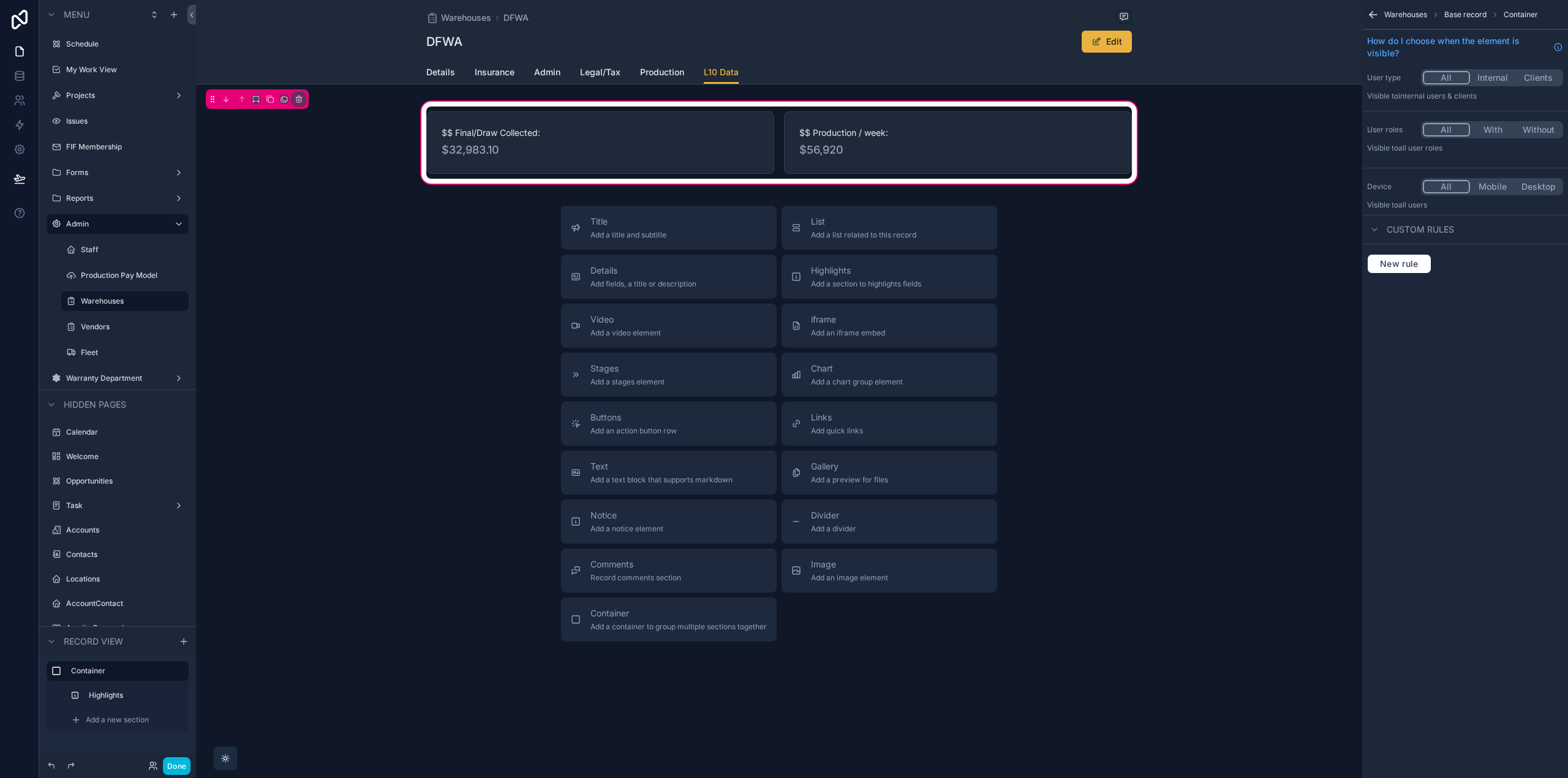
click at [608, 135] on div "scrollable content" at bounding box center [779, 143] width 720 height 72
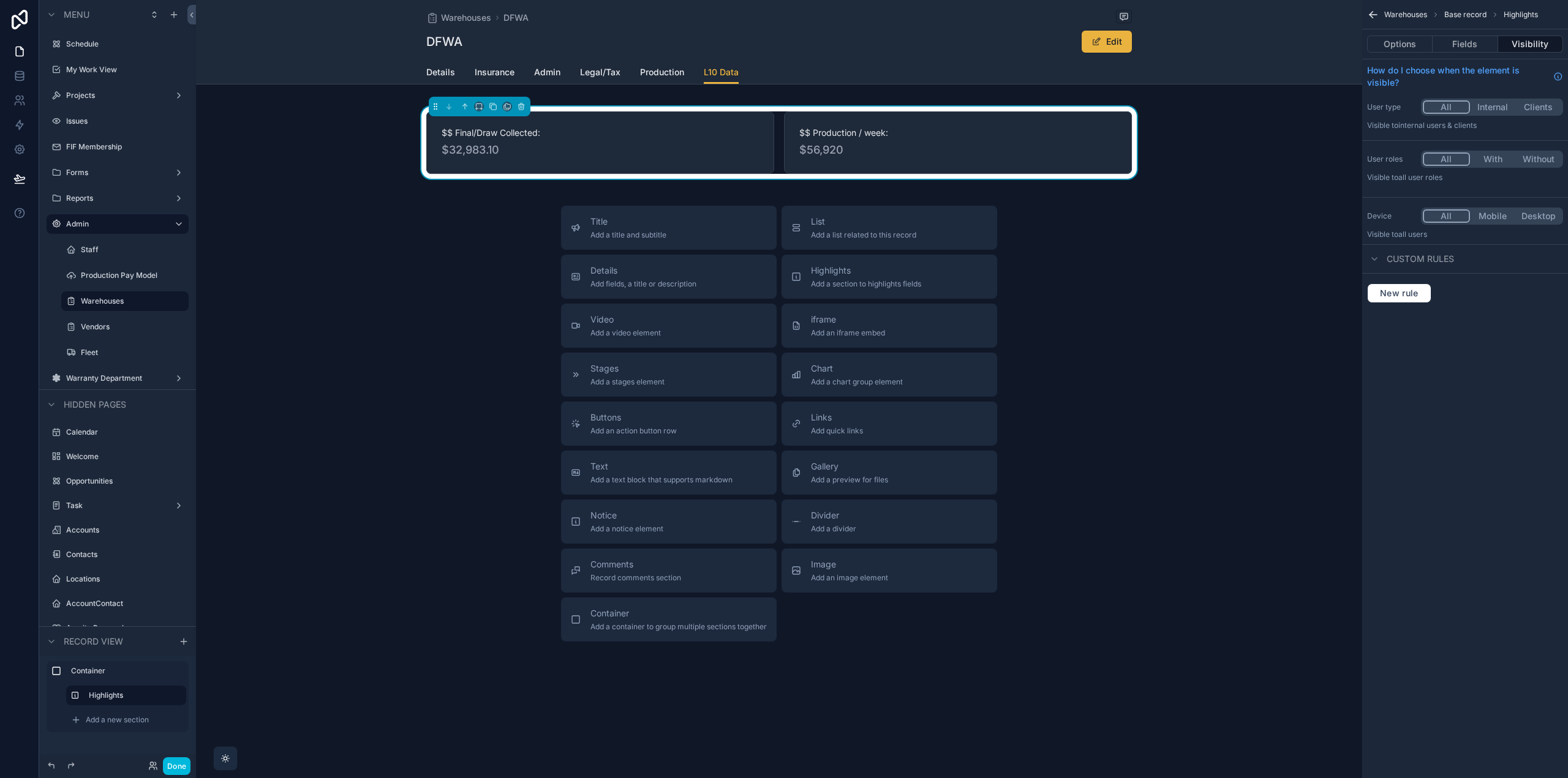
click at [1473, 44] on button "Fields" at bounding box center [1465, 44] width 65 height 17
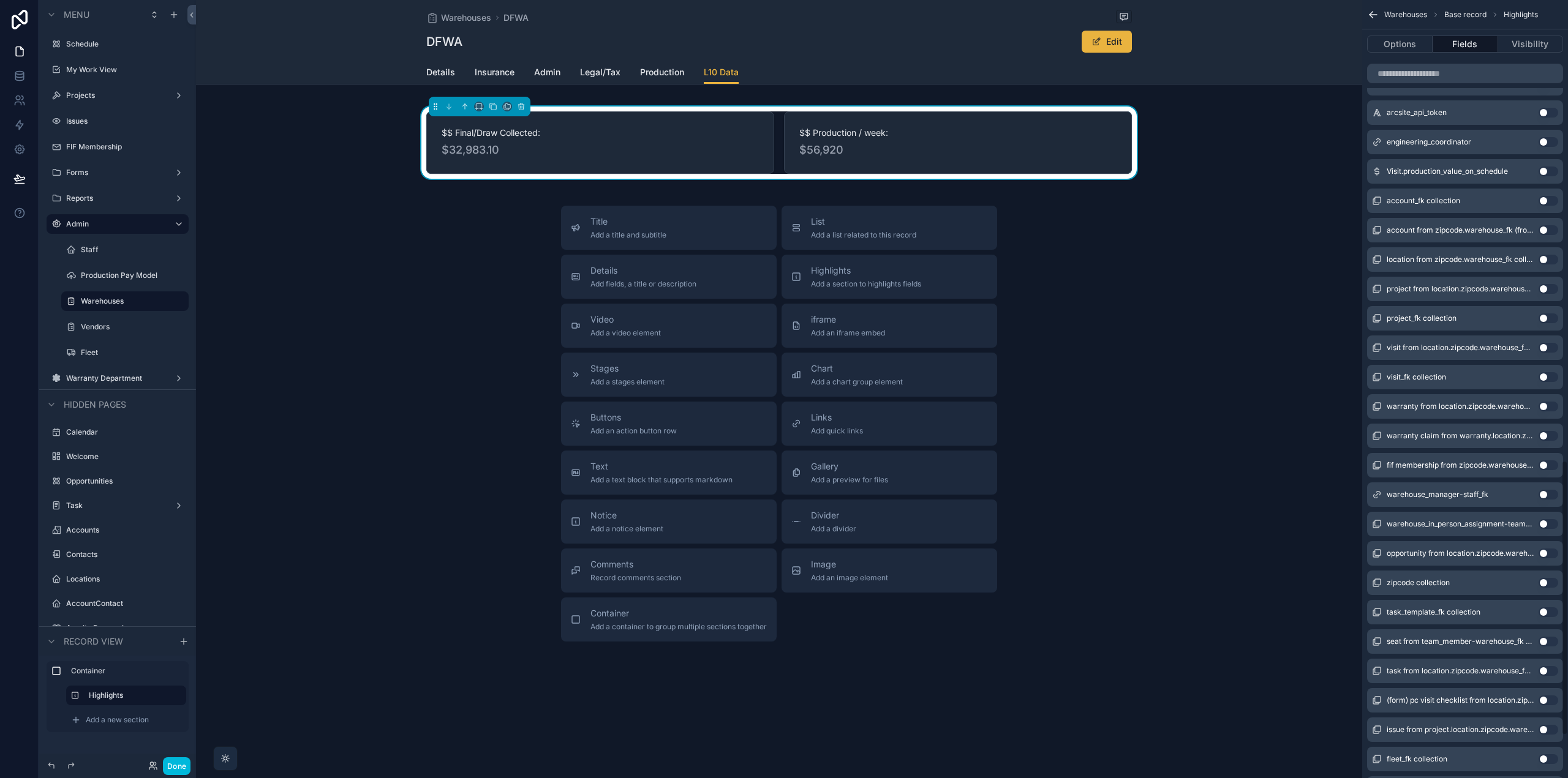
scroll to position [1301, 0]
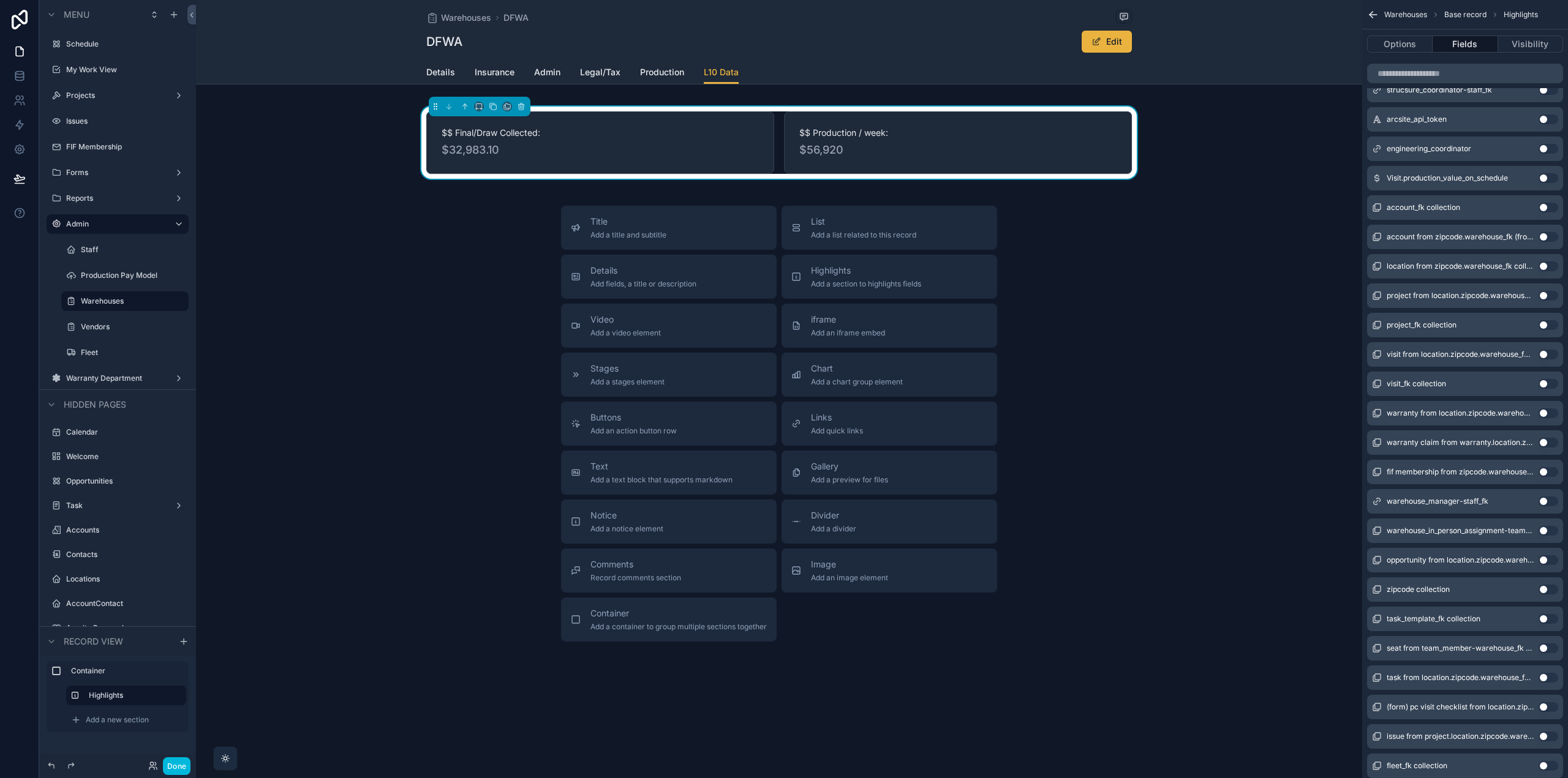
click at [1551, 177] on button "Use setting" at bounding box center [1547, 178] width 19 height 10
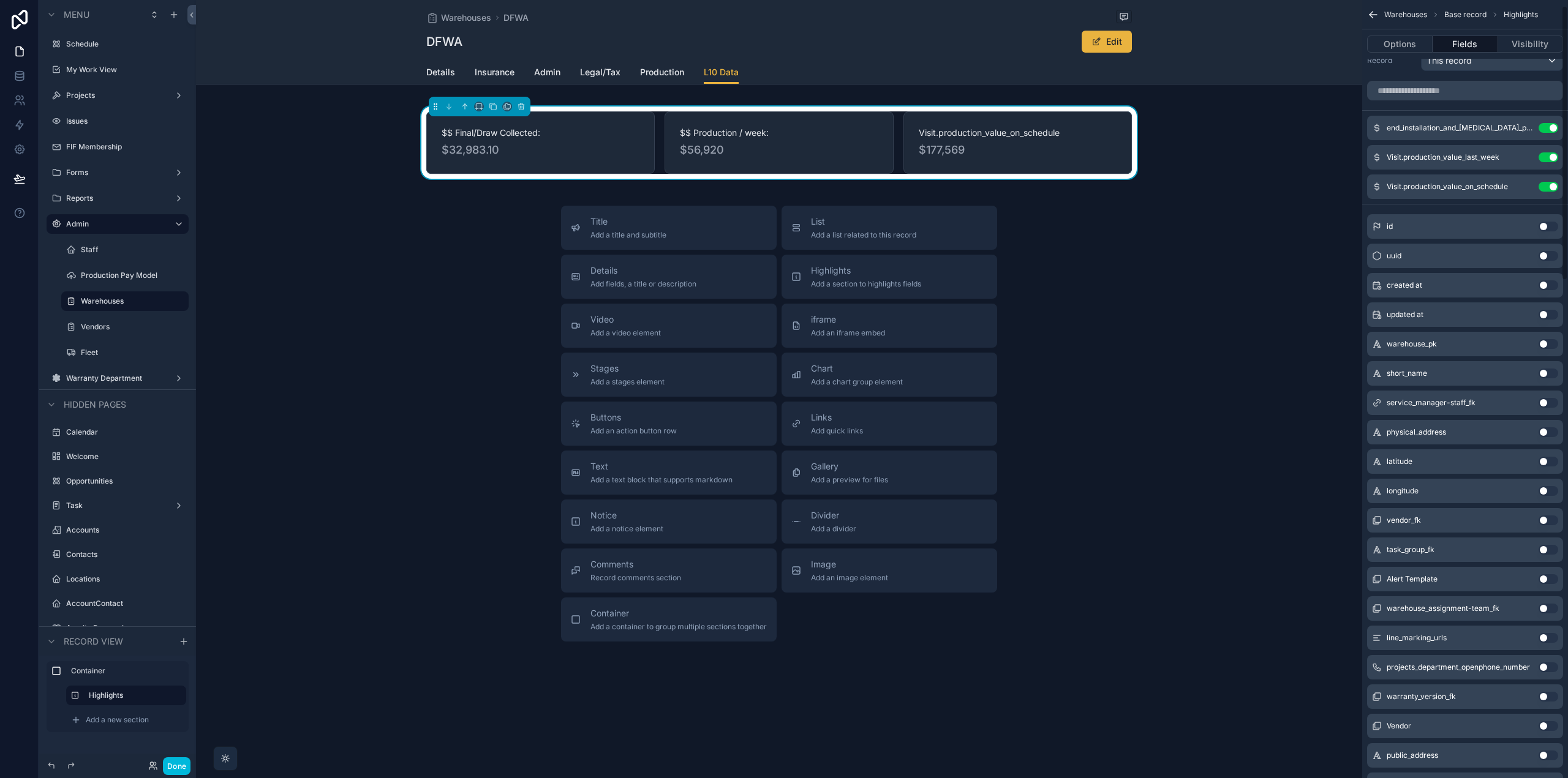
scroll to position [0, 0]
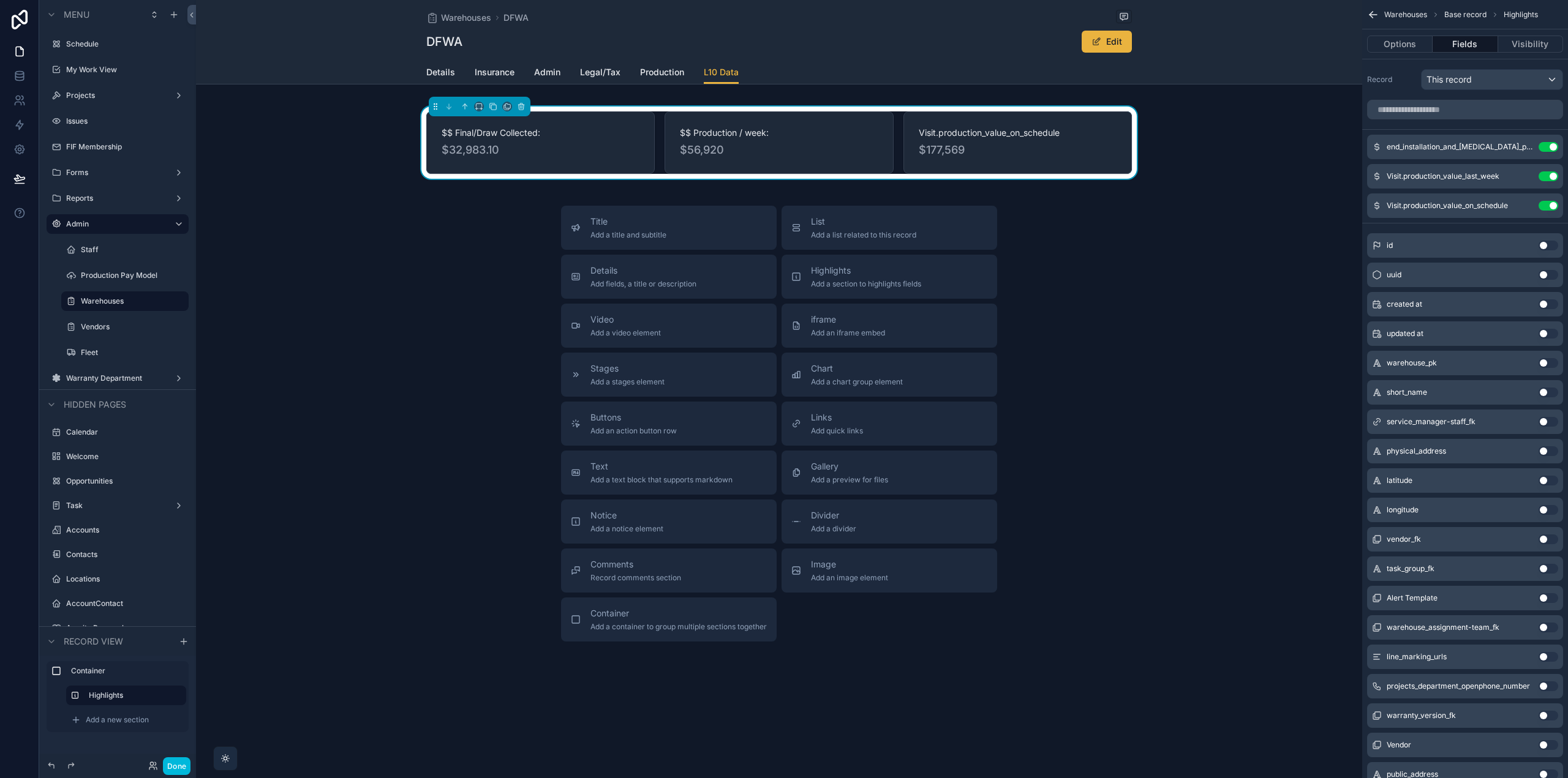
click at [0, 0] on icon "scrollable content" at bounding box center [0, 0] width 0 height 0
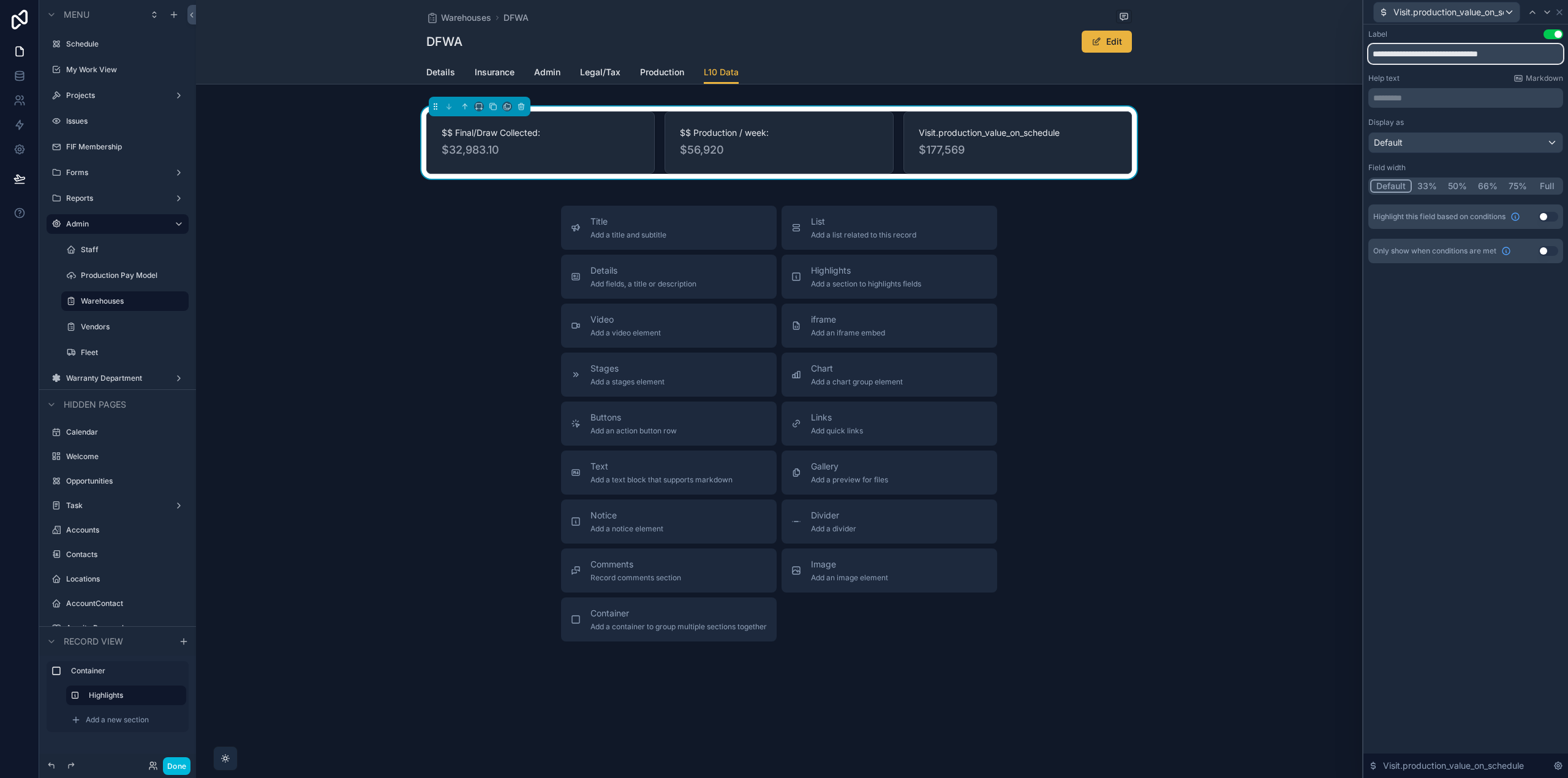
drag, startPoint x: 1539, startPoint y: 54, endPoint x: 1222, endPoint y: 47, distance: 317.1
click at [1253, 48] on div "**********" at bounding box center [784, 389] width 1568 height 778
paste input "text"
type input "**********"
click at [1187, 237] on div "Title Add a title and subtitle List Add a list related to this record Details A…" at bounding box center [779, 424] width 1166 height 436
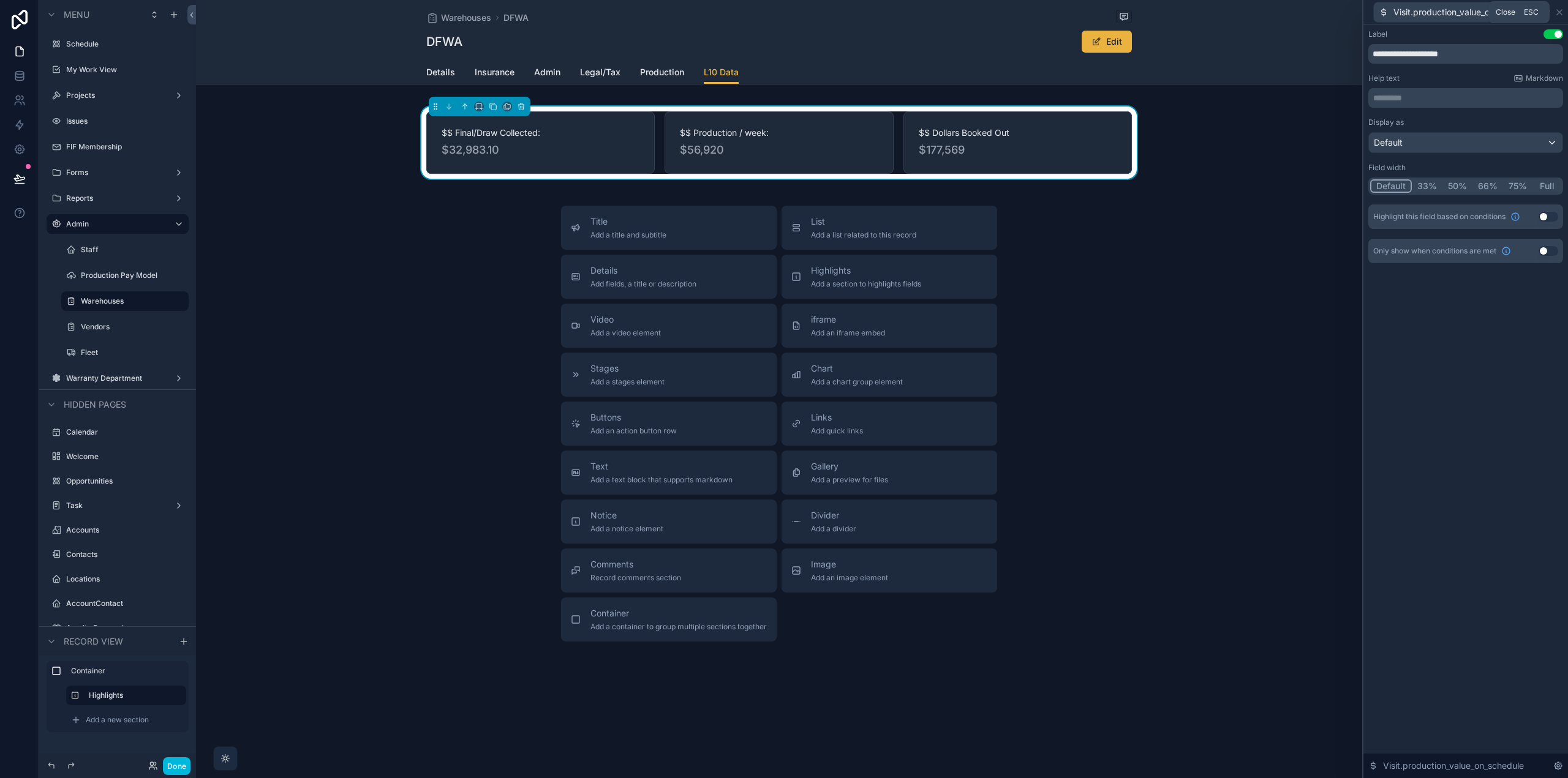
click at [1562, 11] on icon at bounding box center [1559, 12] width 10 height 10
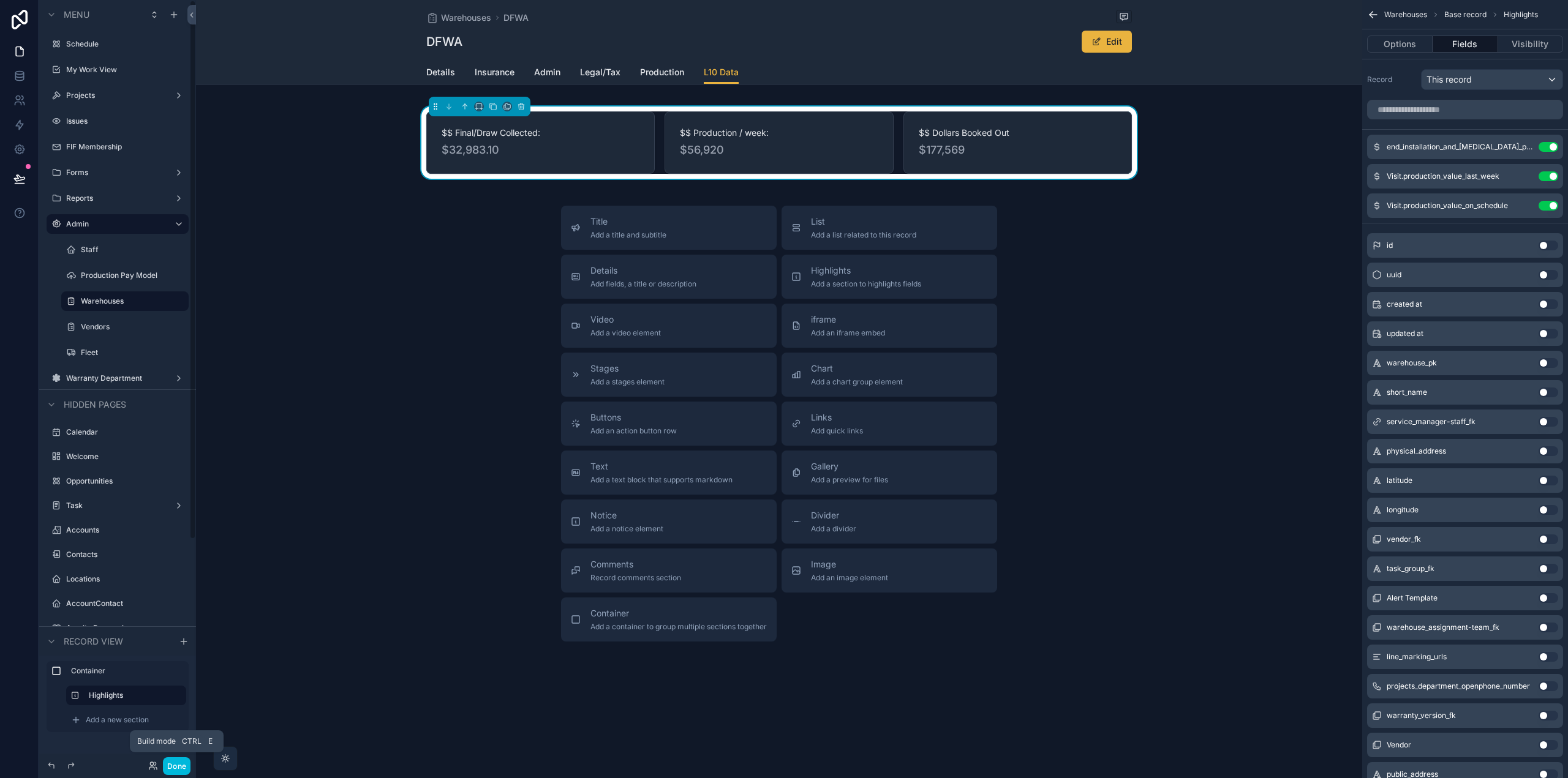
click at [182, 766] on button "Done" at bounding box center [177, 766] width 27 height 17
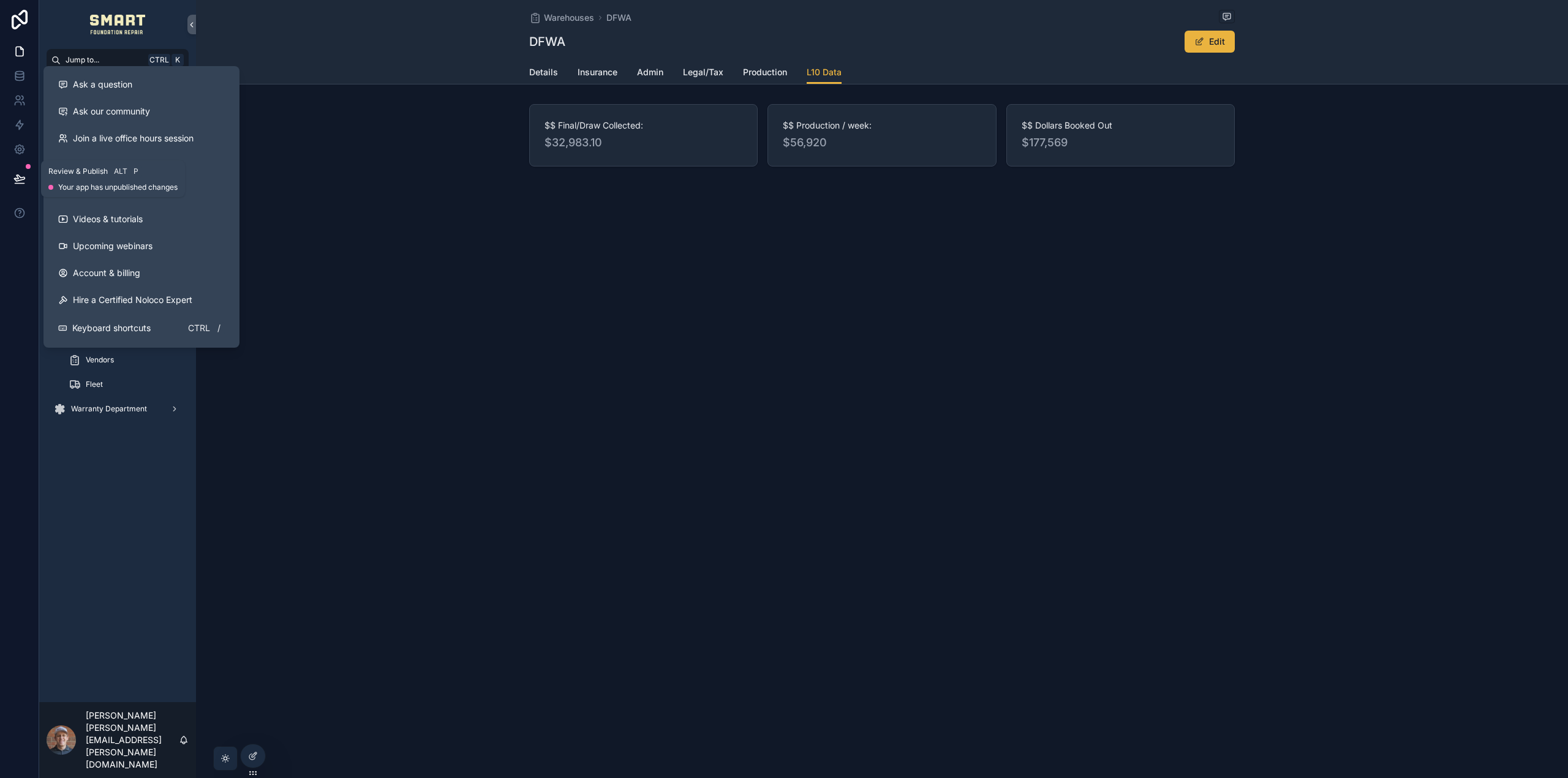
click at [16, 181] on icon at bounding box center [19, 178] width 11 height 6
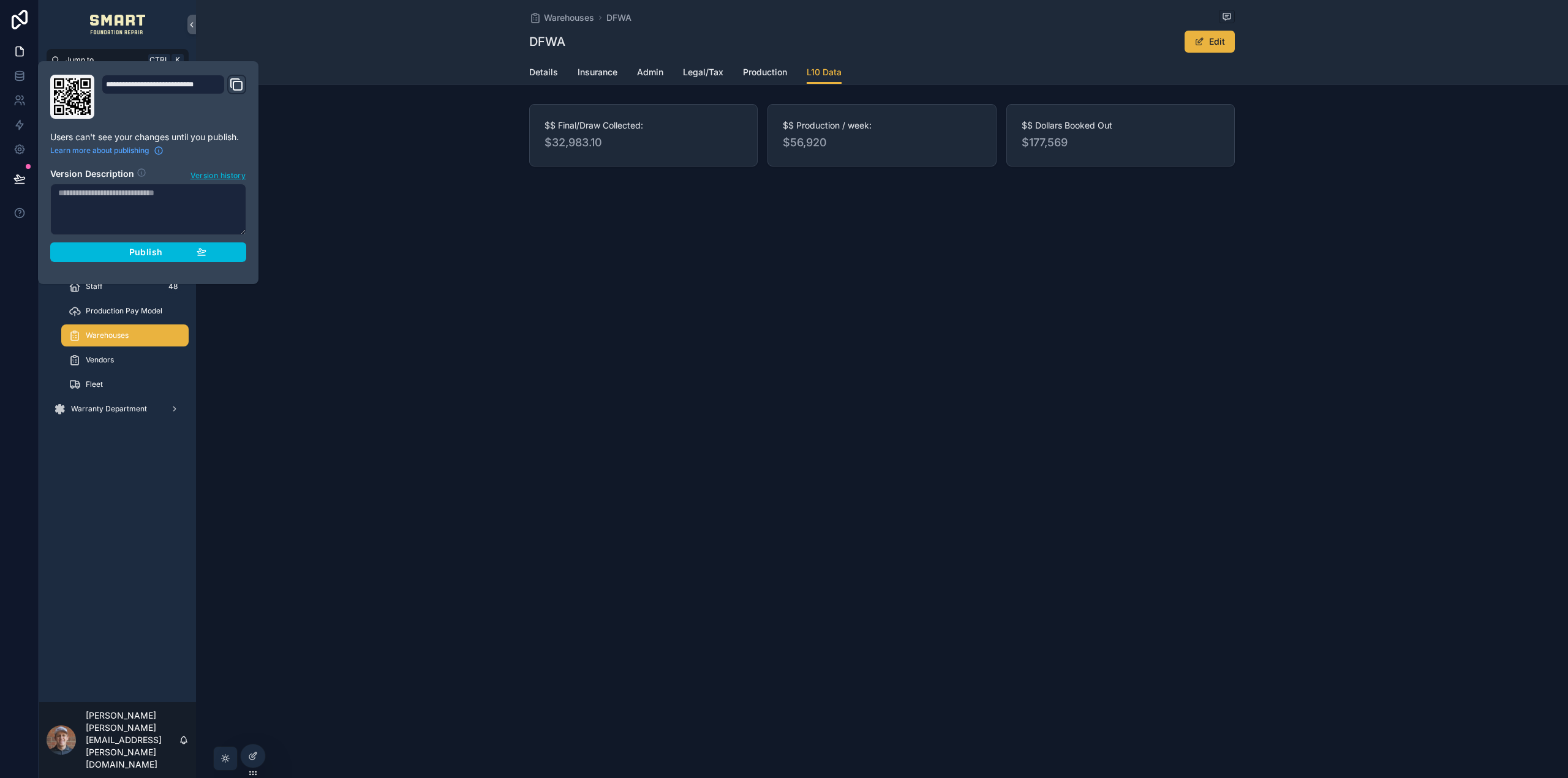
click at [172, 248] on div "Publish" at bounding box center [148, 252] width 116 height 11
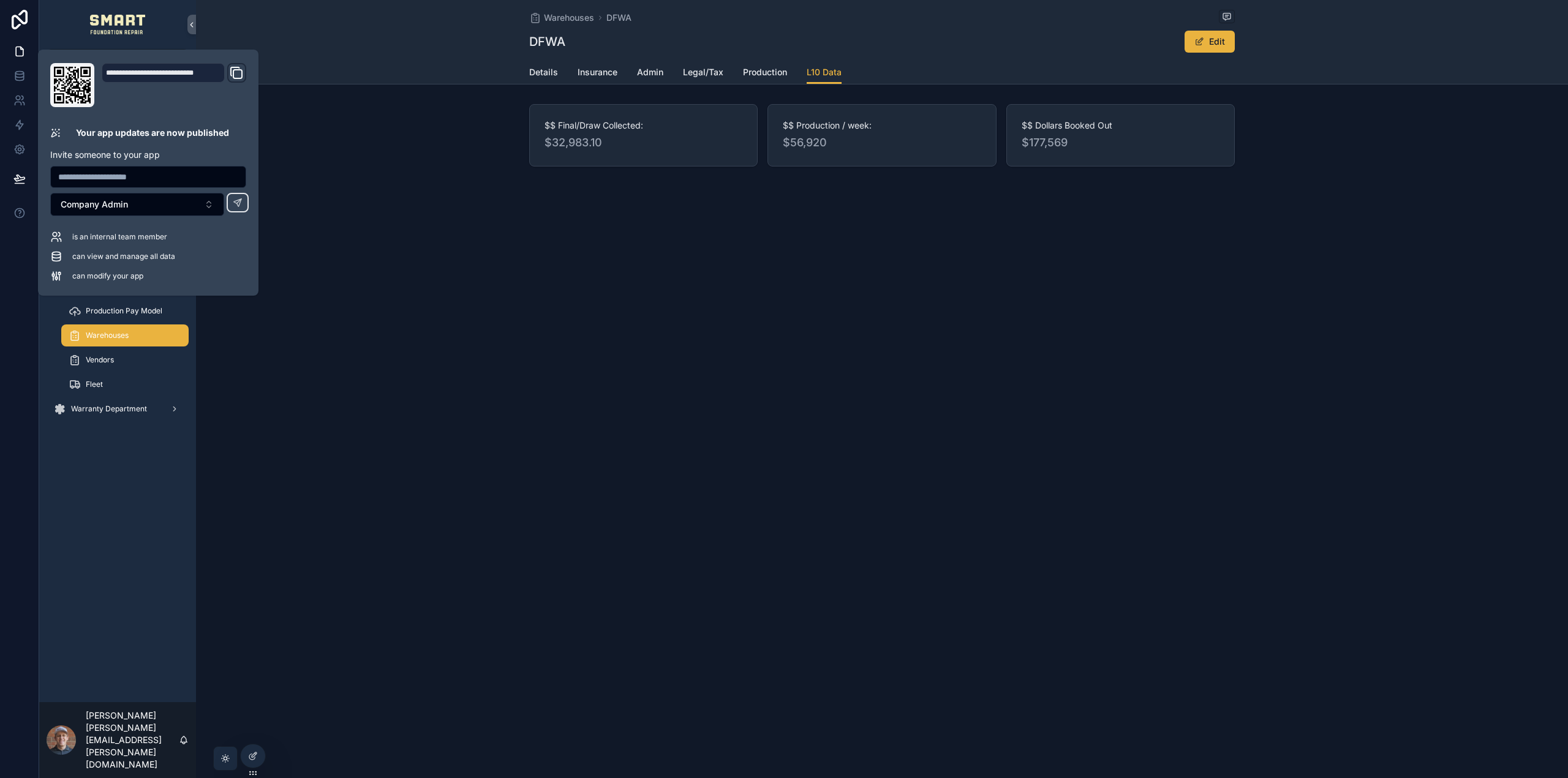
click at [529, 314] on div "Warehouses DFWA DFWA Edit L10 Data Details Insurance Admin Legal/Tax Production…" at bounding box center [882, 389] width 1372 height 778
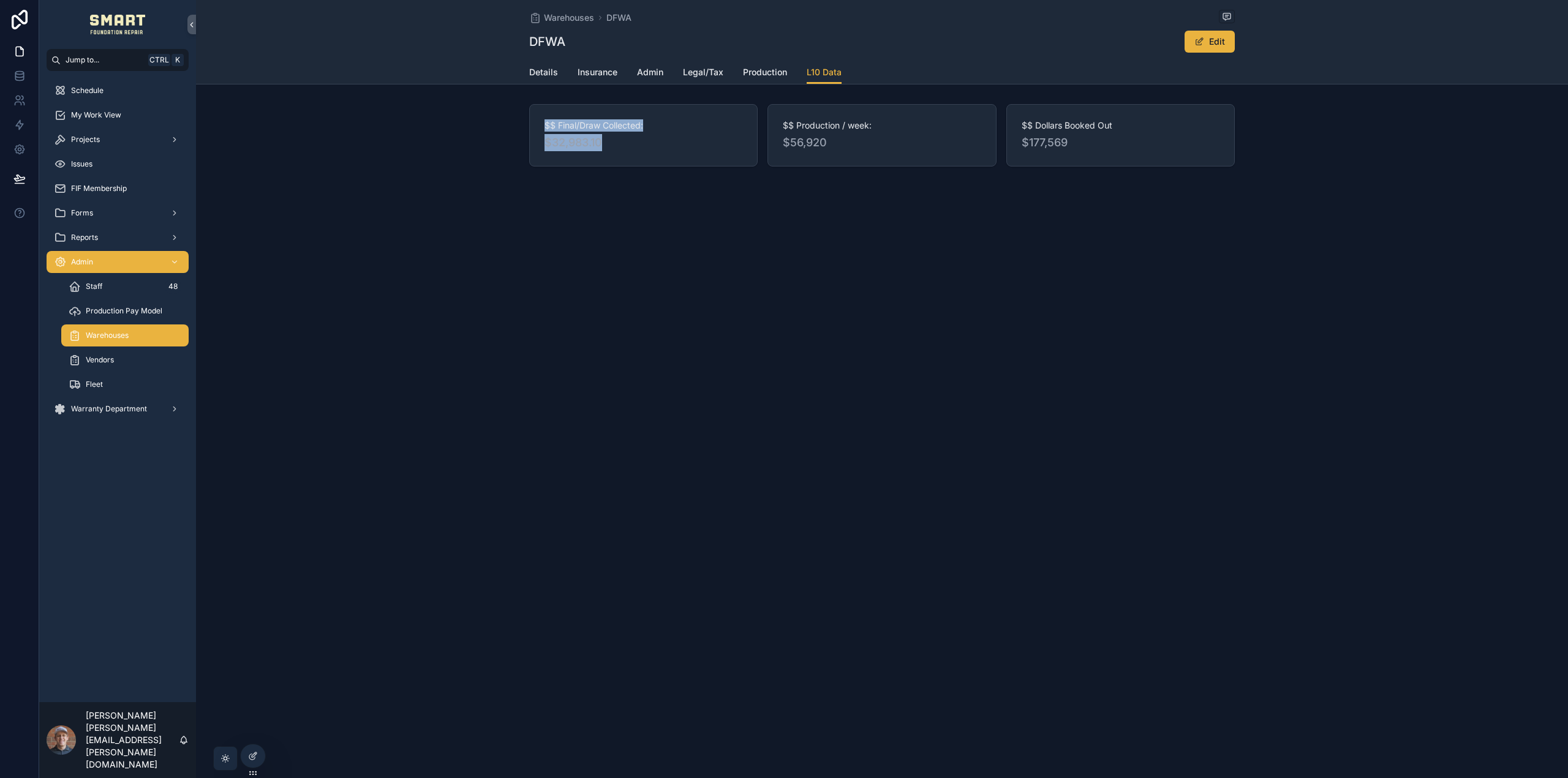
drag, startPoint x: 586, startPoint y: 132, endPoint x: 632, endPoint y: 145, distance: 47.8
click at [634, 145] on div "$$ Final/Draw Collected: $32,983.10" at bounding box center [644, 135] width 228 height 62
click at [571, 144] on span "$32,983.10" at bounding box center [643, 142] width 198 height 17
drag, startPoint x: 607, startPoint y: 147, endPoint x: 539, endPoint y: 147, distance: 68.0
click at [542, 147] on div "$$ Final/Draw Collected: $32,983.10" at bounding box center [644, 135] width 228 height 62
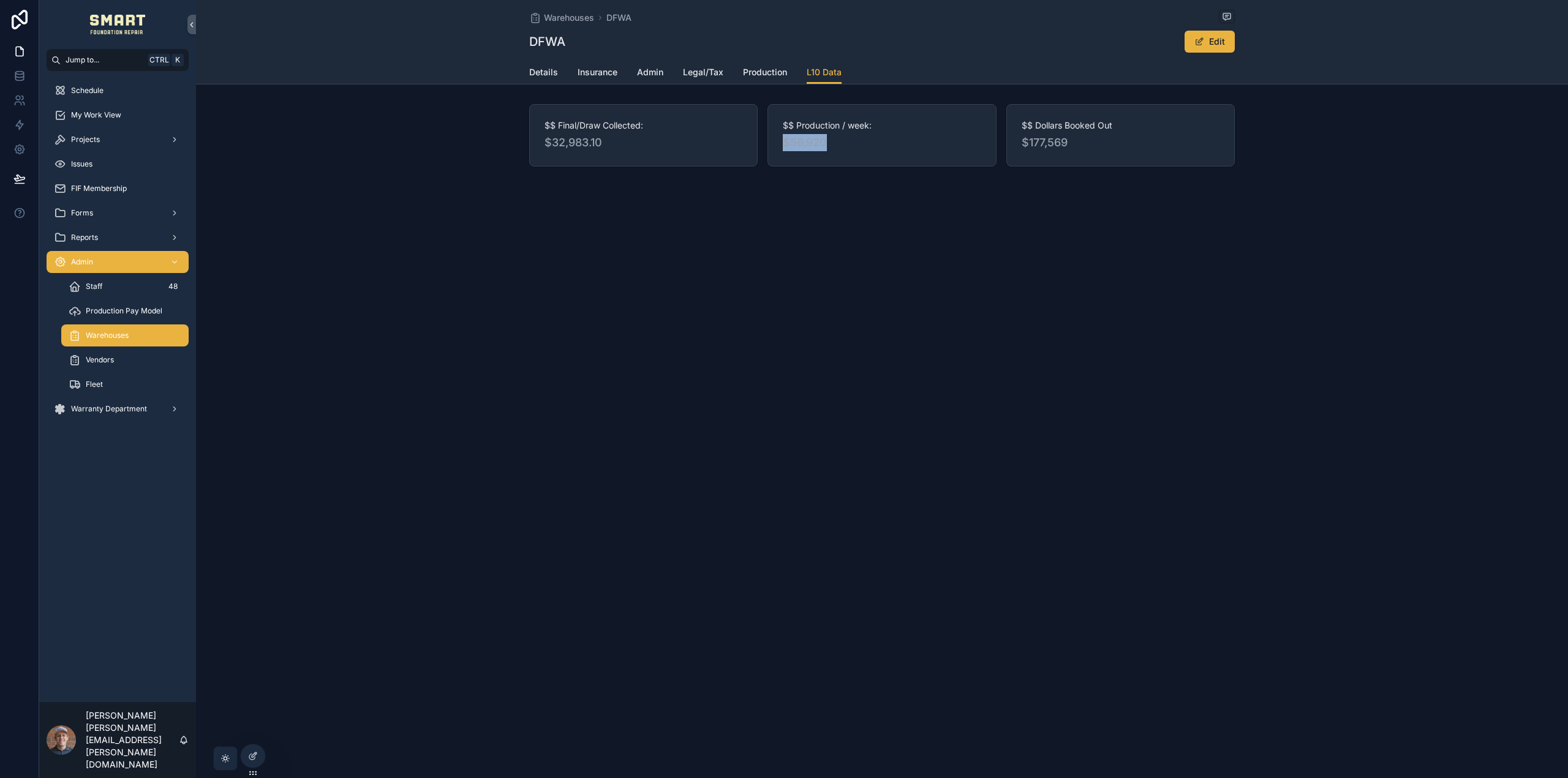
drag, startPoint x: 791, startPoint y: 137, endPoint x: 882, endPoint y: 143, distance: 91.2
click at [882, 143] on span "$56,920" at bounding box center [881, 142] width 198 height 17
drag, startPoint x: 1027, startPoint y: 126, endPoint x: 1095, endPoint y: 165, distance: 78.4
click at [1095, 165] on div "$$ Dollars Booked Out $177,569" at bounding box center [1120, 135] width 228 height 62
click at [556, 16] on span "Warehouses" at bounding box center [569, 18] width 50 height 12
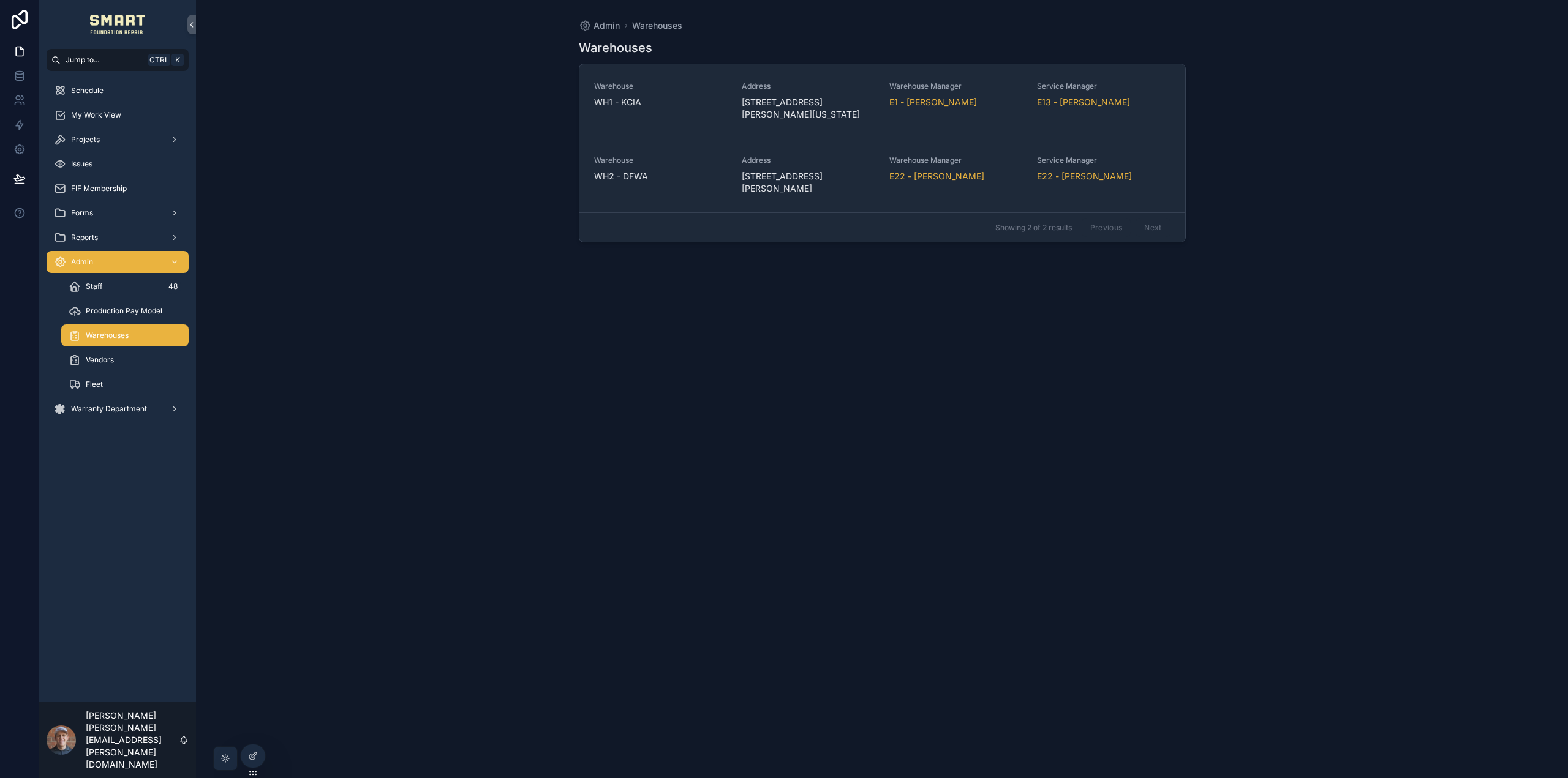
click at [634, 85] on span "Warehouse" at bounding box center [660, 86] width 133 height 10
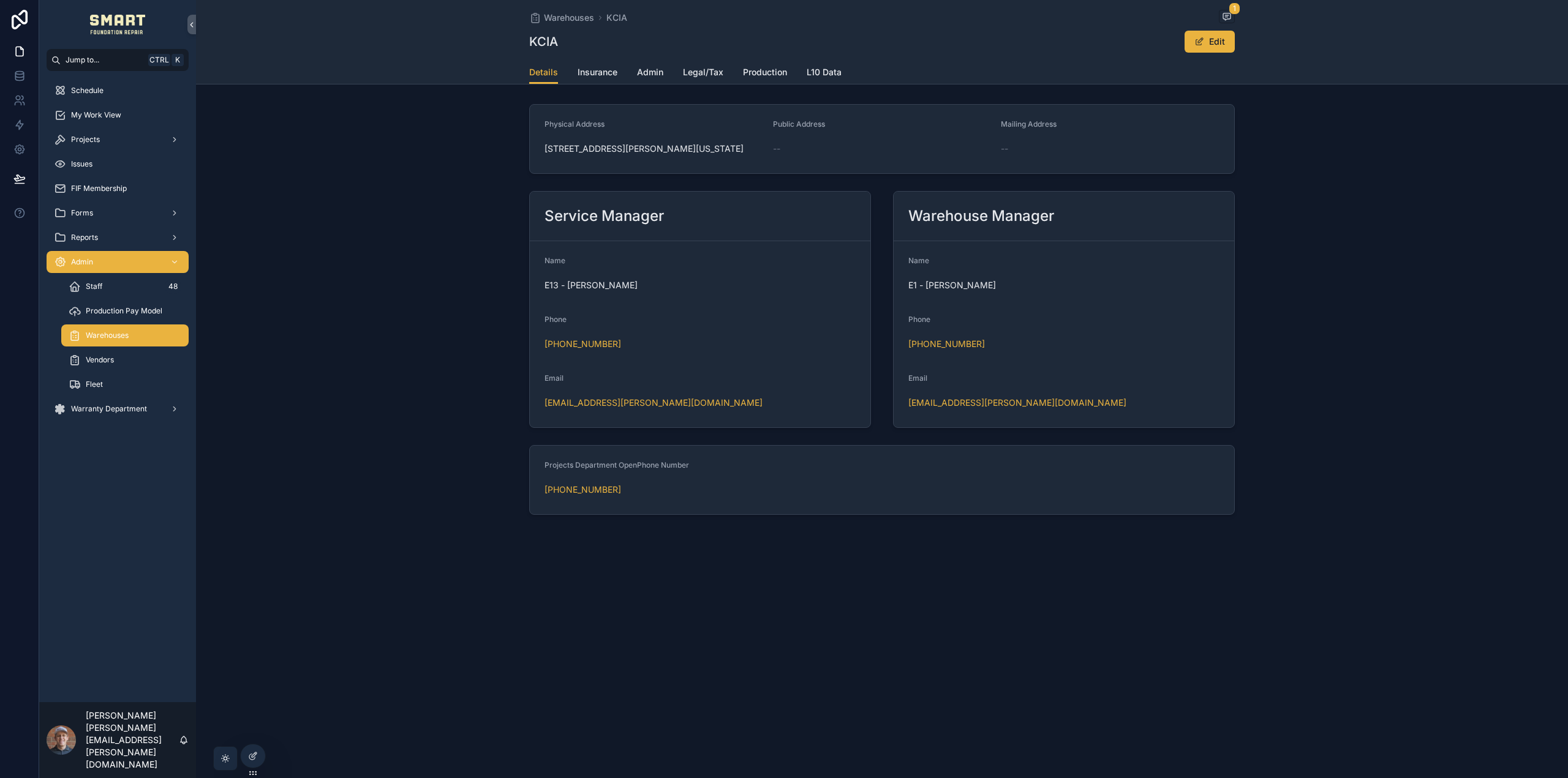
click at [831, 72] on span "L10 Data" at bounding box center [824, 72] width 35 height 12
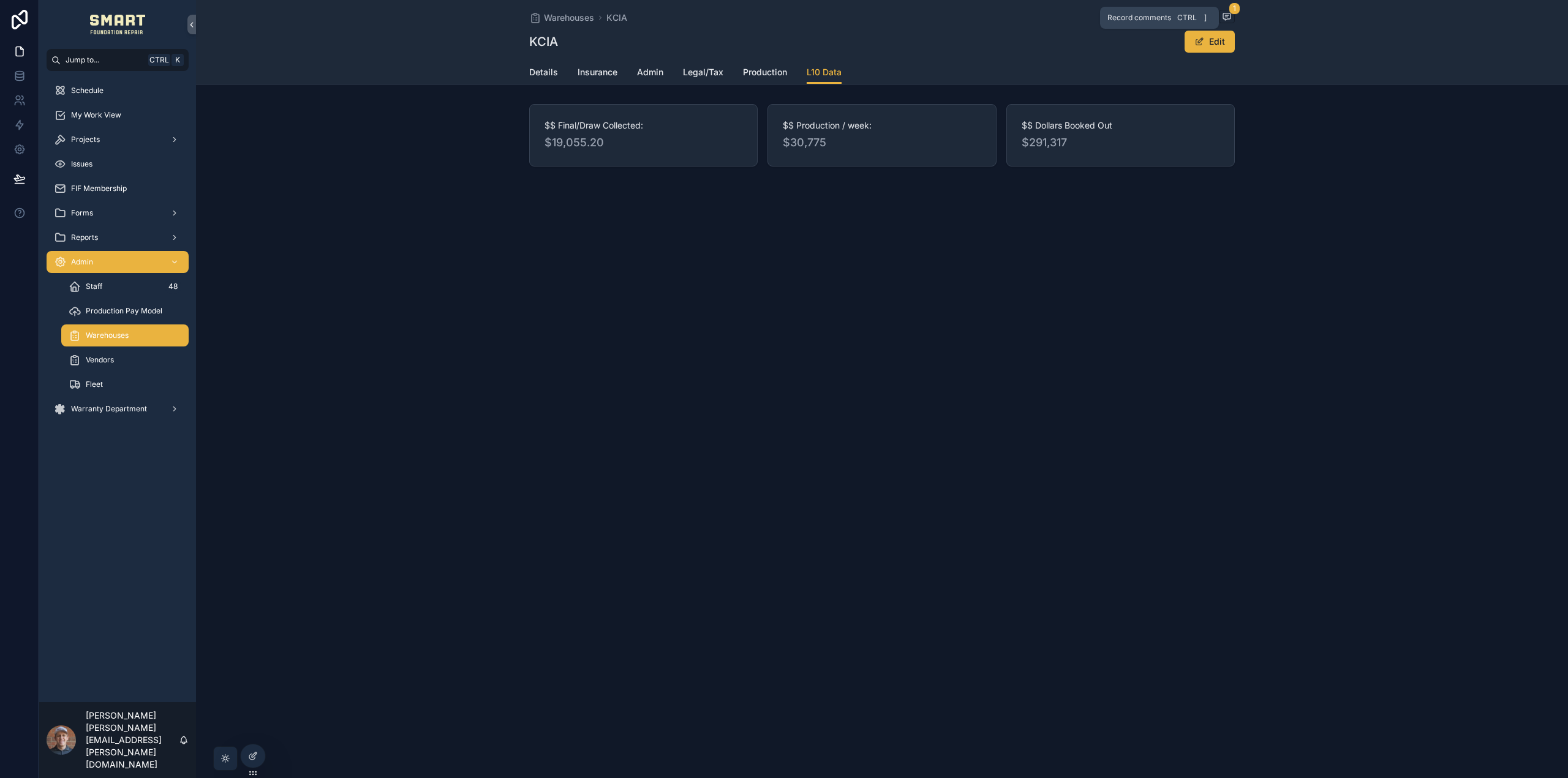
click at [1226, 14] on icon "scrollable content" at bounding box center [1227, 17] width 7 height 7
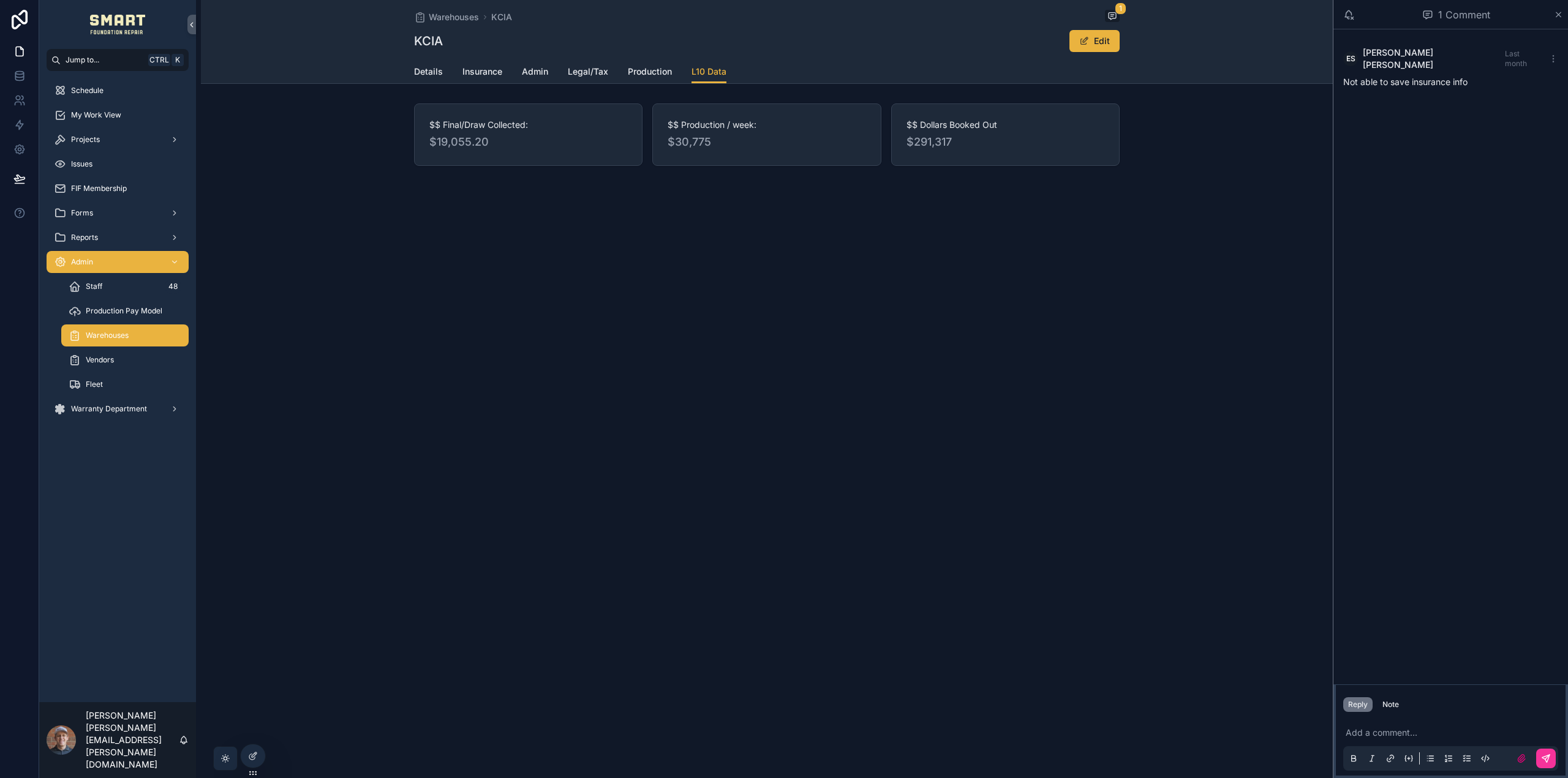
click at [1556, 13] on icon "scrollable content" at bounding box center [1558, 15] width 9 height 10
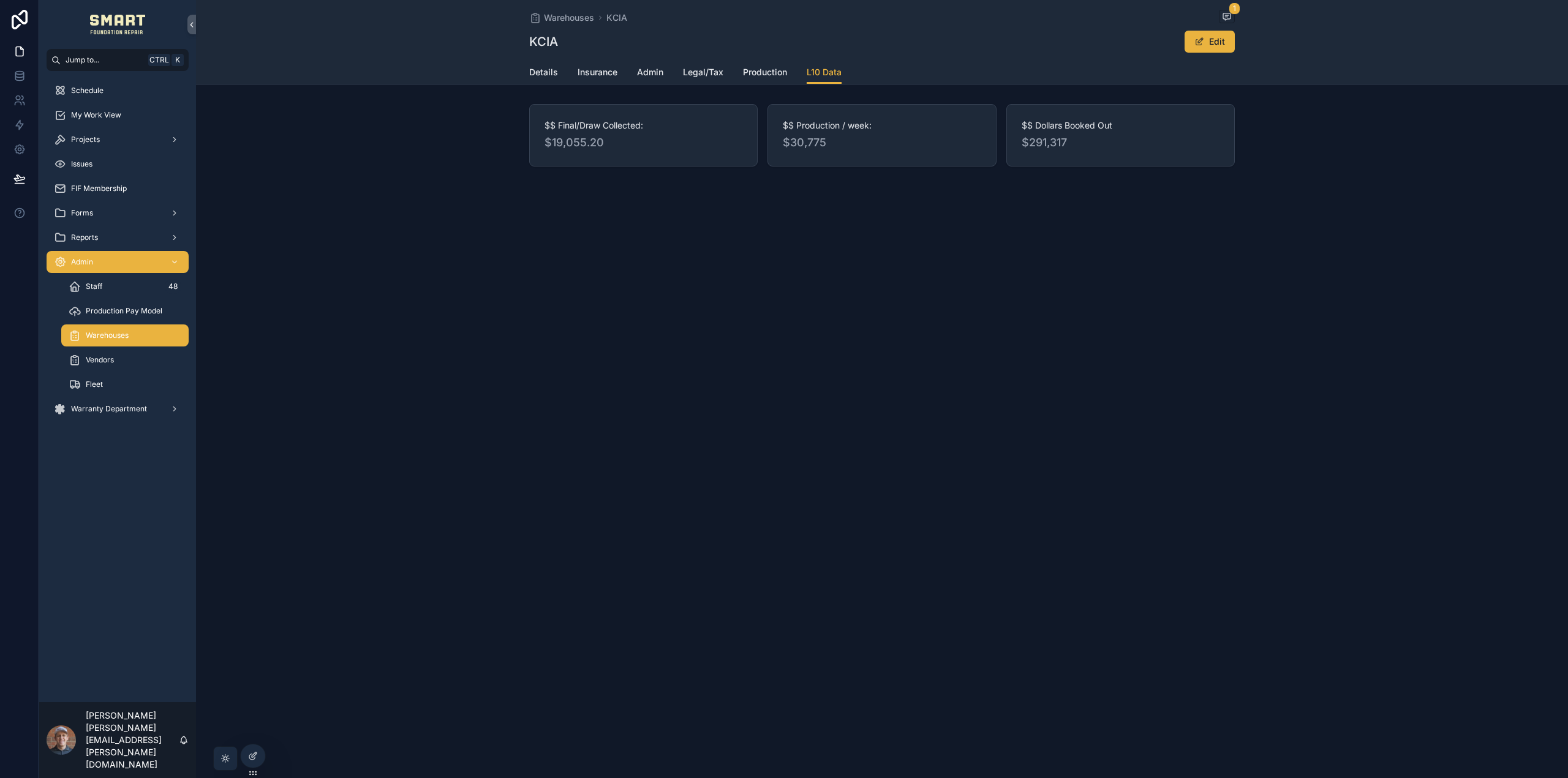
click at [124, 114] on div "My Work View" at bounding box center [117, 115] width 127 height 19
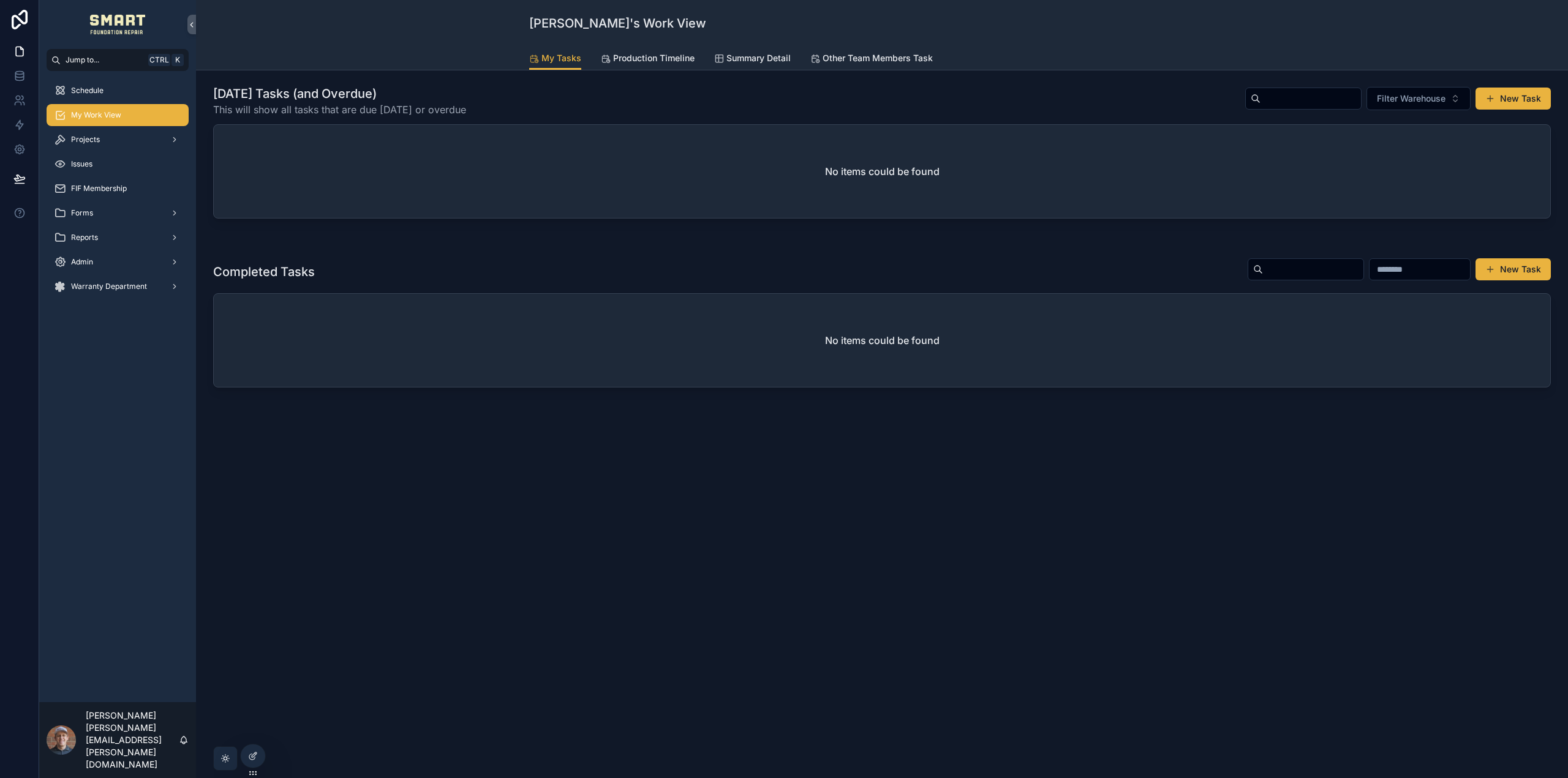
click at [617, 52] on span "Production Timeline" at bounding box center [654, 58] width 81 height 12
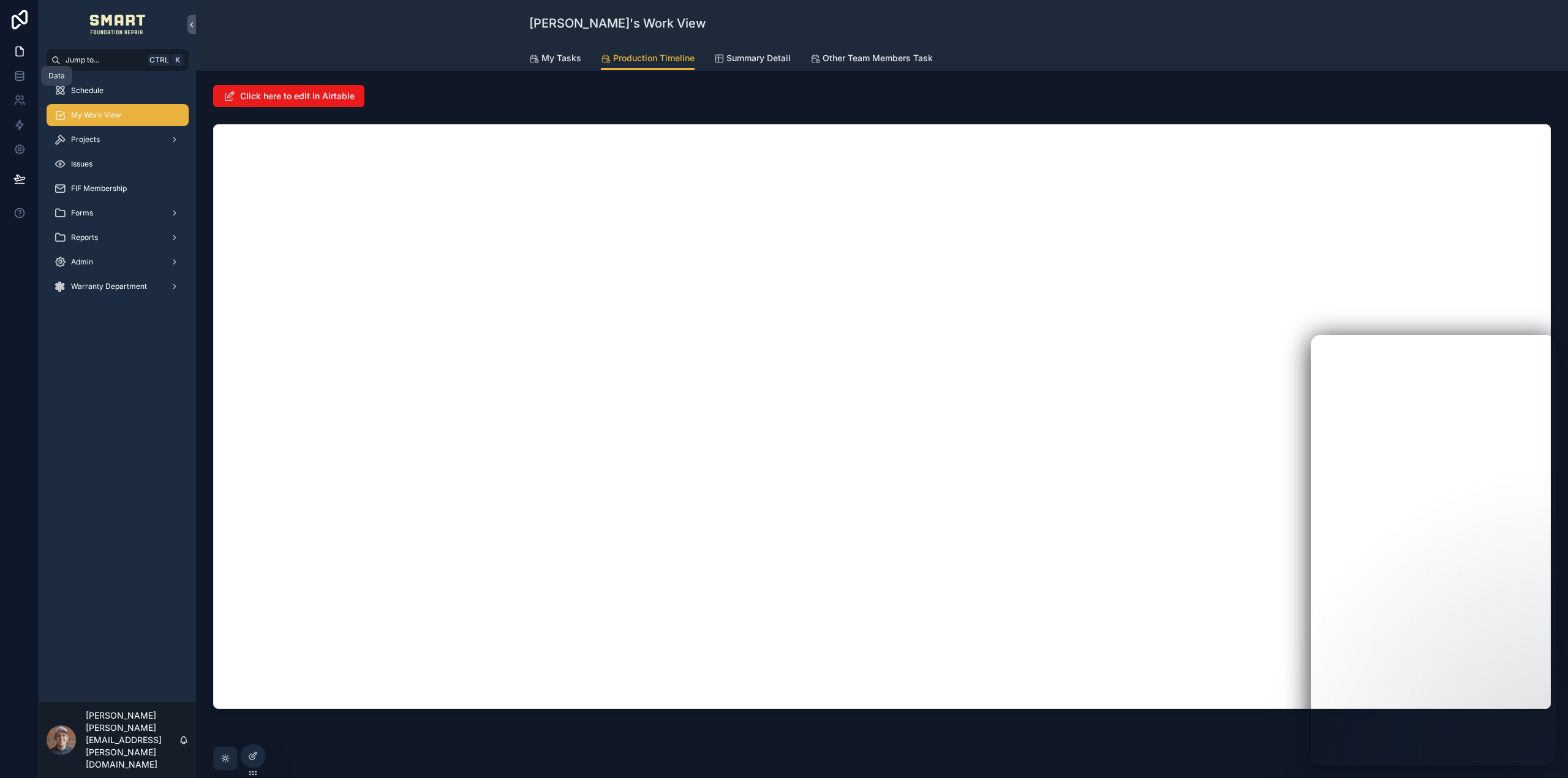
drag, startPoint x: 23, startPoint y: 75, endPoint x: 74, endPoint y: 110, distance: 61.9
click at [22, 75] on icon at bounding box center [20, 76] width 12 height 12
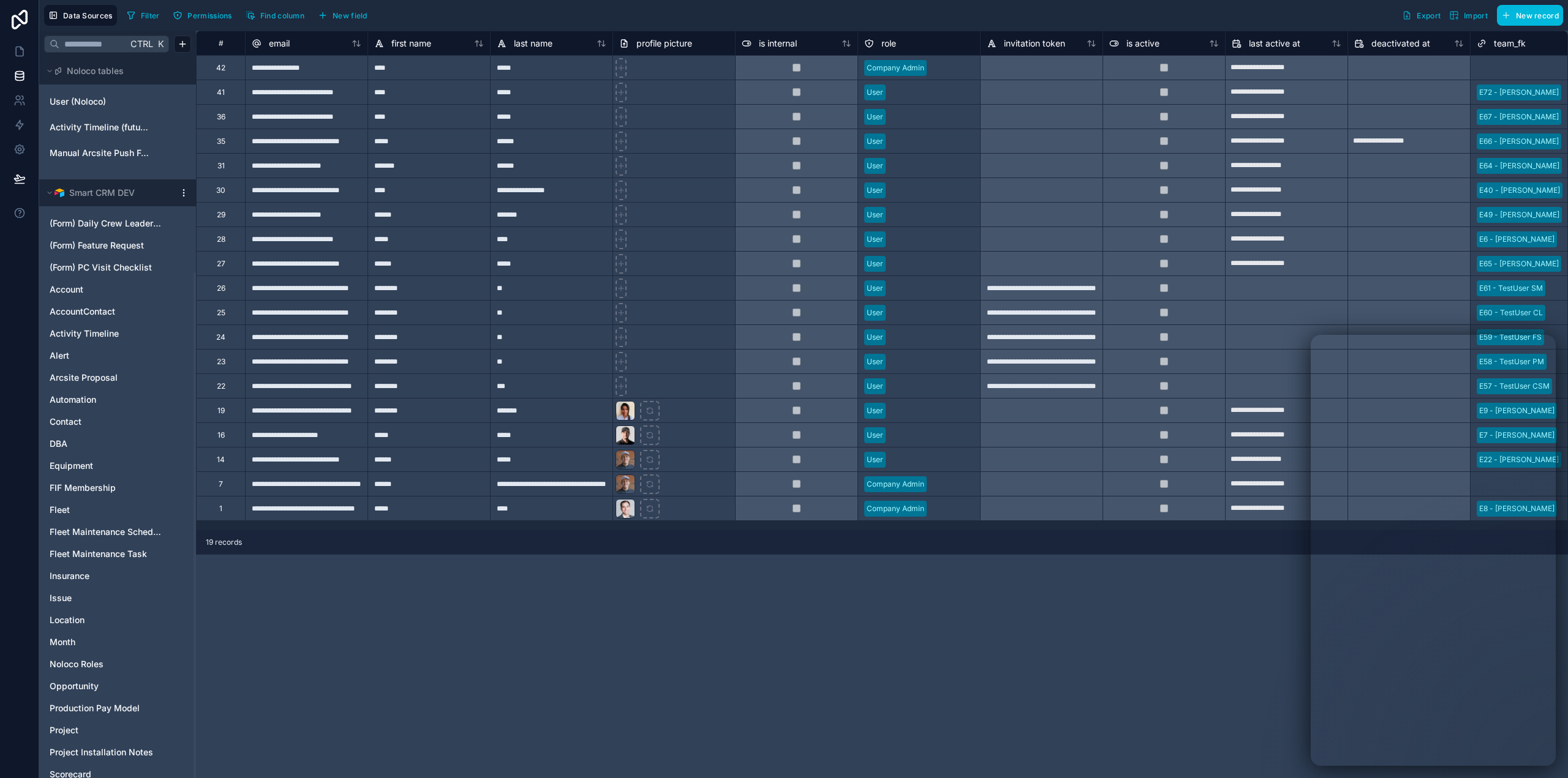
scroll to position [306, 0]
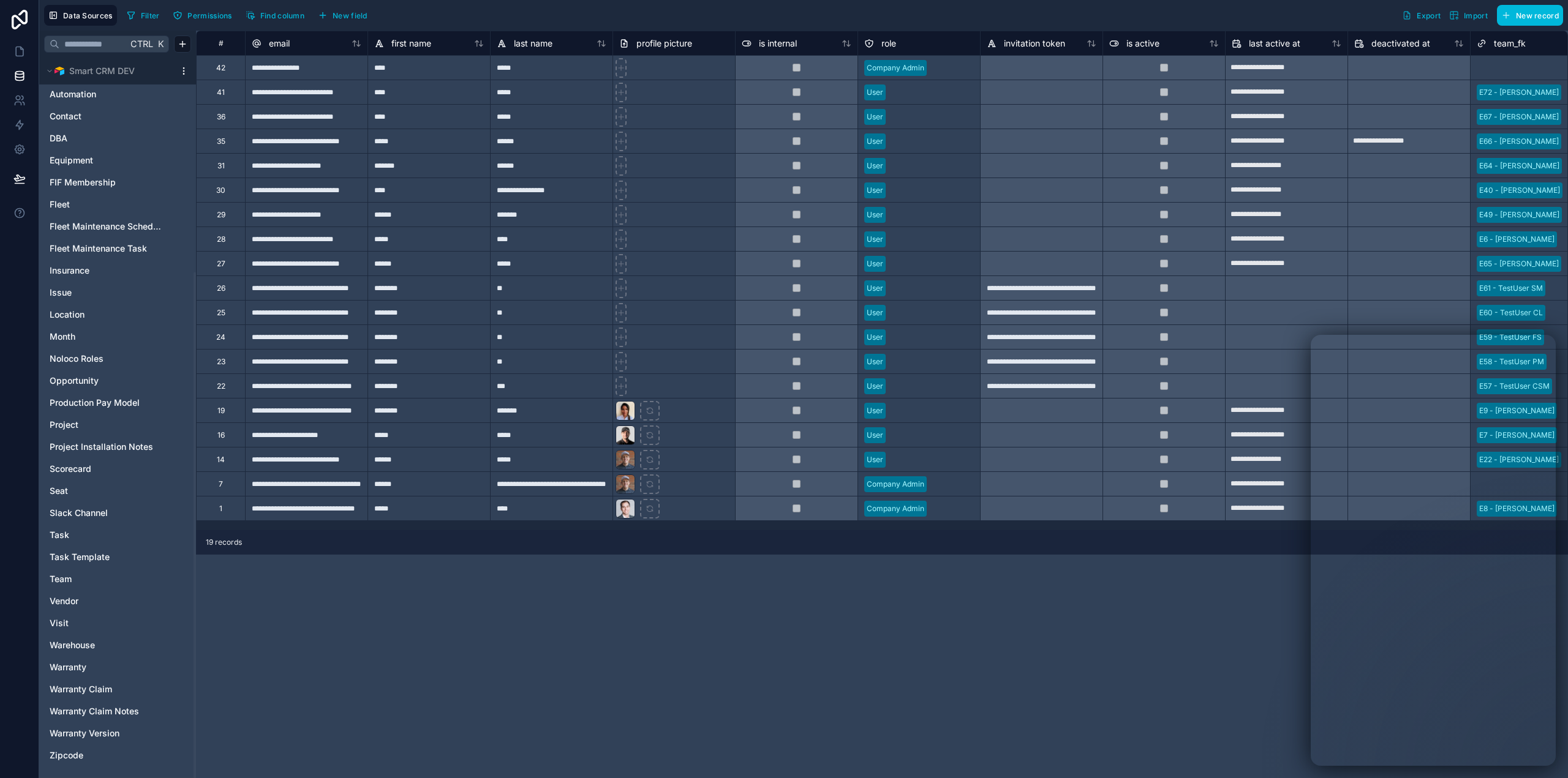
click at [61, 580] on span "Team" at bounding box center [60, 579] width 22 height 12
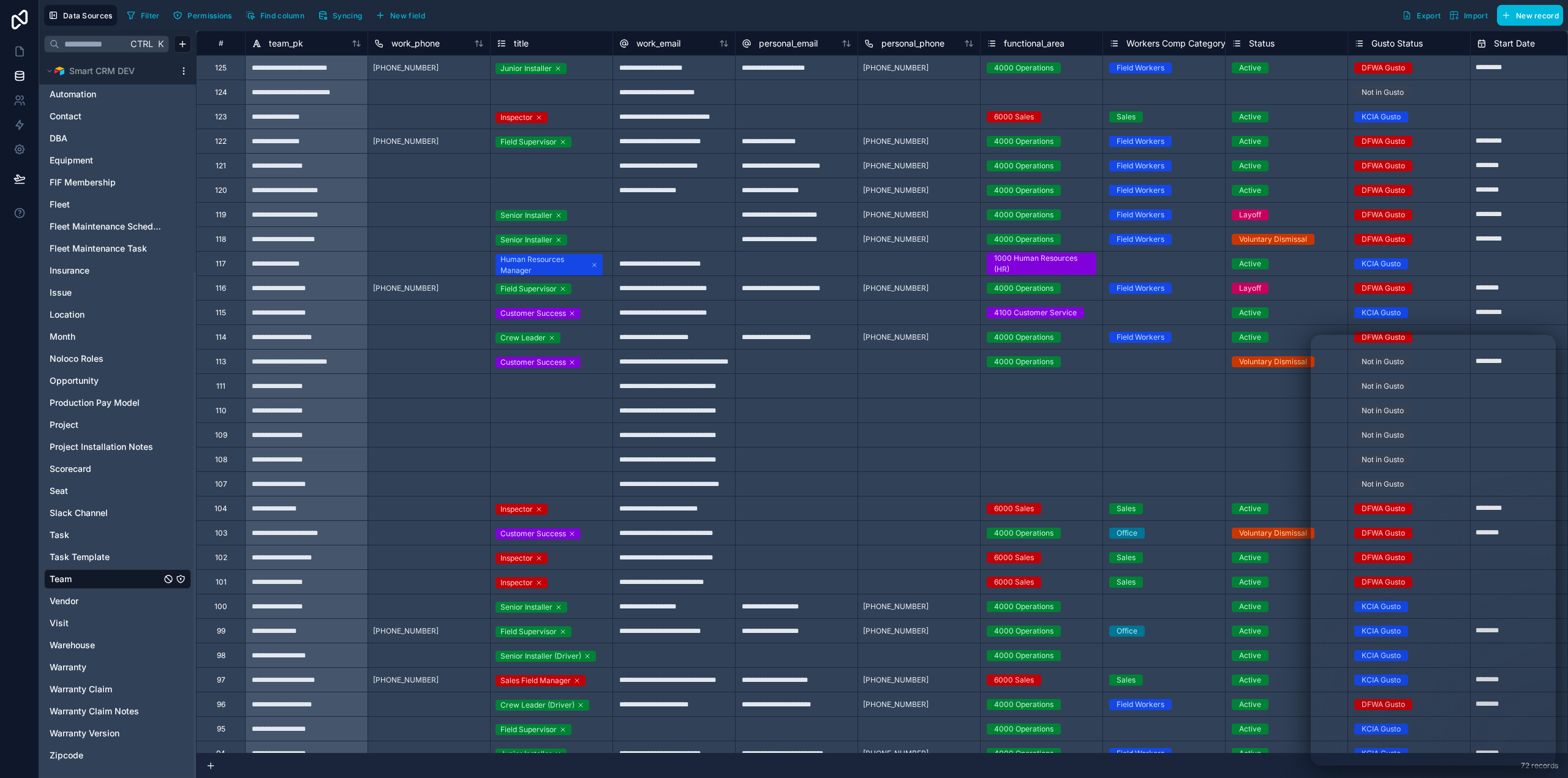
click at [78, 558] on span "Task Template" at bounding box center [79, 557] width 60 height 12
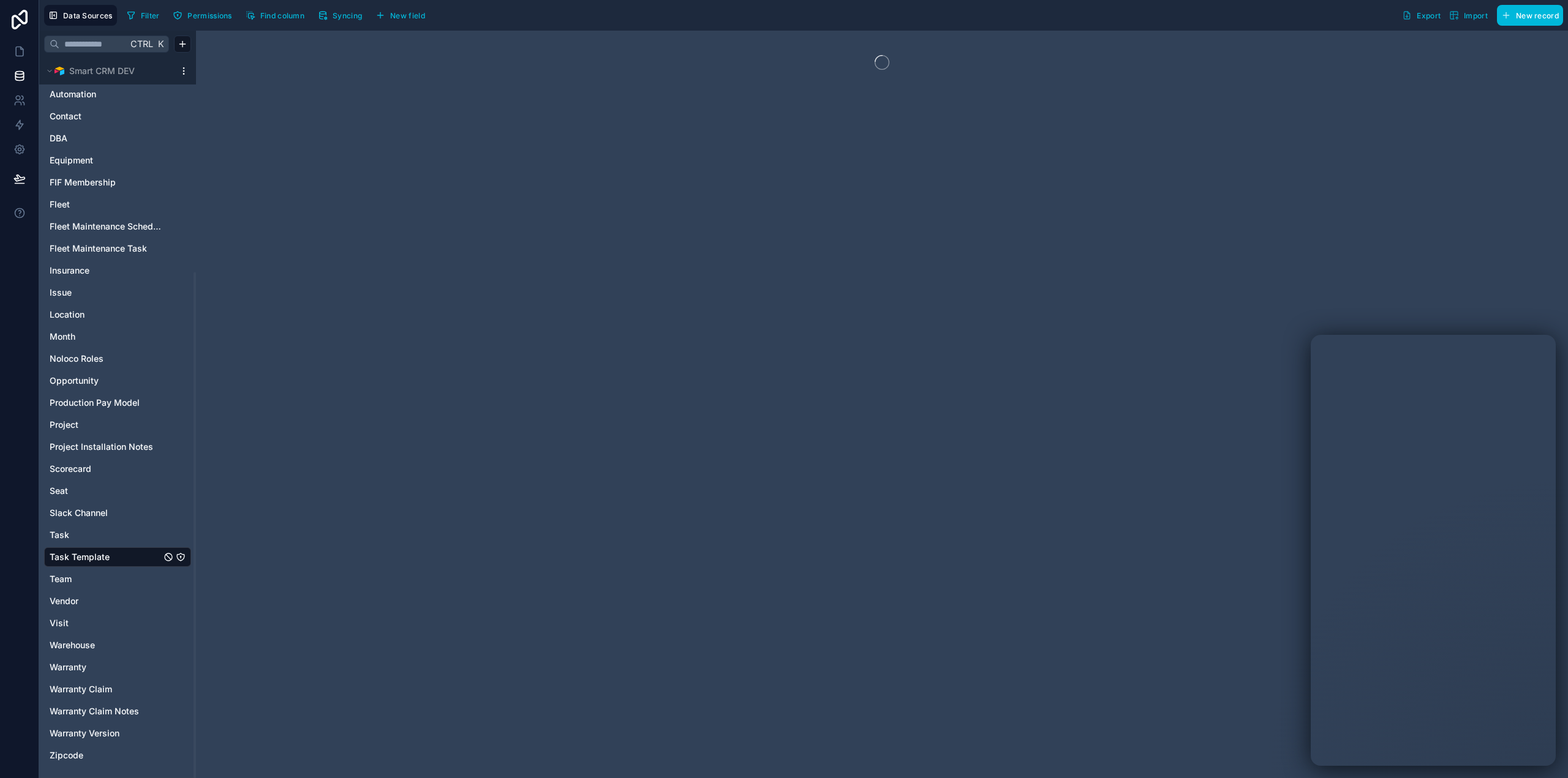
click at [77, 577] on link "Team" at bounding box center [105, 579] width 112 height 12
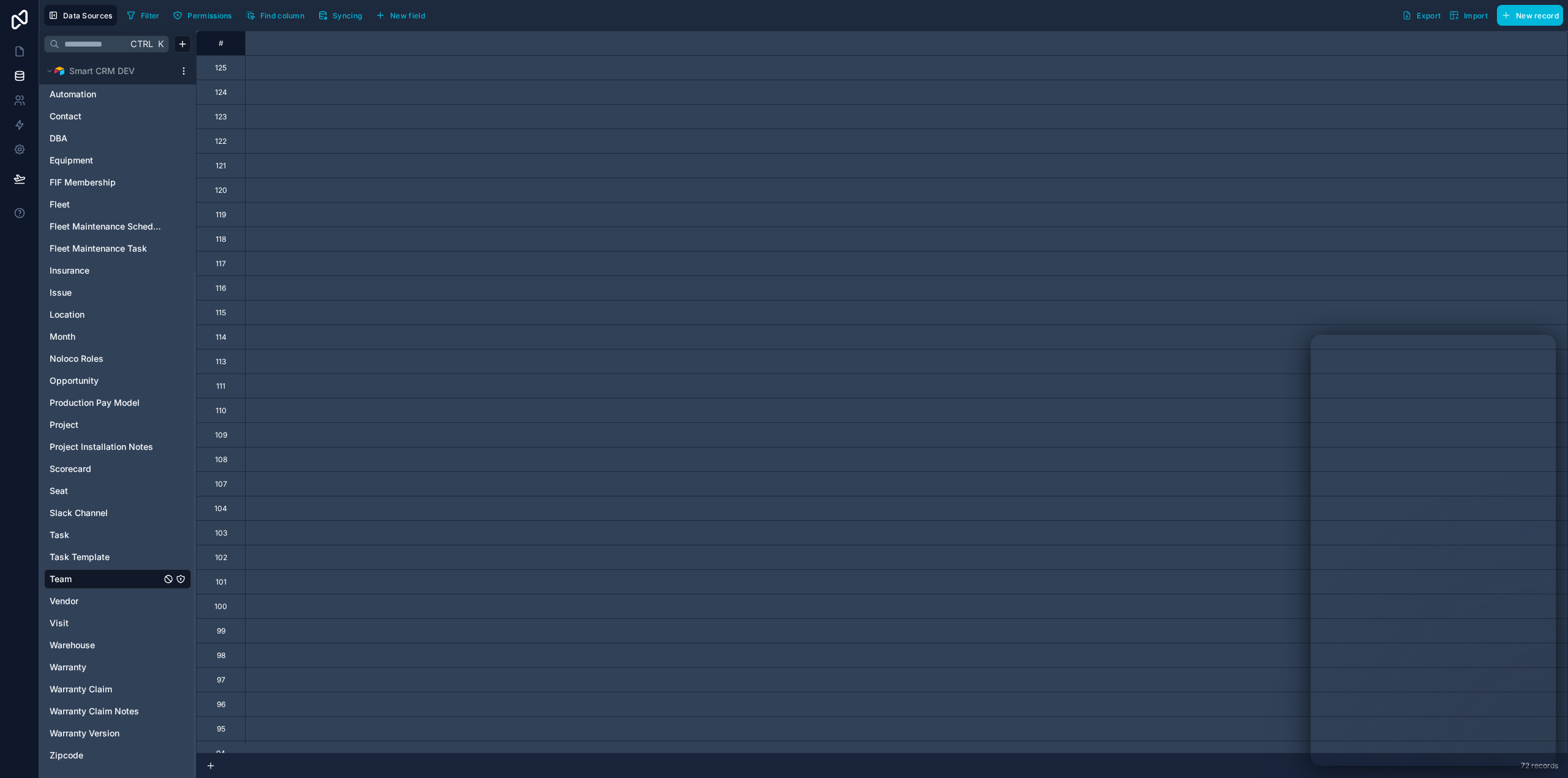
scroll to position [0, 2393]
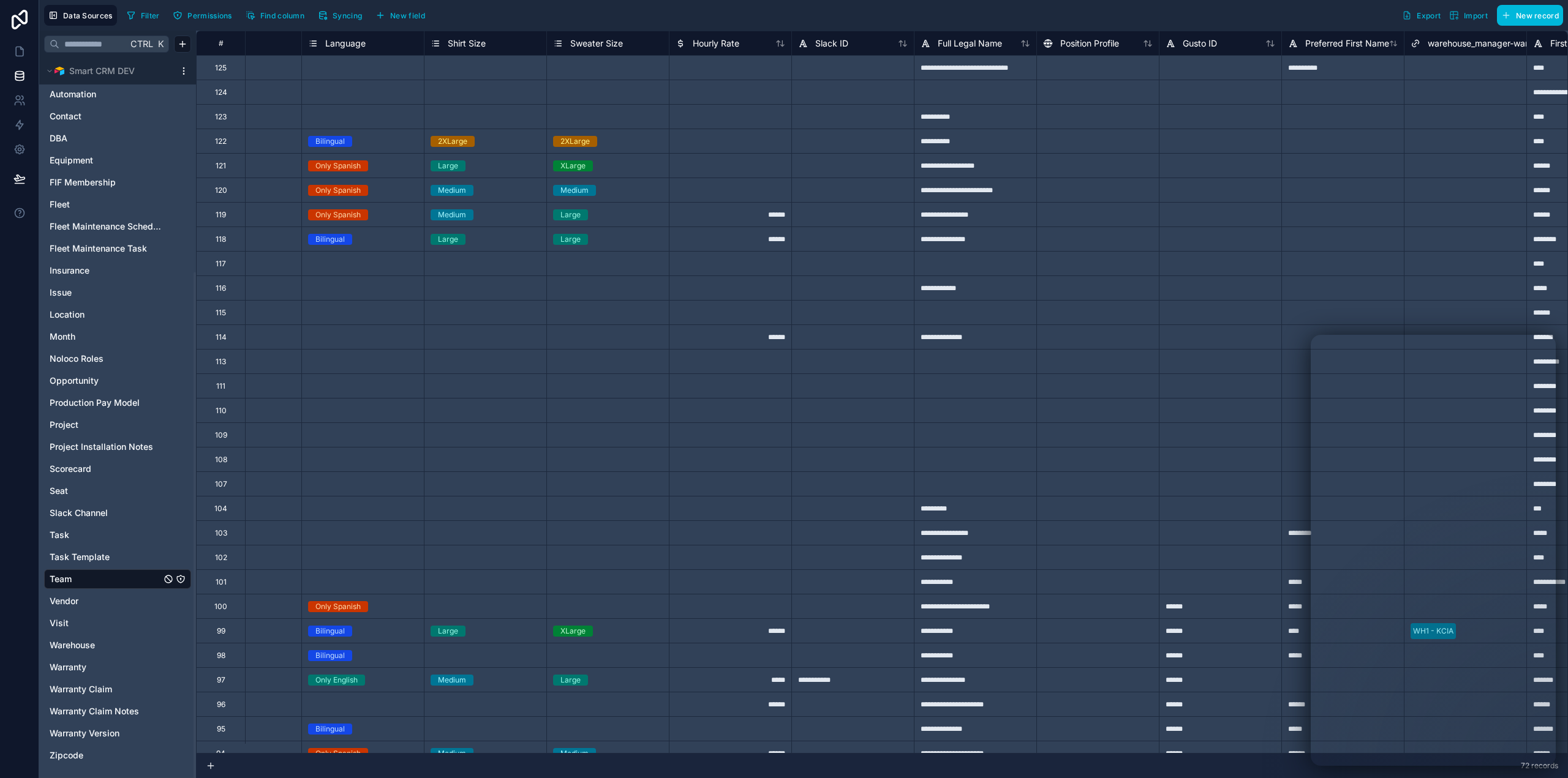
click at [92, 647] on span "Warehouse" at bounding box center [72, 645] width 46 height 12
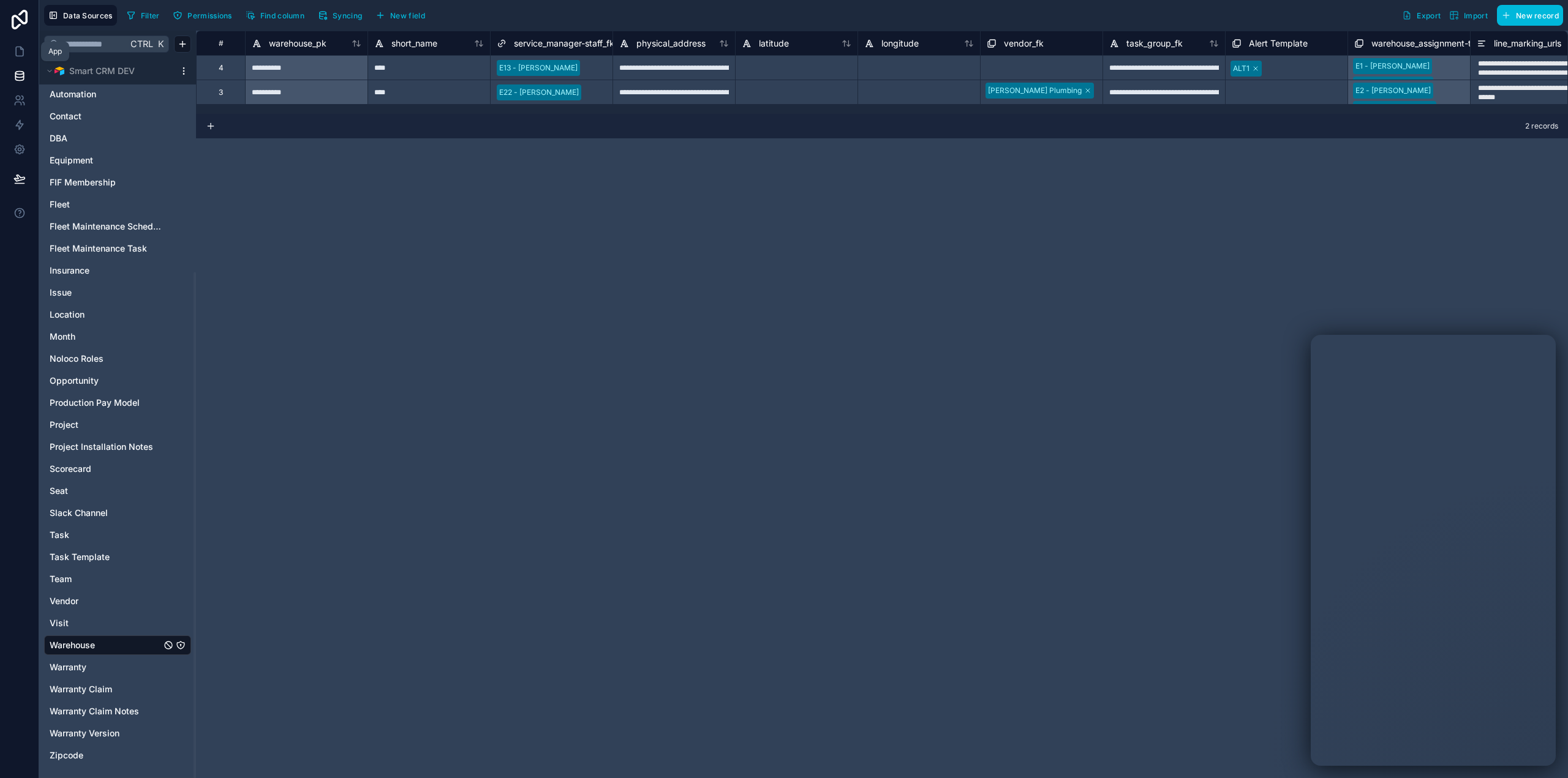
click at [19, 44] on link at bounding box center [19, 51] width 39 height 24
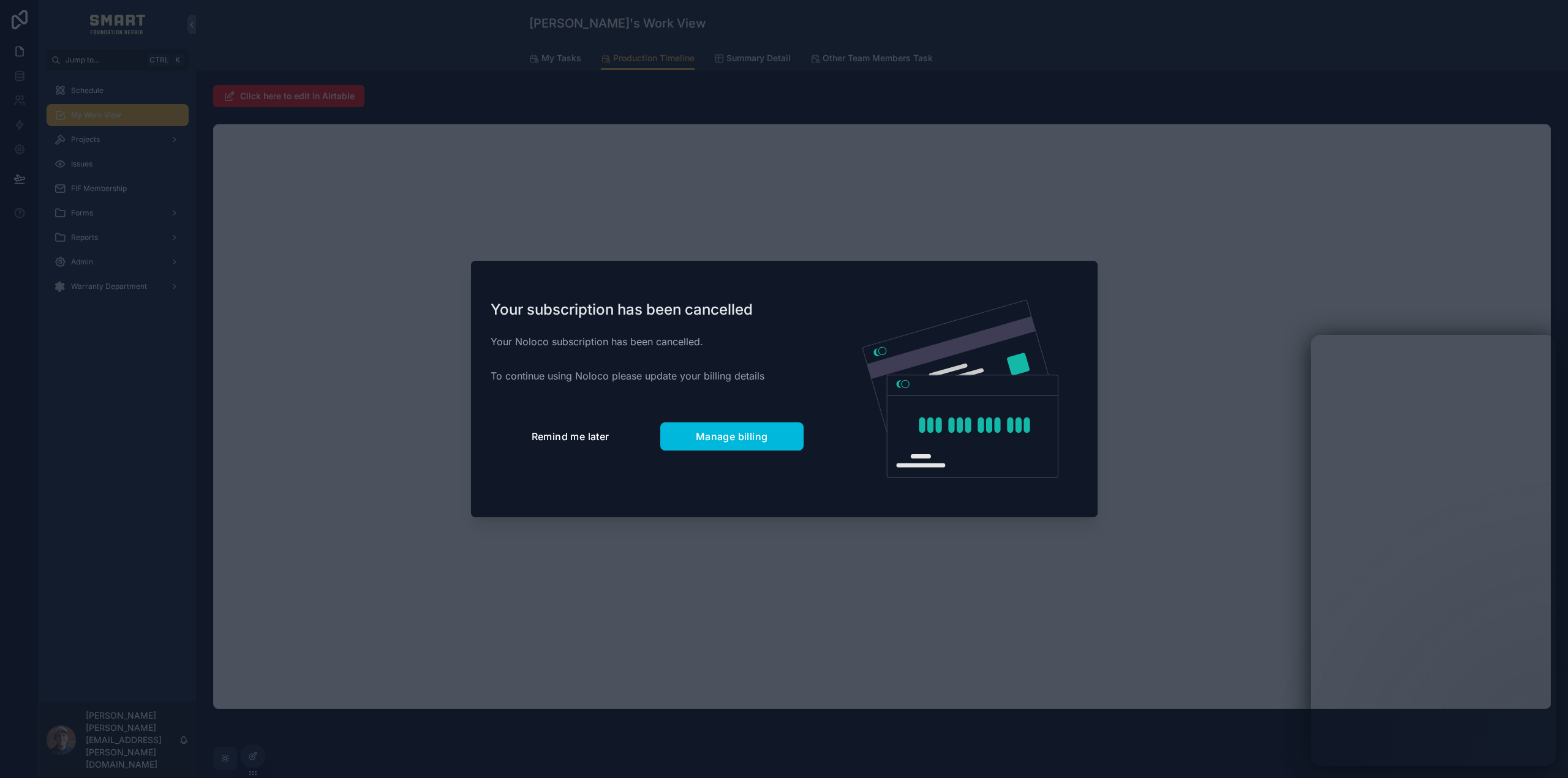
click at [551, 447] on button "Remind me later" at bounding box center [571, 436] width 160 height 28
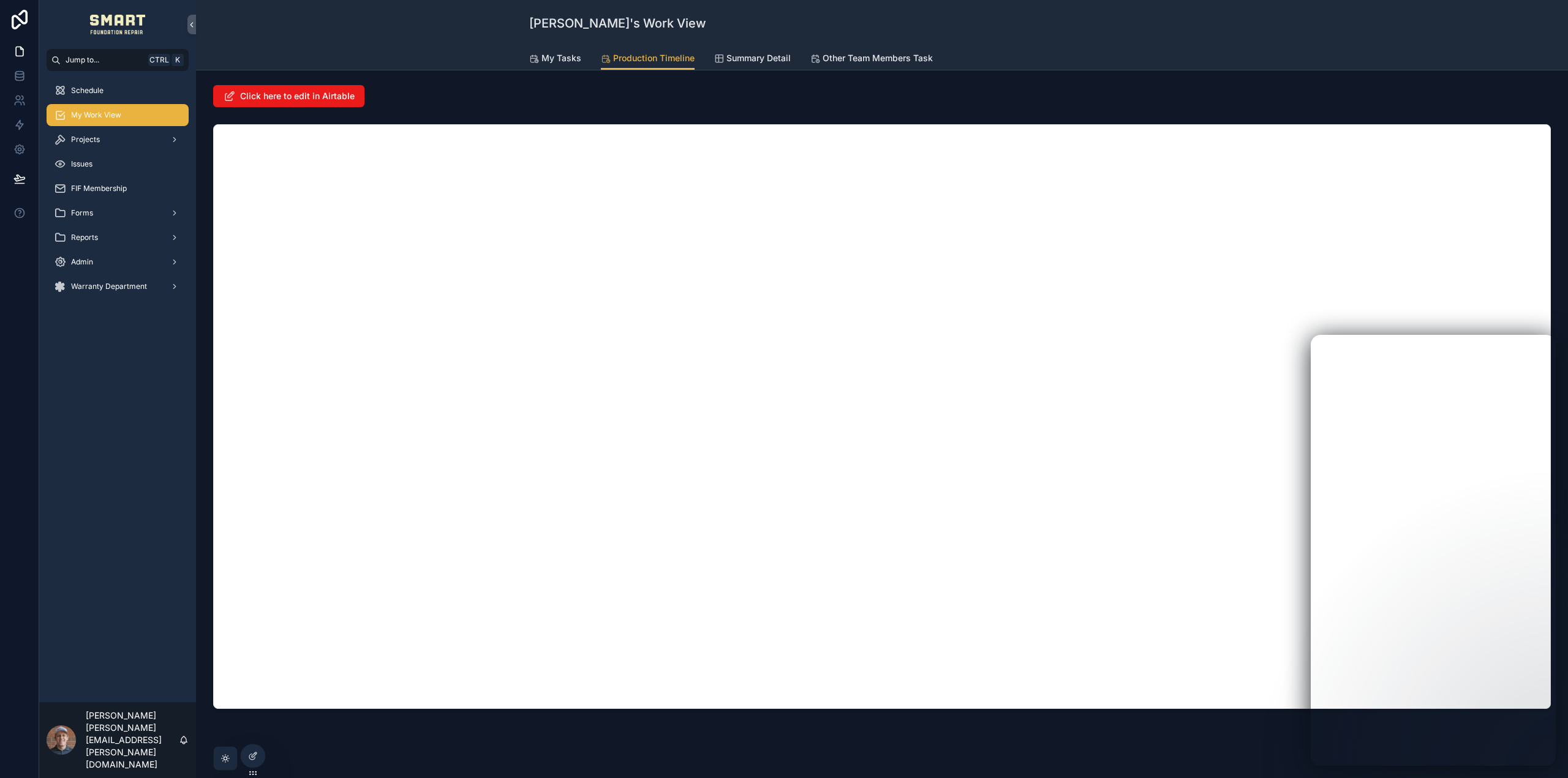
click at [121, 89] on div "Schedule" at bounding box center [117, 90] width 127 height 19
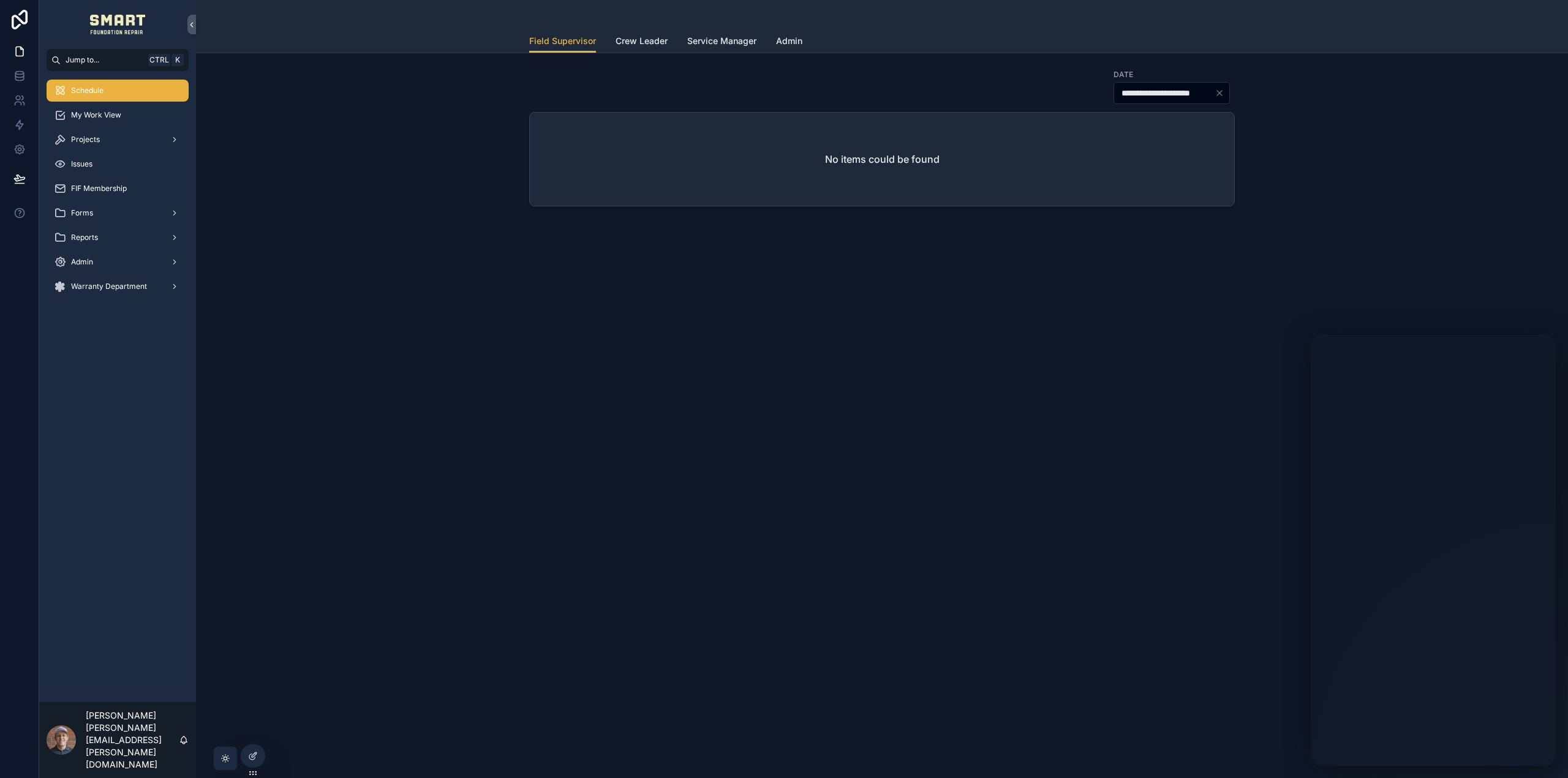
click at [100, 137] on div "Projects" at bounding box center [117, 139] width 127 height 19
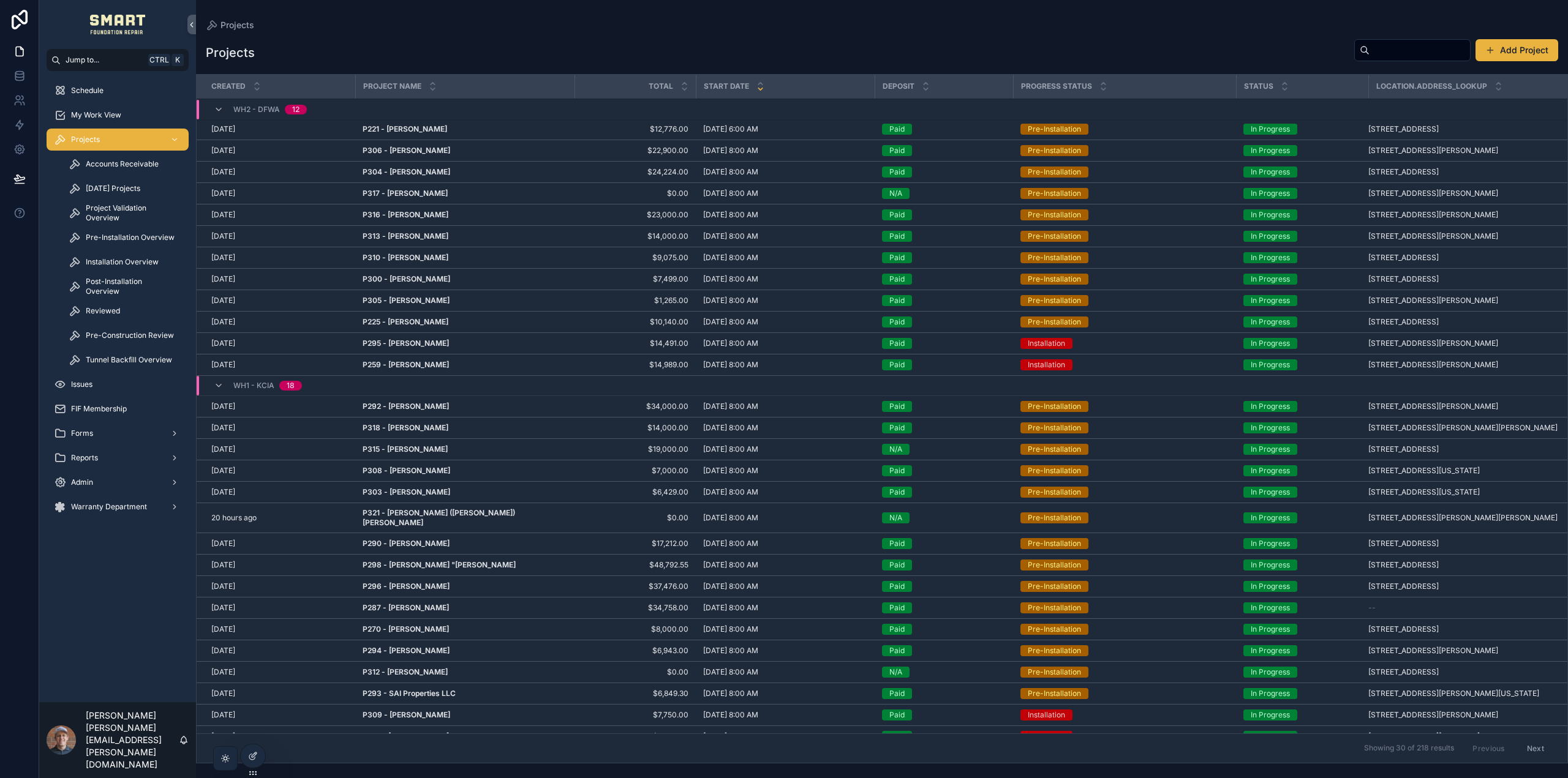
click at [408, 31] on div "Projects Add Project Created Project Name Total Start Date Deposit Progress Sta…" at bounding box center [882, 397] width 1372 height 732
click at [110, 211] on span "Project Validation Overview" at bounding box center [130, 213] width 91 height 19
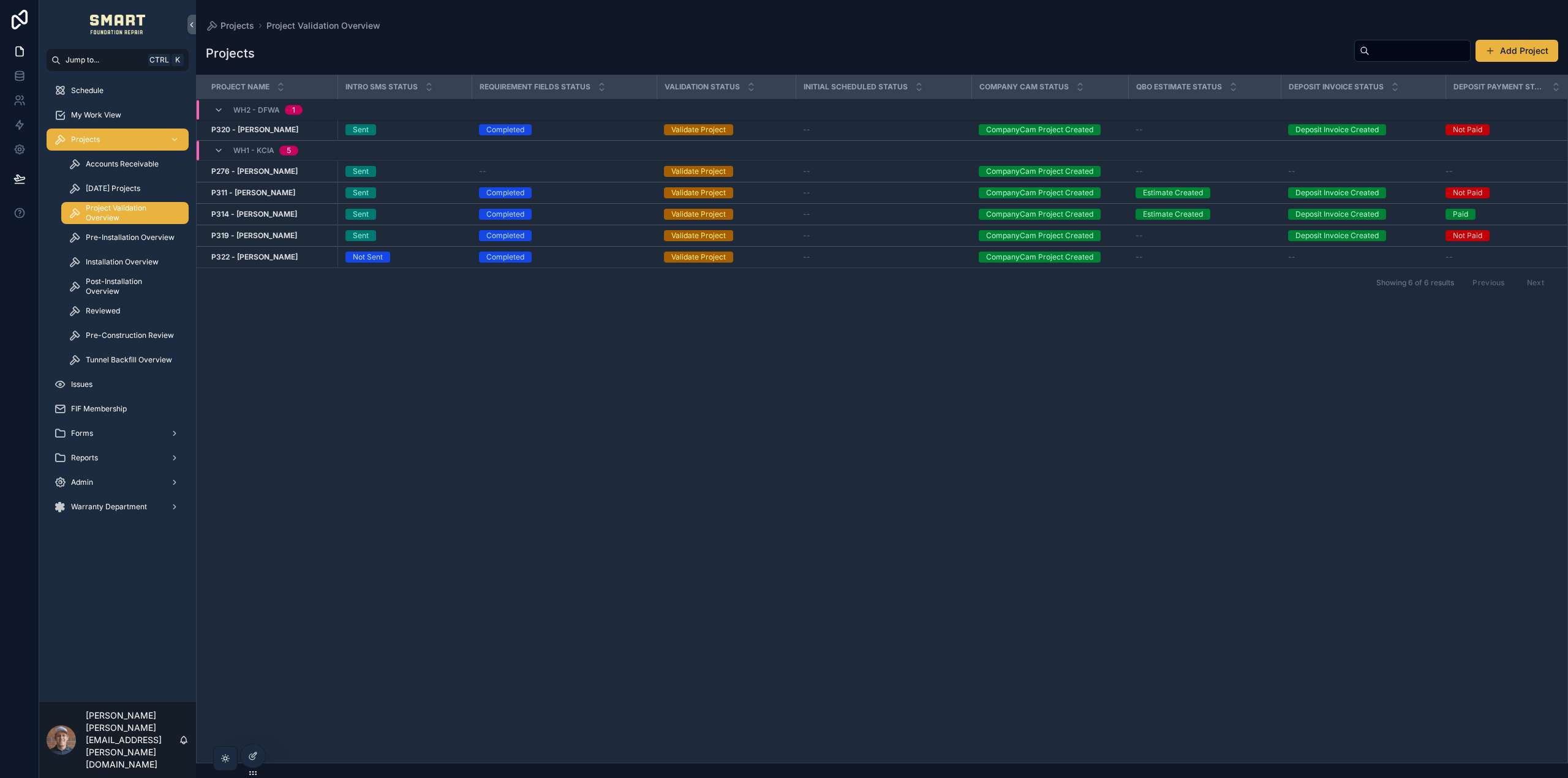
click at [238, 125] on strong "P320 - Dolores Phillips" at bounding box center [254, 129] width 87 height 9
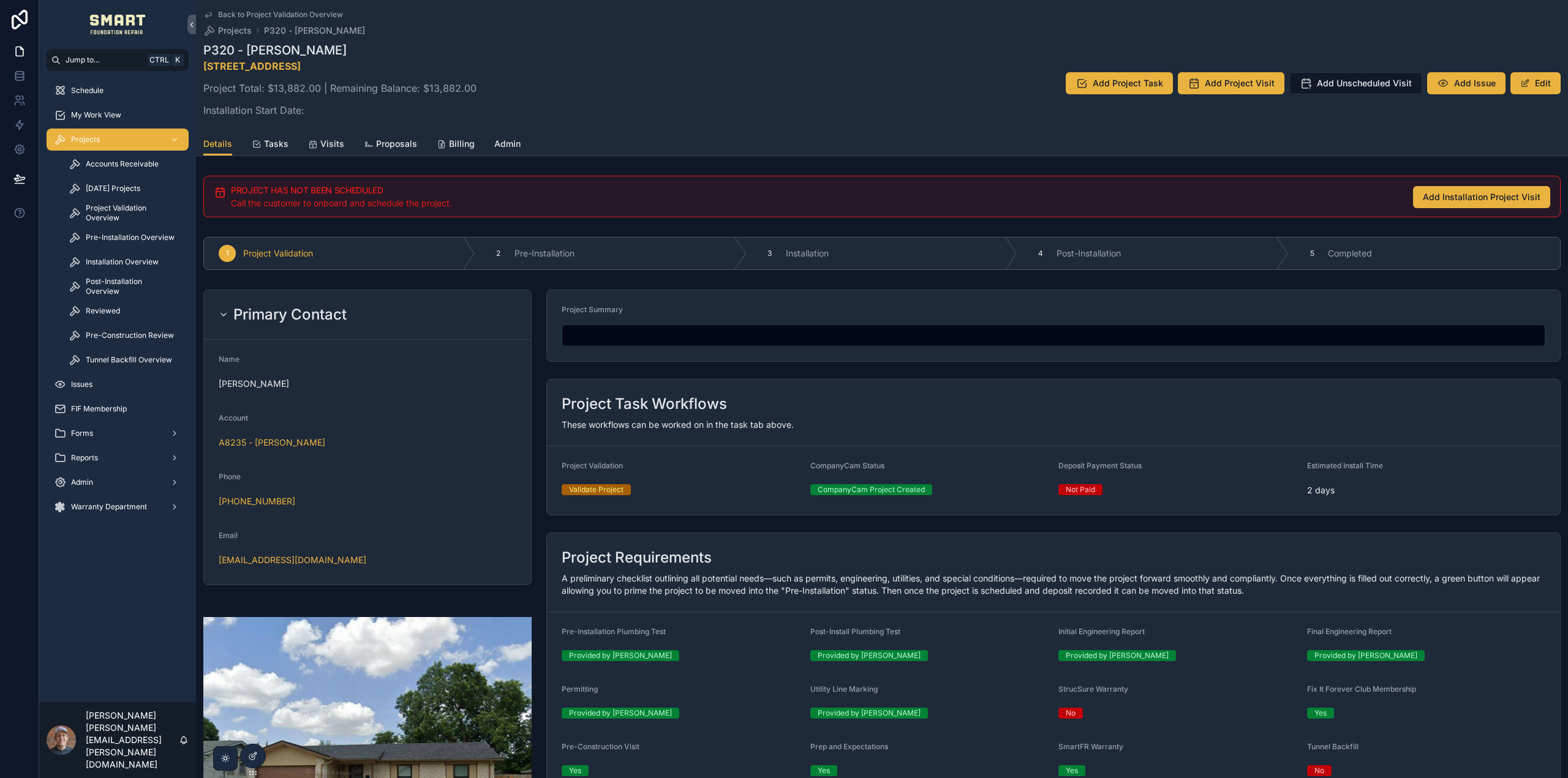
click at [135, 342] on div "Pre-Construction Review" at bounding box center [125, 335] width 113 height 19
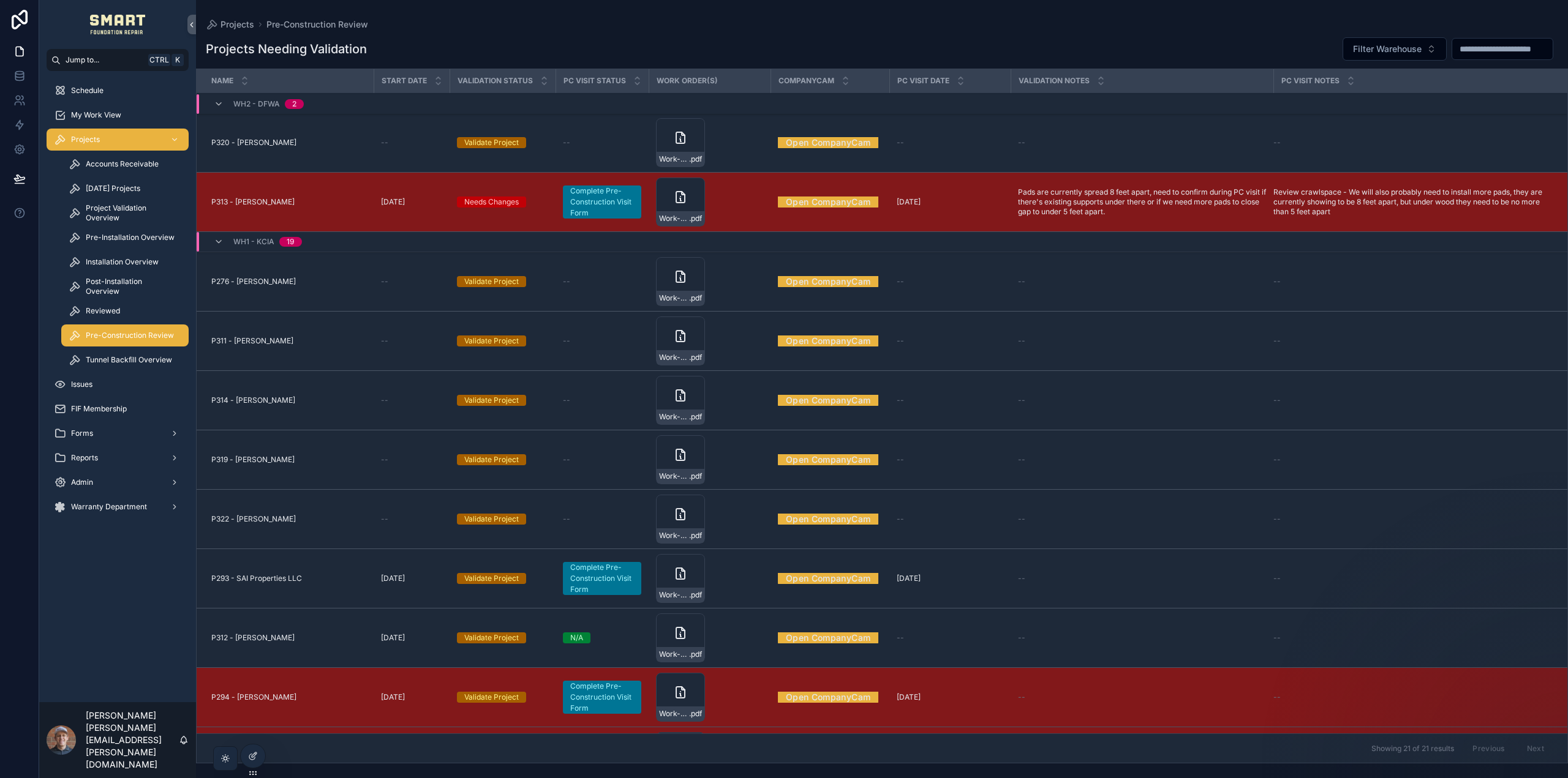
click at [267, 143] on span "P320 - Dolores Phillips" at bounding box center [253, 143] width 85 height 10
click at [667, 146] on div "Work-Order---Phillips-Hybrid-Steel .pdf" at bounding box center [680, 142] width 49 height 49
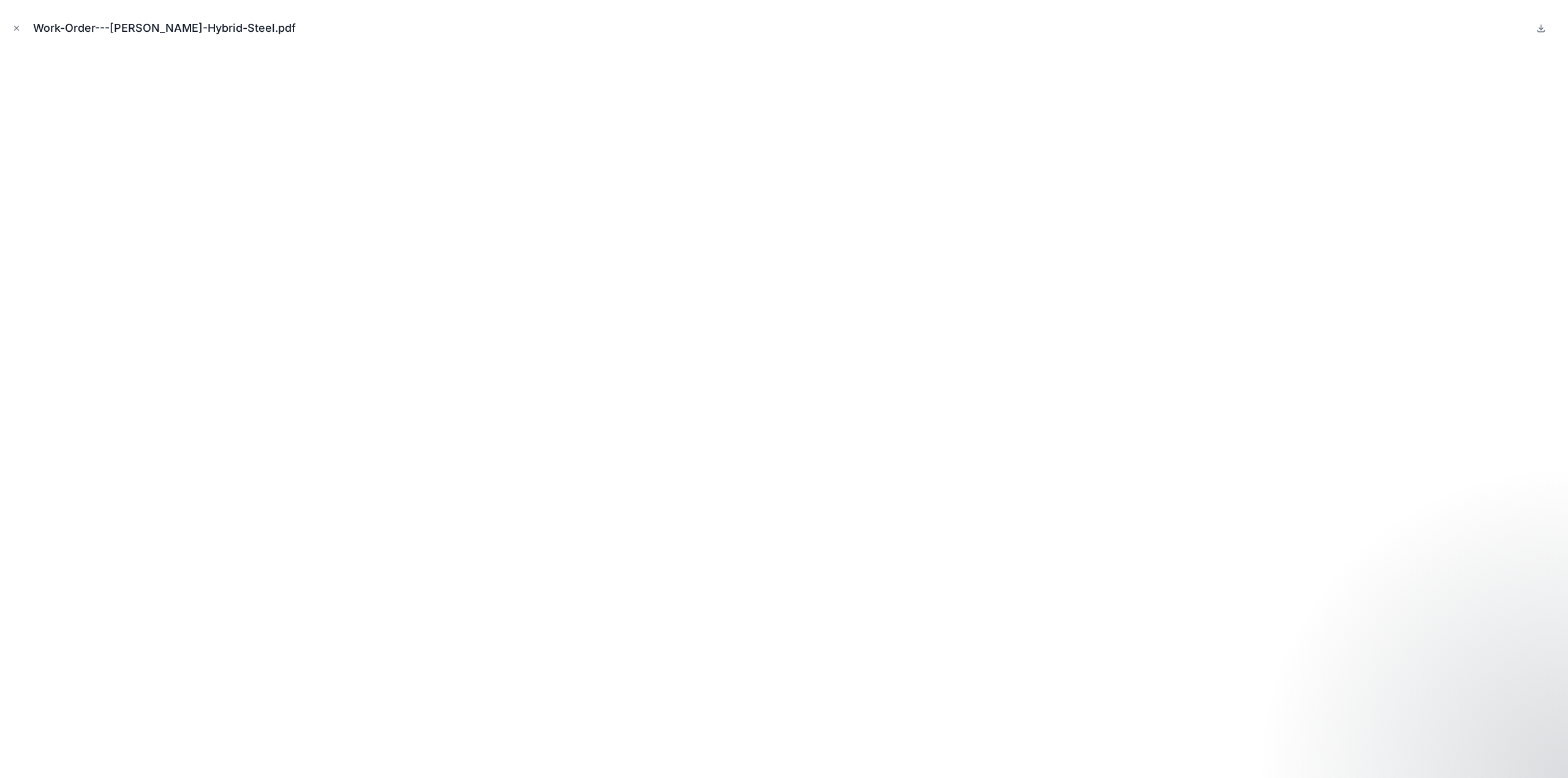
click at [17, 26] on icon "Close modal" at bounding box center [17, 28] width 9 height 9
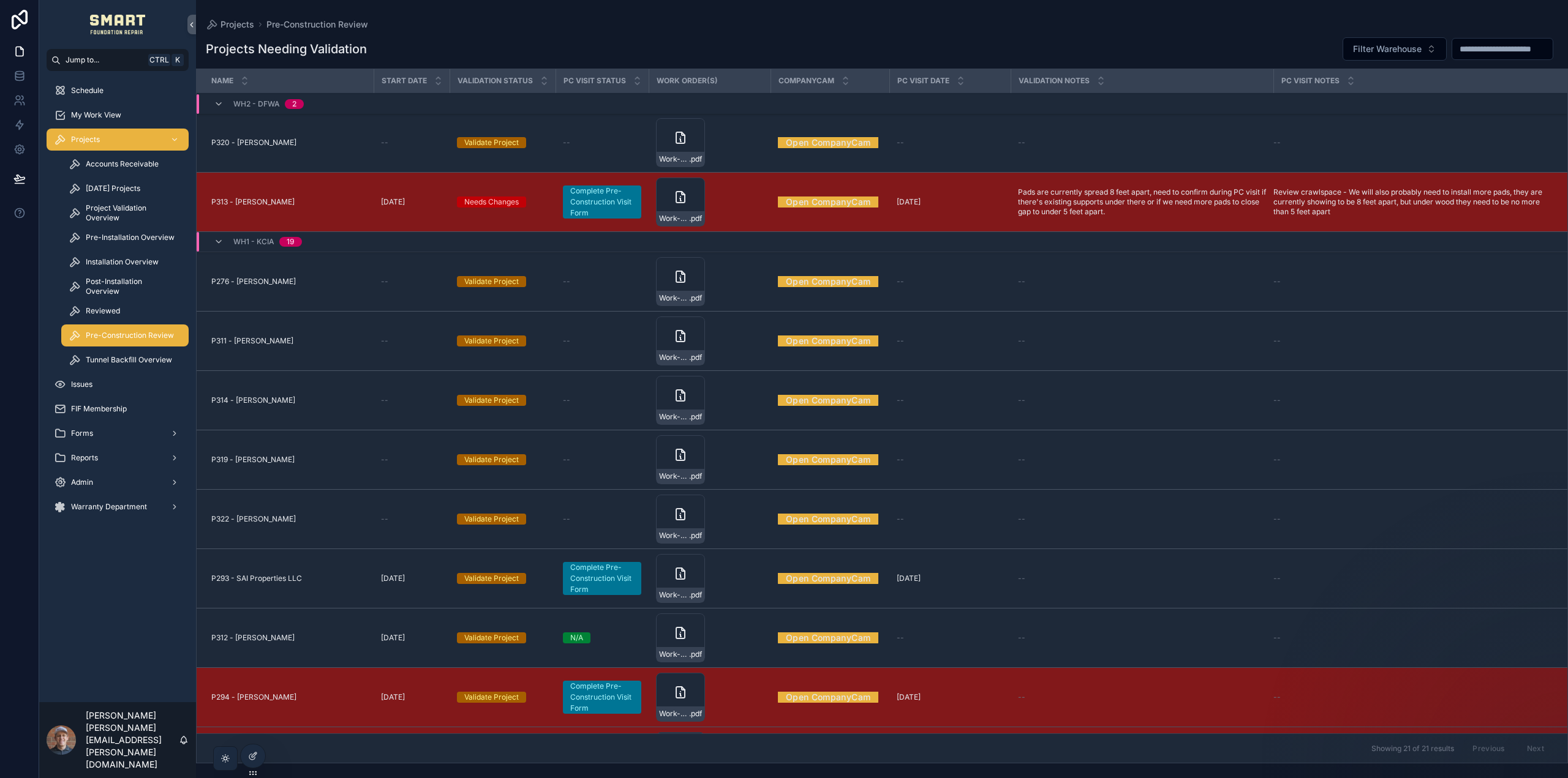
click at [0, 0] on span "Validate Project" at bounding box center [0, 0] width 0 height 0
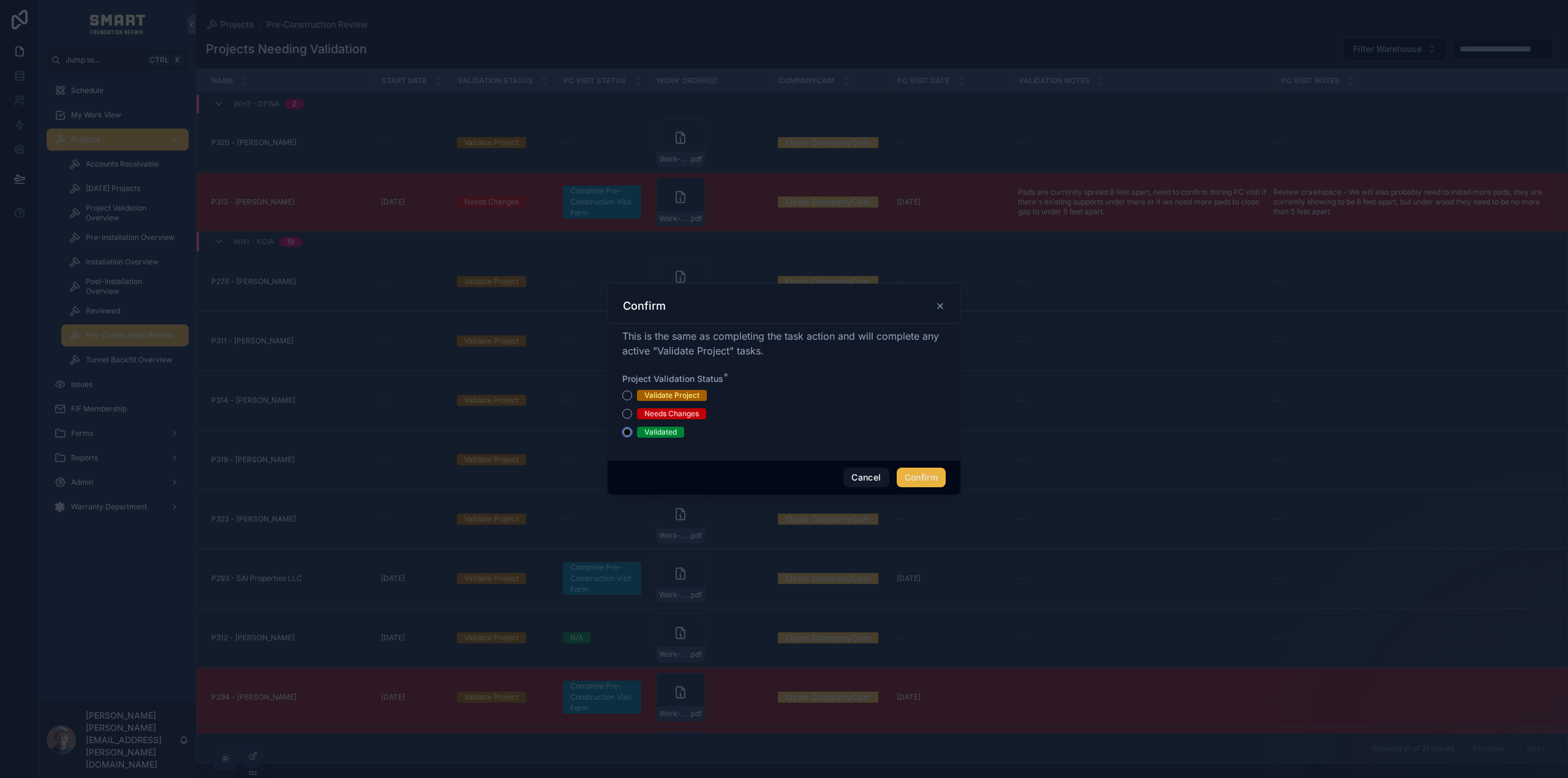
click at [629, 431] on circle "button" at bounding box center [627, 432] width 7 height 7
click at [629, 416] on button "Needs Changes" at bounding box center [627, 414] width 10 height 10
click at [625, 429] on button "Validated" at bounding box center [627, 432] width 10 height 10
click at [627, 416] on button "Needs Changes" at bounding box center [627, 414] width 10 height 10
click at [626, 431] on button "Validated" at bounding box center [627, 432] width 10 height 10
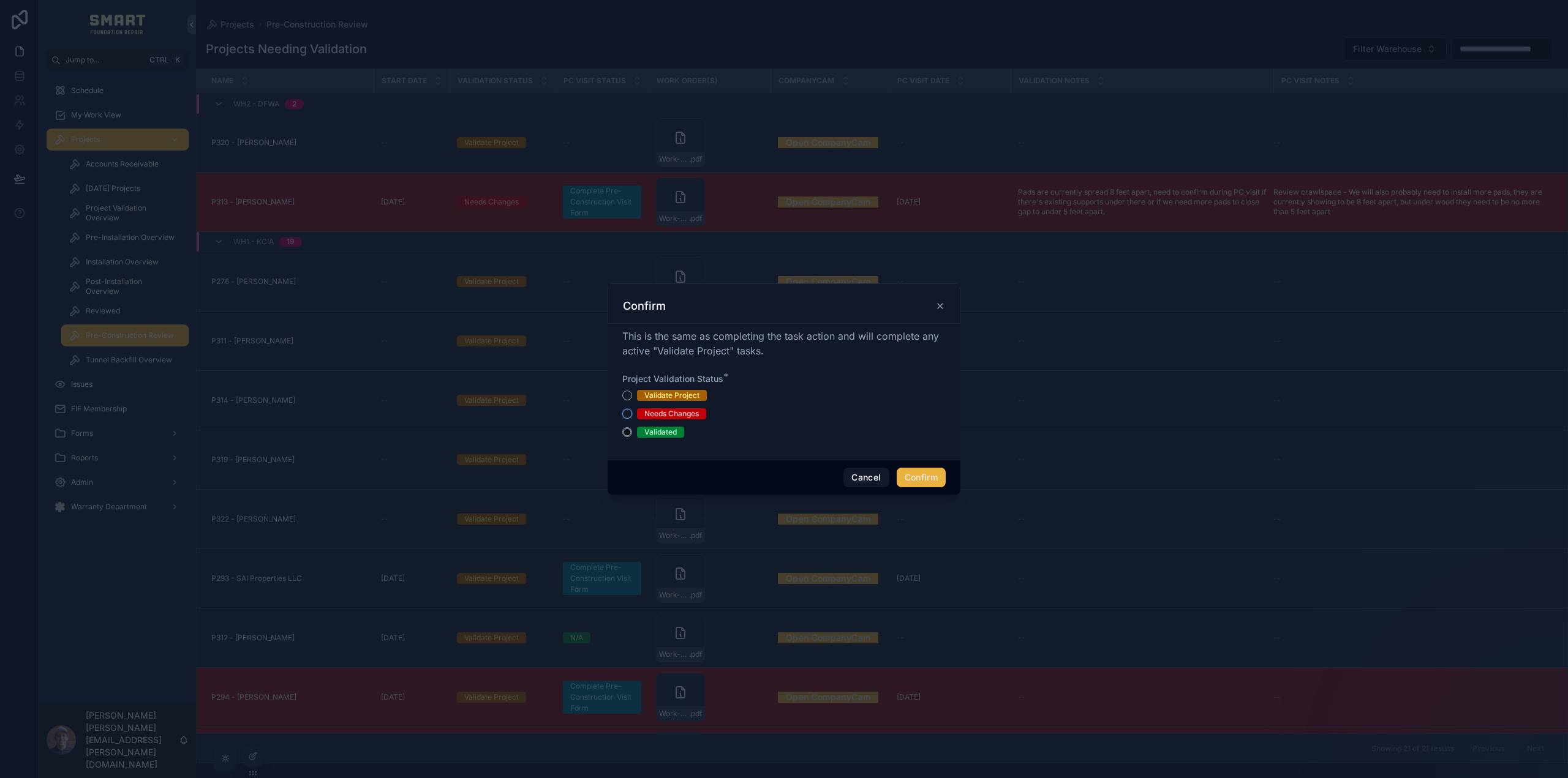
click at [629, 416] on button "Needs Changes" at bounding box center [627, 414] width 10 height 10
type button "NEEDS_CHANGES"
click at [622, 431] on button "Validated" at bounding box center [627, 432] width 10 height 10
click at [924, 477] on button "Confirm" at bounding box center [921, 477] width 49 height 19
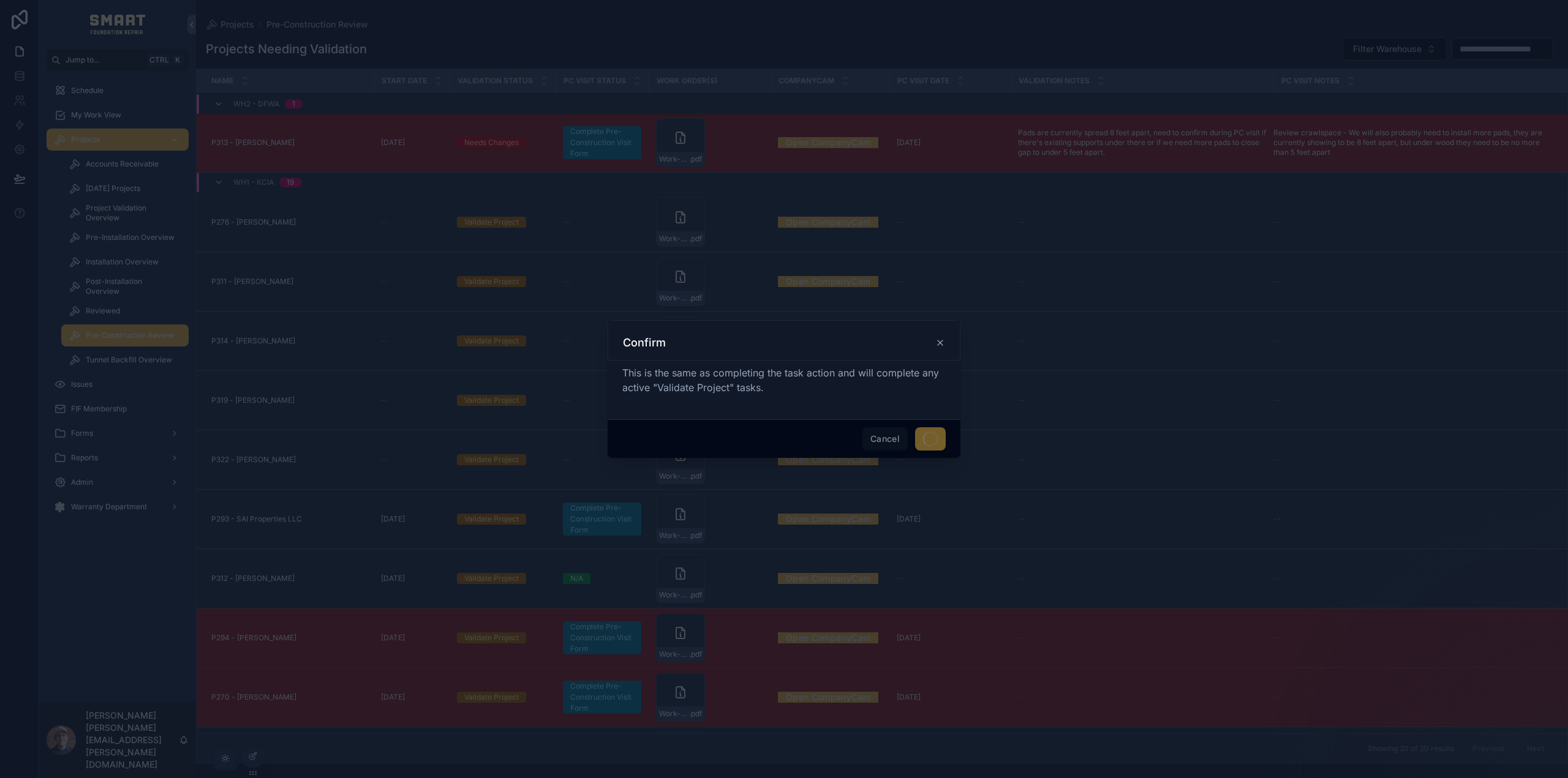
click at [937, 343] on icon at bounding box center [940, 343] width 10 height 10
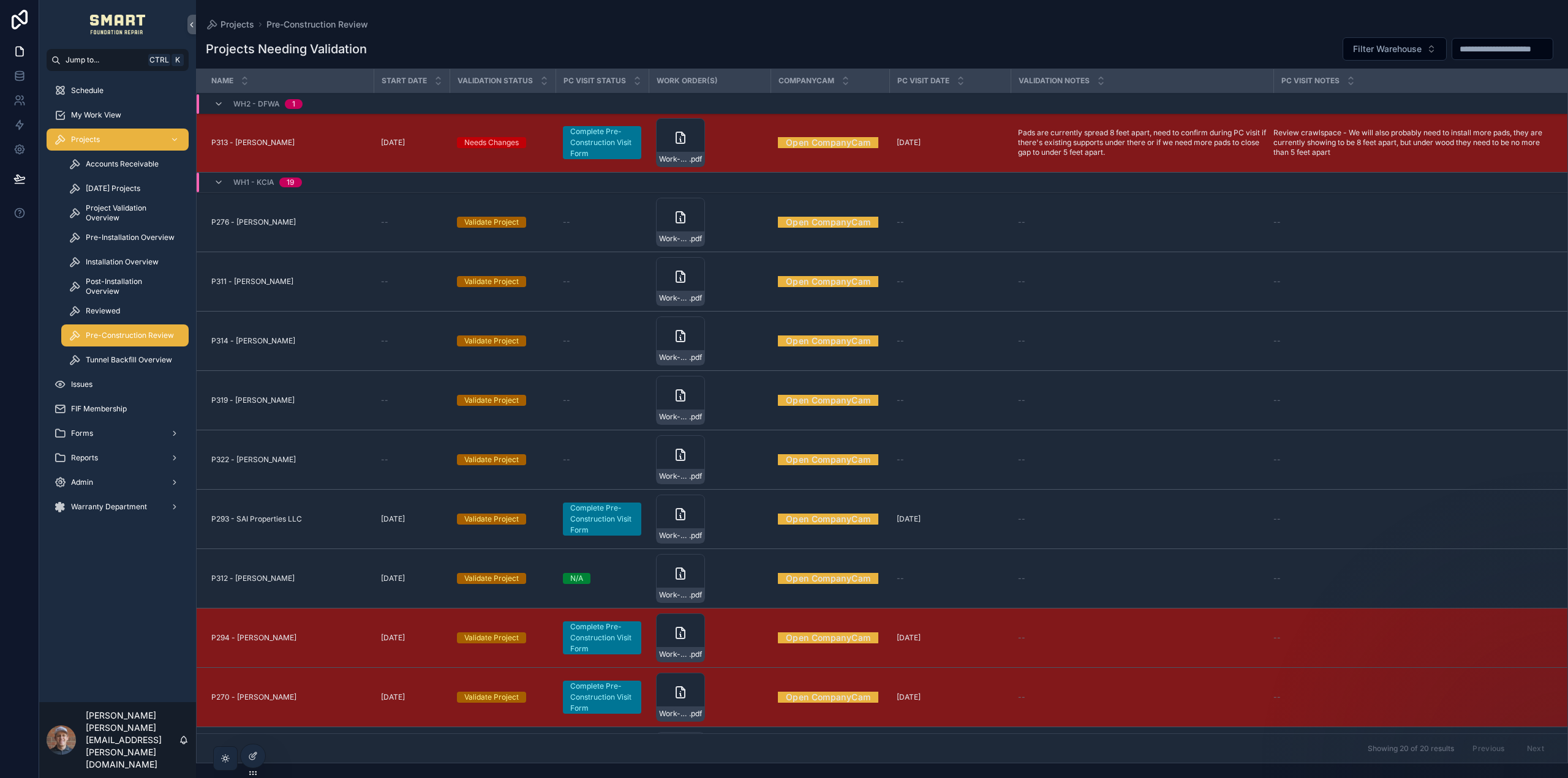
click at [673, 140] on icon "scrollable content" at bounding box center [680, 138] width 15 height 15
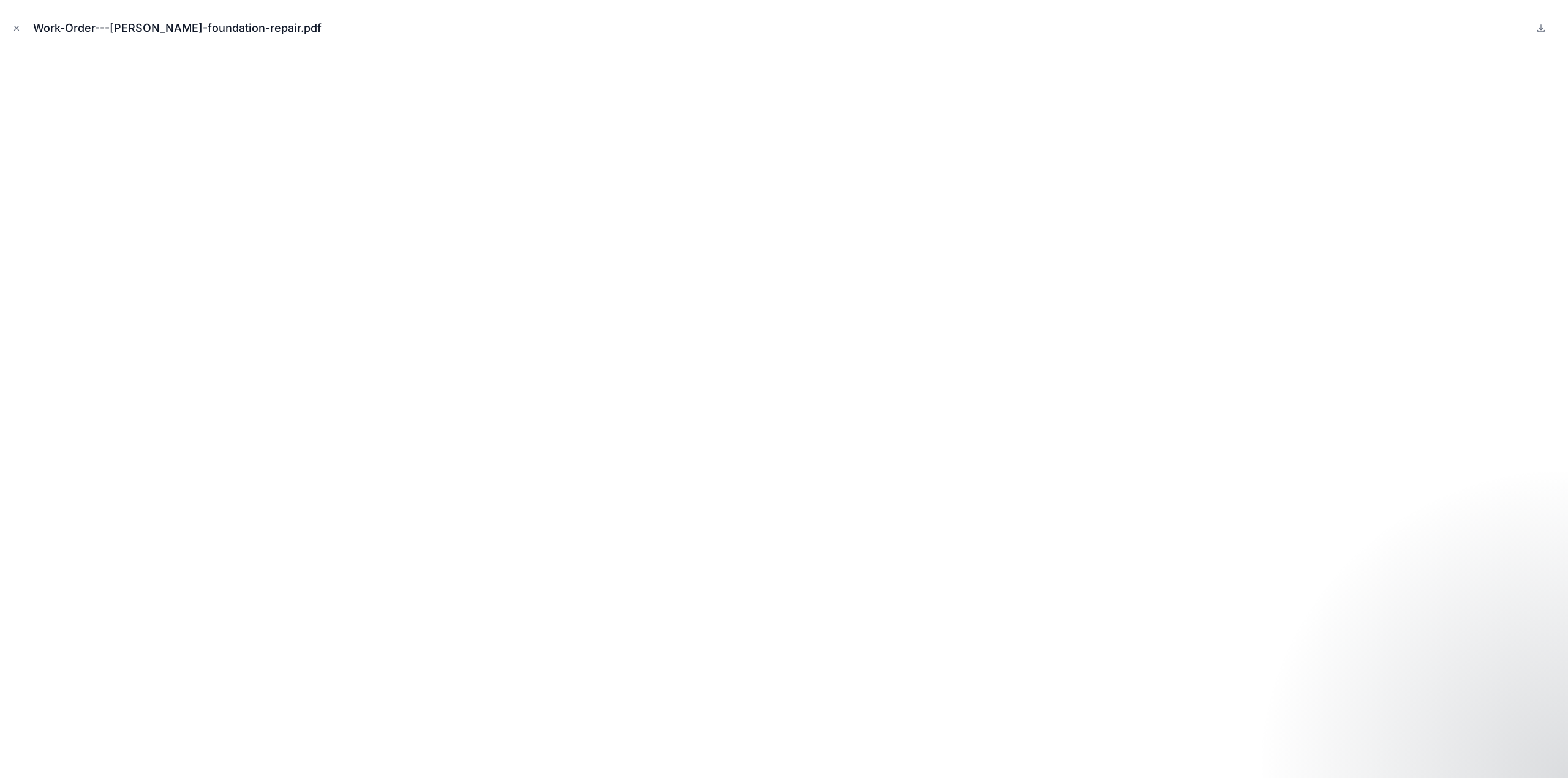
click at [19, 25] on icon "Close modal" at bounding box center [17, 28] width 9 height 9
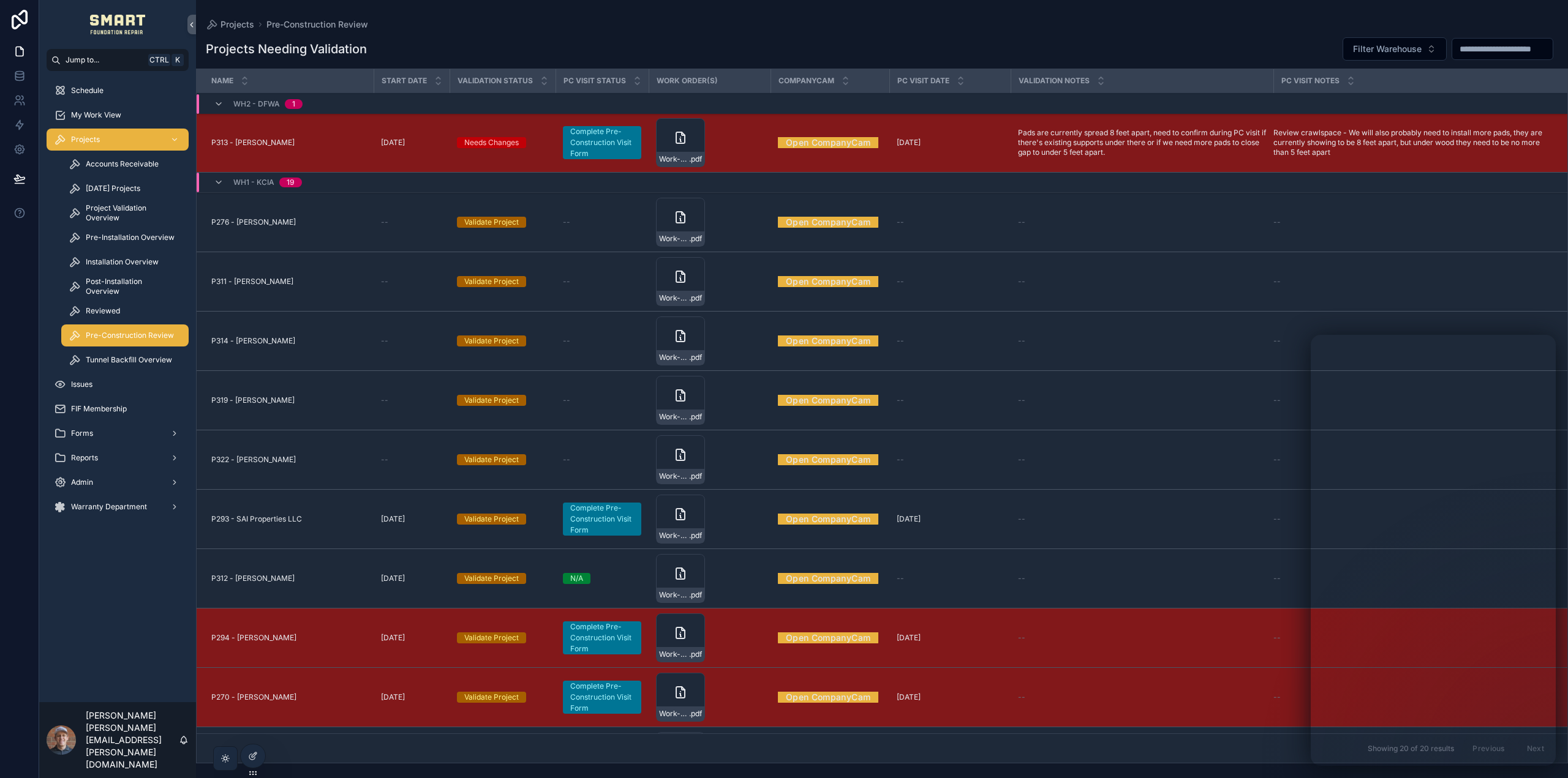
click at [24, 71] on icon at bounding box center [20, 76] width 12 height 12
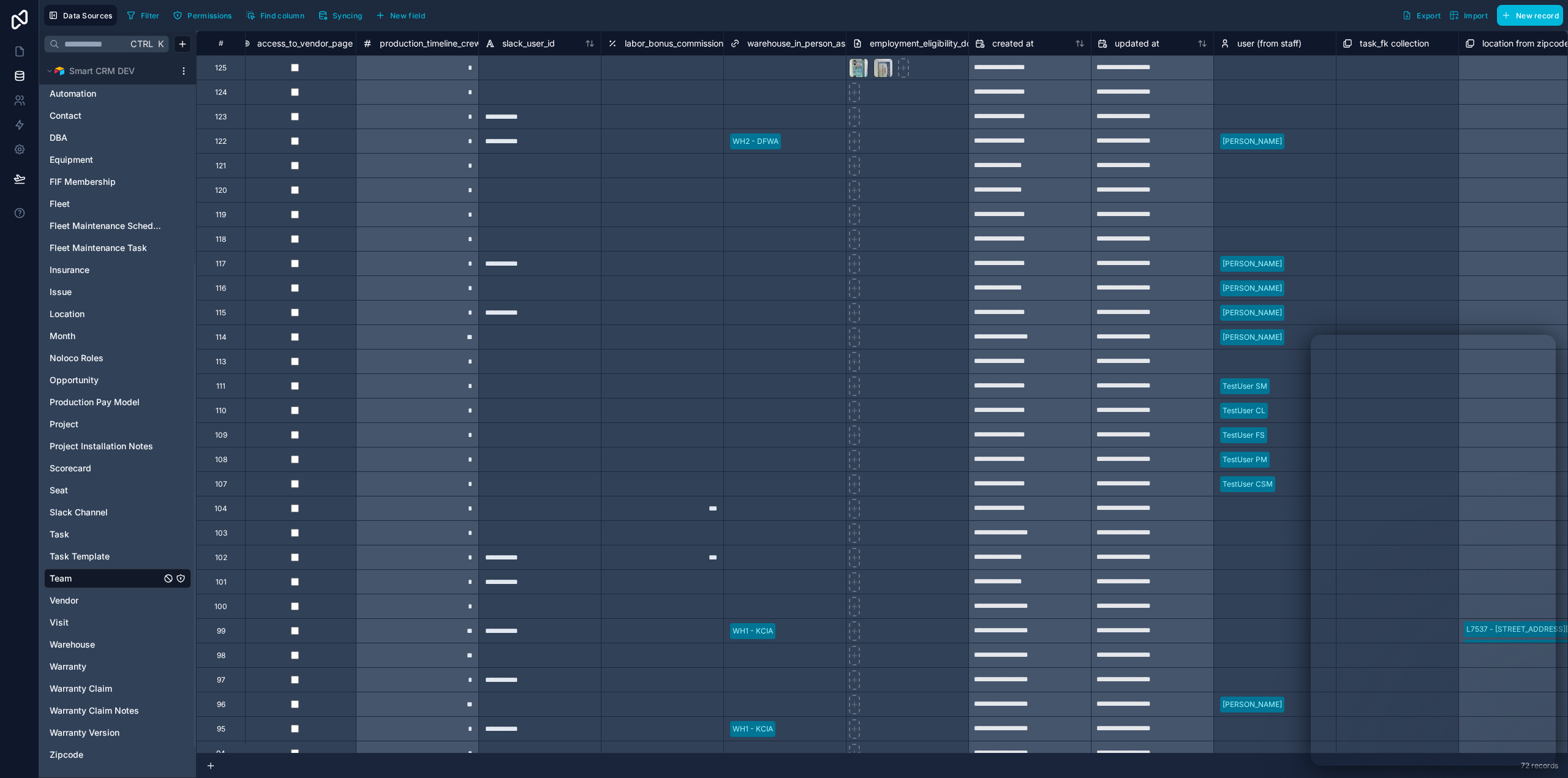
scroll to position [0, 8475]
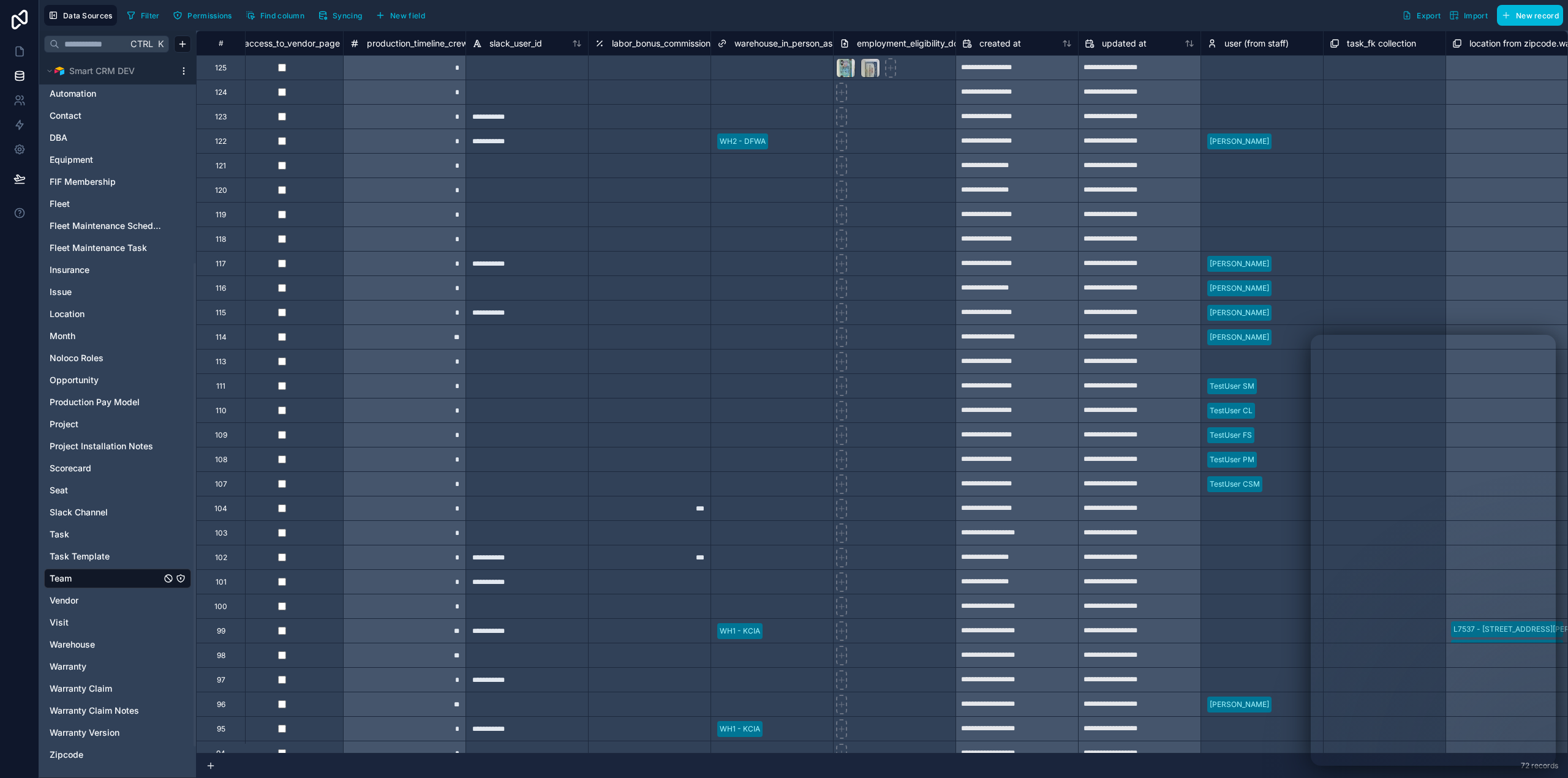
click at [765, 45] on span "warehouse_in_person_assignment-warehouse_fk" at bounding box center [831, 44] width 194 height 12
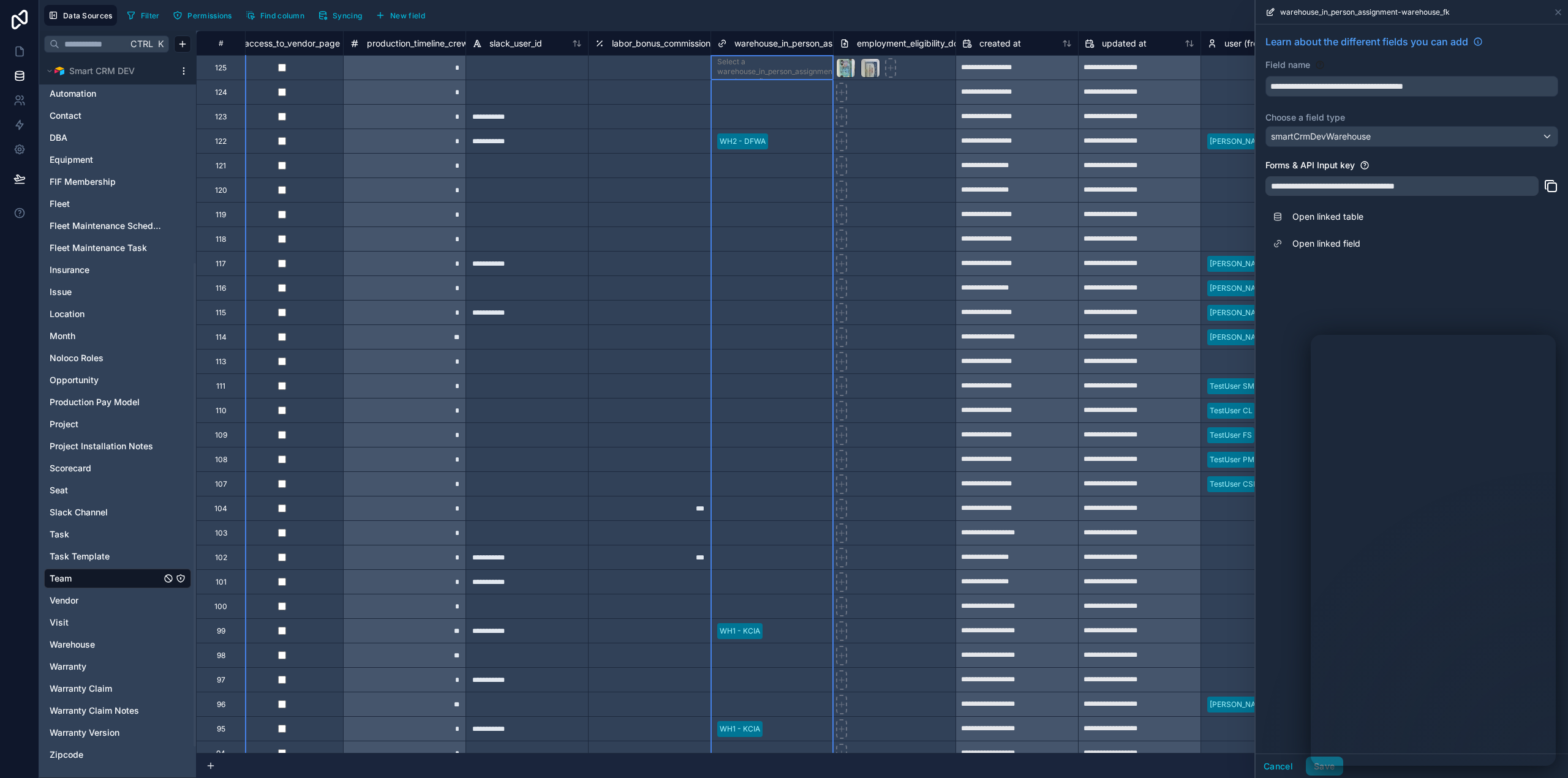
click at [765, 45] on span "warehouse_in_person_assignment-warehouse_fk" at bounding box center [831, 44] width 194 height 12
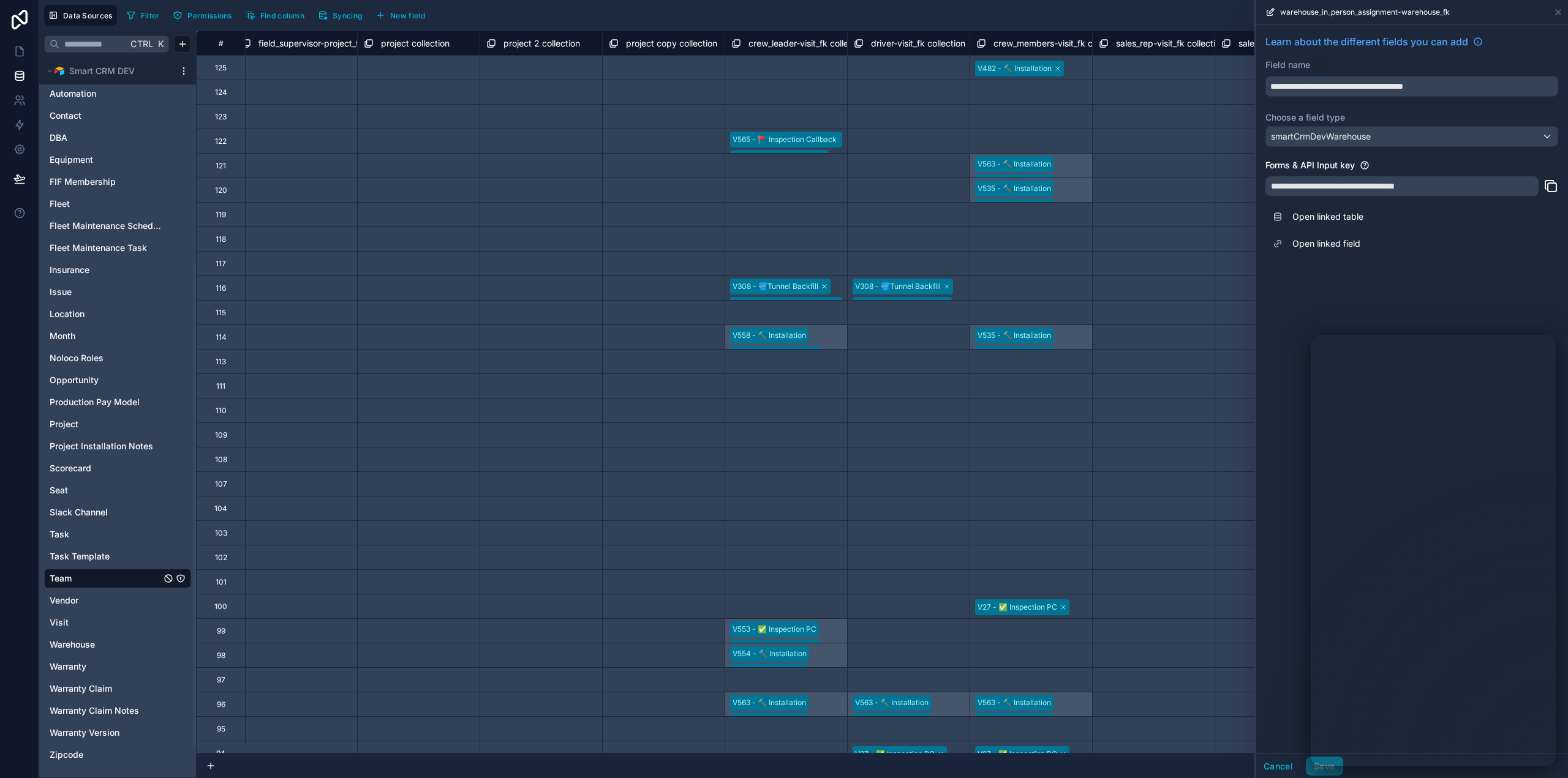
scroll to position [0, 10414]
click at [1558, 7] on icon at bounding box center [1558, 12] width 10 height 10
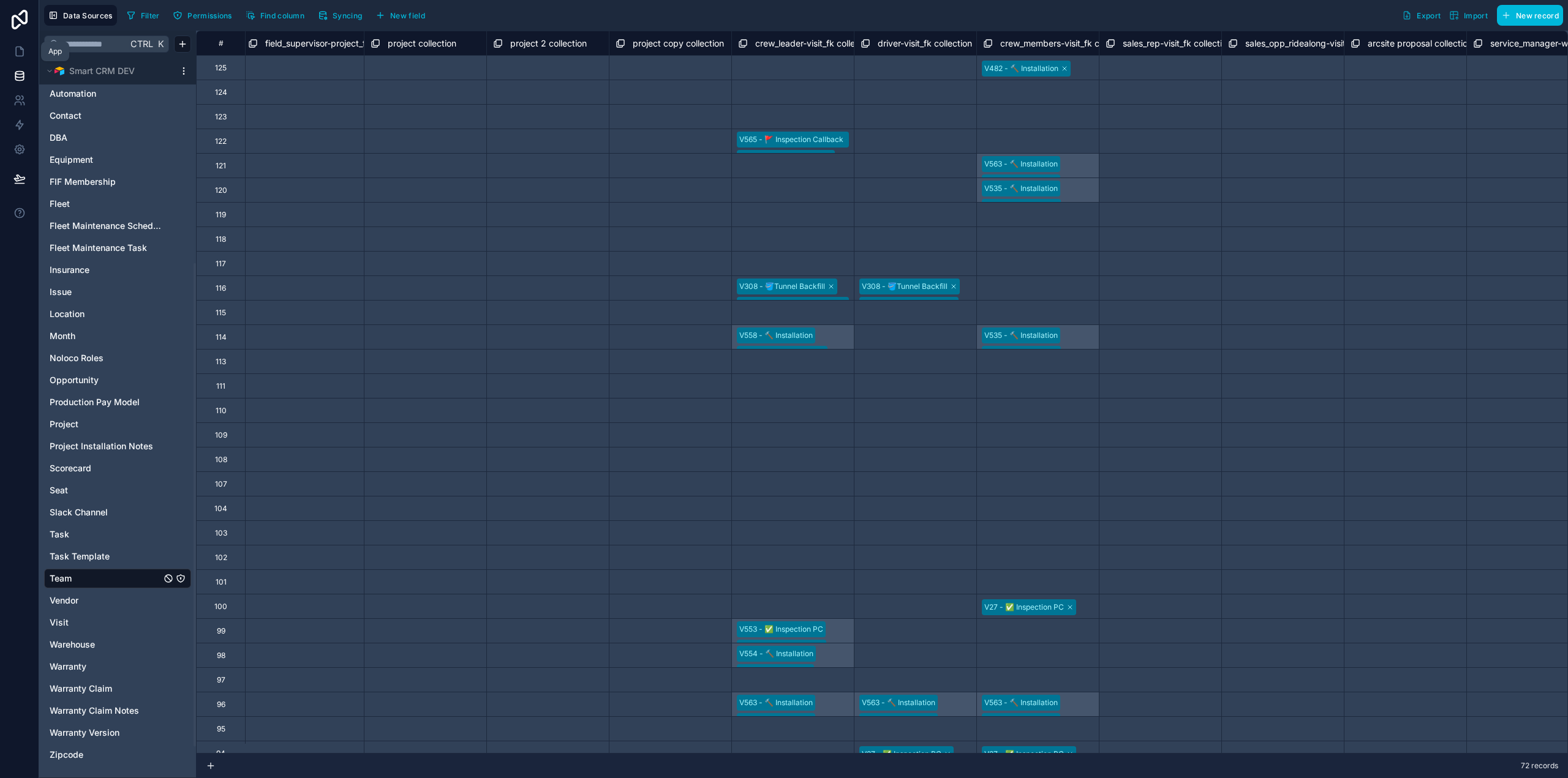
click at [22, 57] on link at bounding box center [19, 51] width 39 height 24
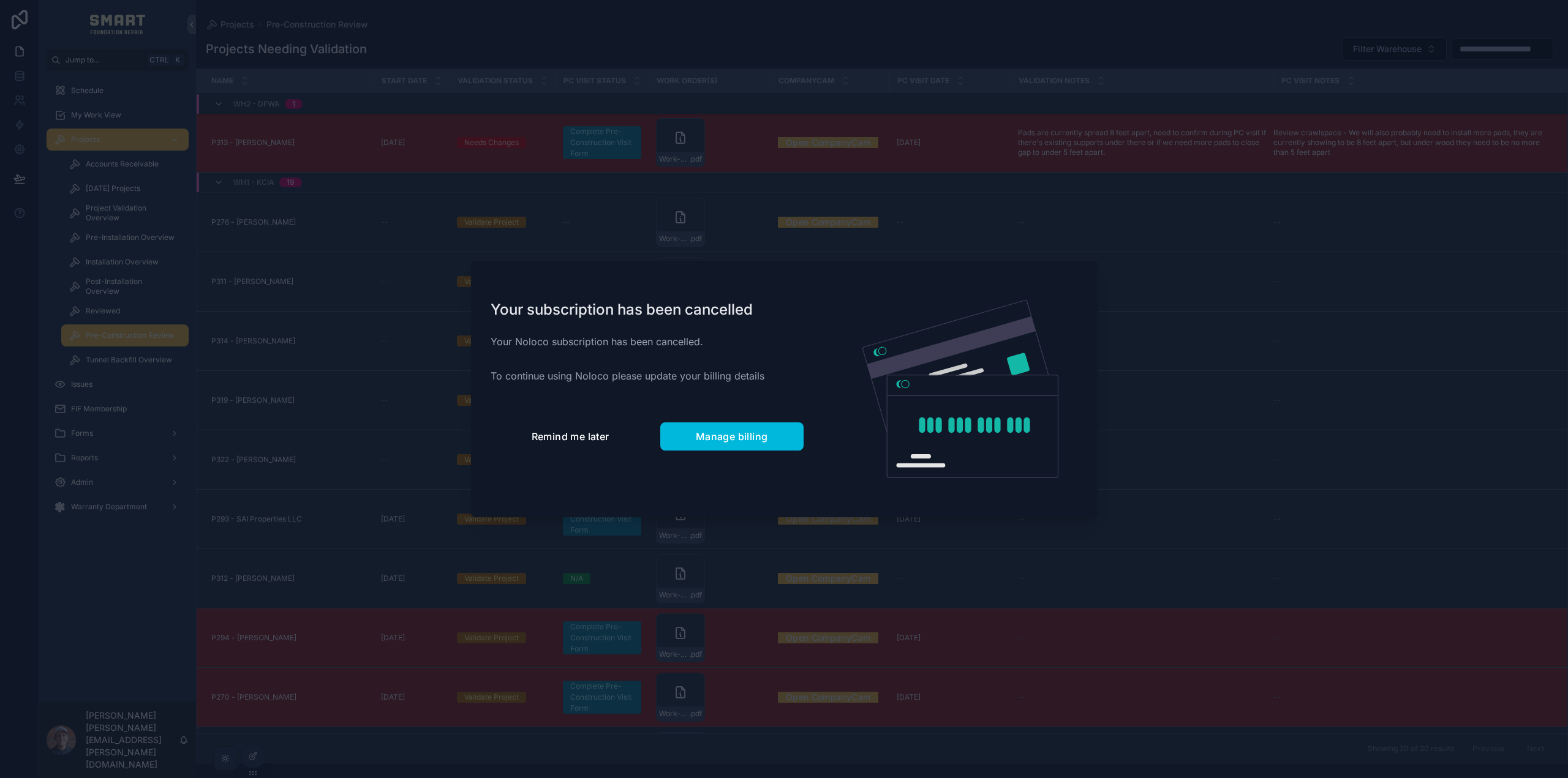
click at [541, 427] on button "Remind me later" at bounding box center [571, 436] width 160 height 28
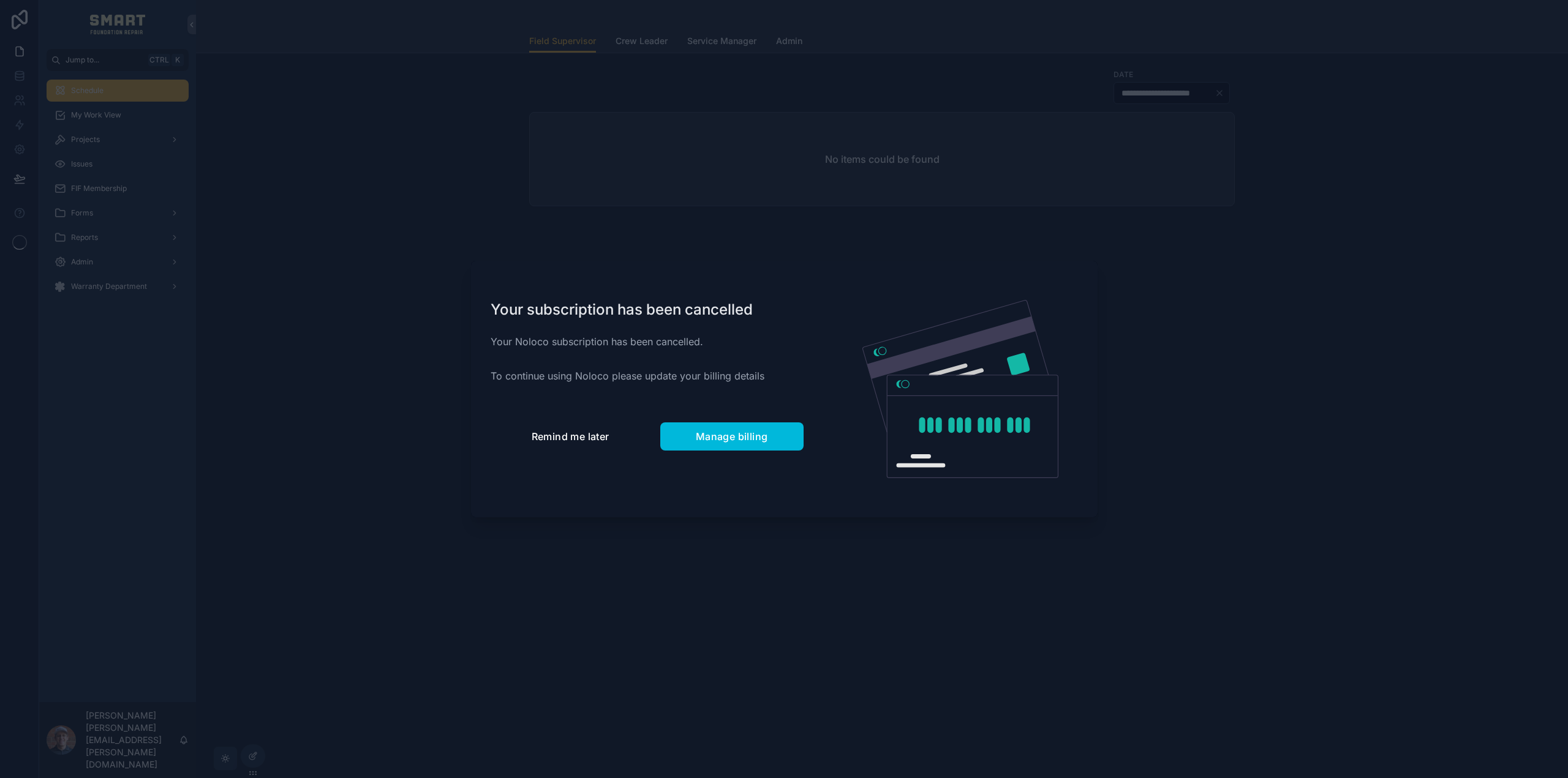
click at [519, 434] on button "Remind me later" at bounding box center [571, 436] width 160 height 28
